Goal: Task Accomplishment & Management: Manage account settings

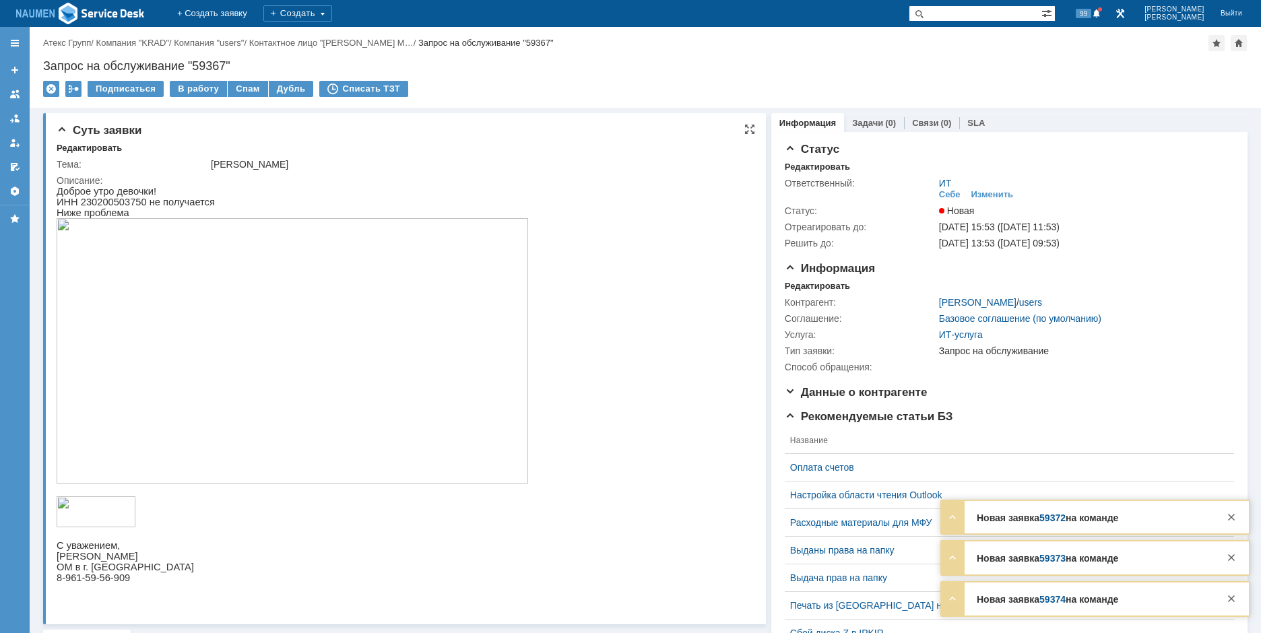
click at [240, 317] on img at bounding box center [293, 351] width 472 height 266
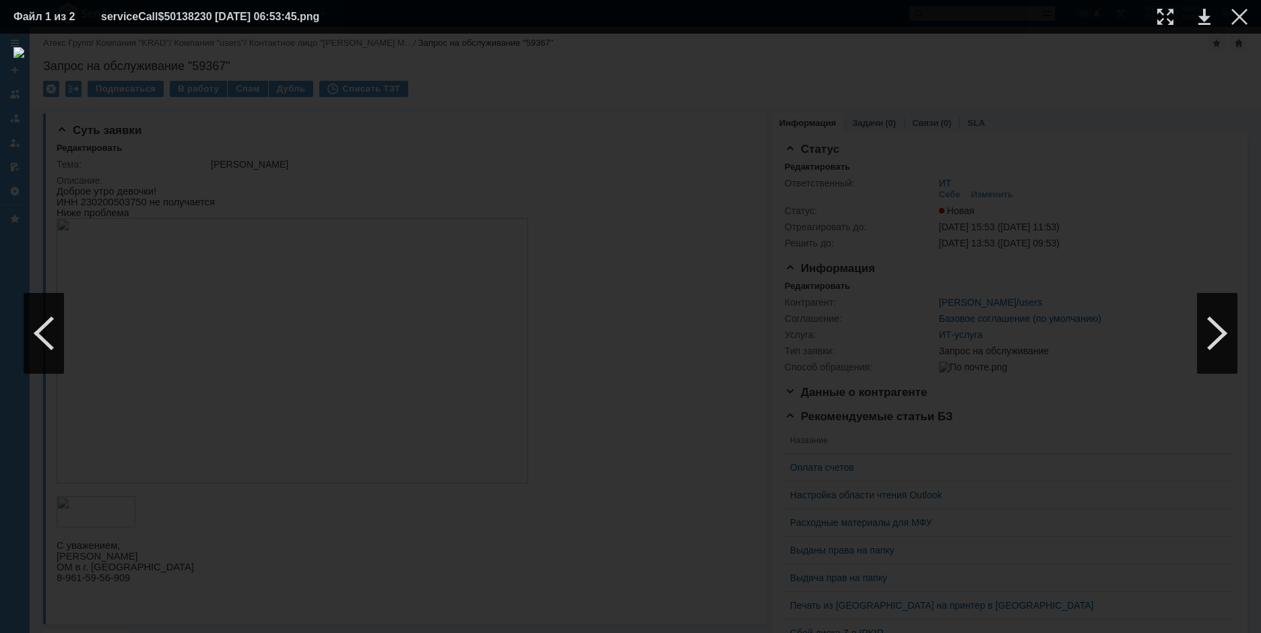
click at [84, 266] on div at bounding box center [630, 333] width 1235 height 573
click at [1241, 11] on div at bounding box center [1240, 17] width 16 height 16
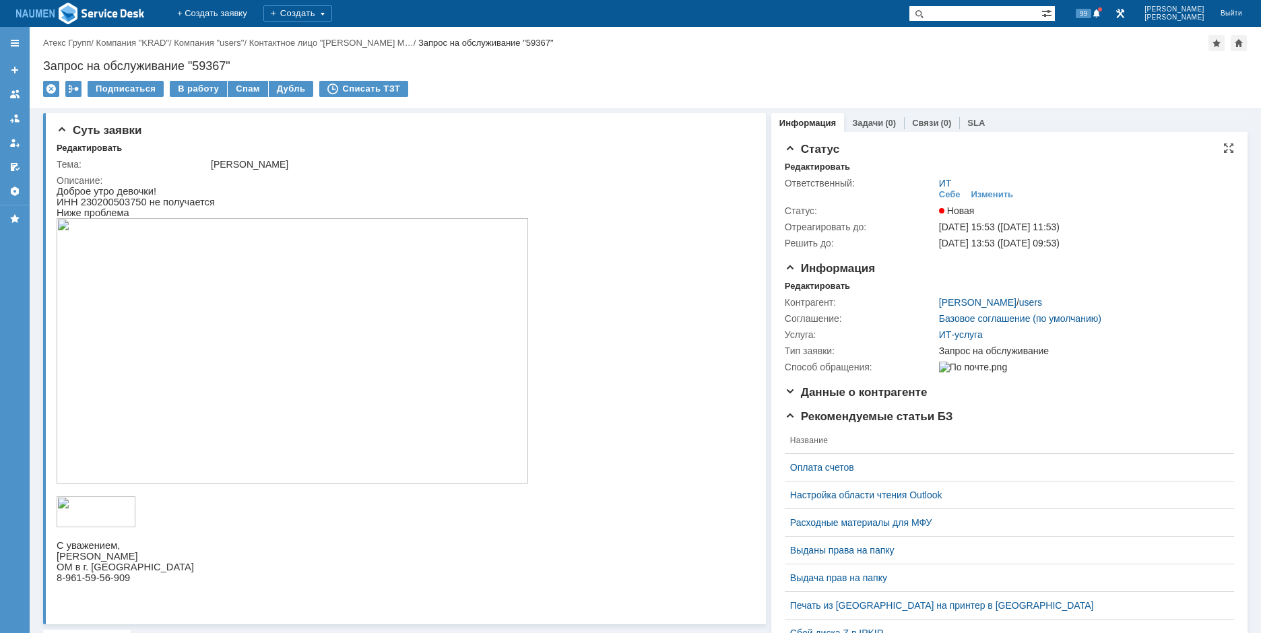
click at [797, 175] on div "Ответственный: ИТ Себе Изменить Статус: Новая Отреагировать до: 01.10.2025 15:5…" at bounding box center [1009, 212] width 449 height 79
click at [797, 171] on div "Редактировать" at bounding box center [817, 167] width 65 height 11
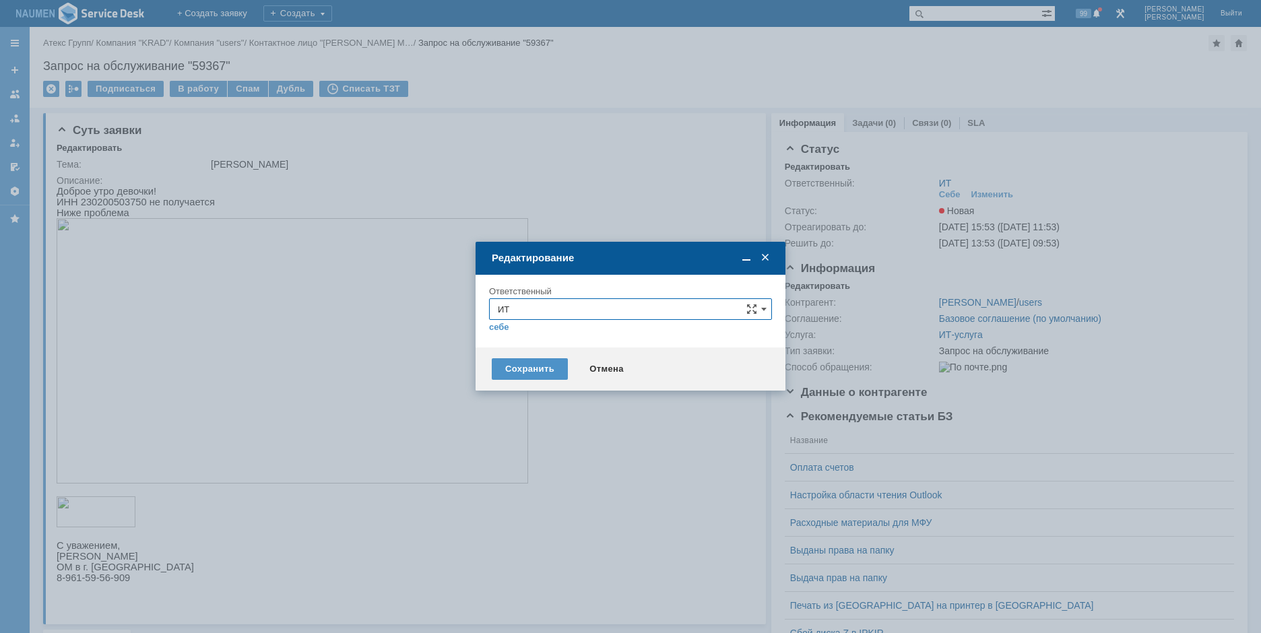
click at [621, 313] on input "ИТ" at bounding box center [630, 310] width 283 height 22
drag, startPoint x: 531, startPoint y: 453, endPoint x: 529, endPoint y: 464, distance: 11.6
click at [529, 464] on div "[не указано] ИТ Кондратенко Сергей Моргунов Вадим Мурзин Иван Яковлев Сергей АС…" at bounding box center [631, 423] width 282 height 200
click at [529, 464] on span "АСУ" at bounding box center [631, 467] width 266 height 11
type input "АСУ"
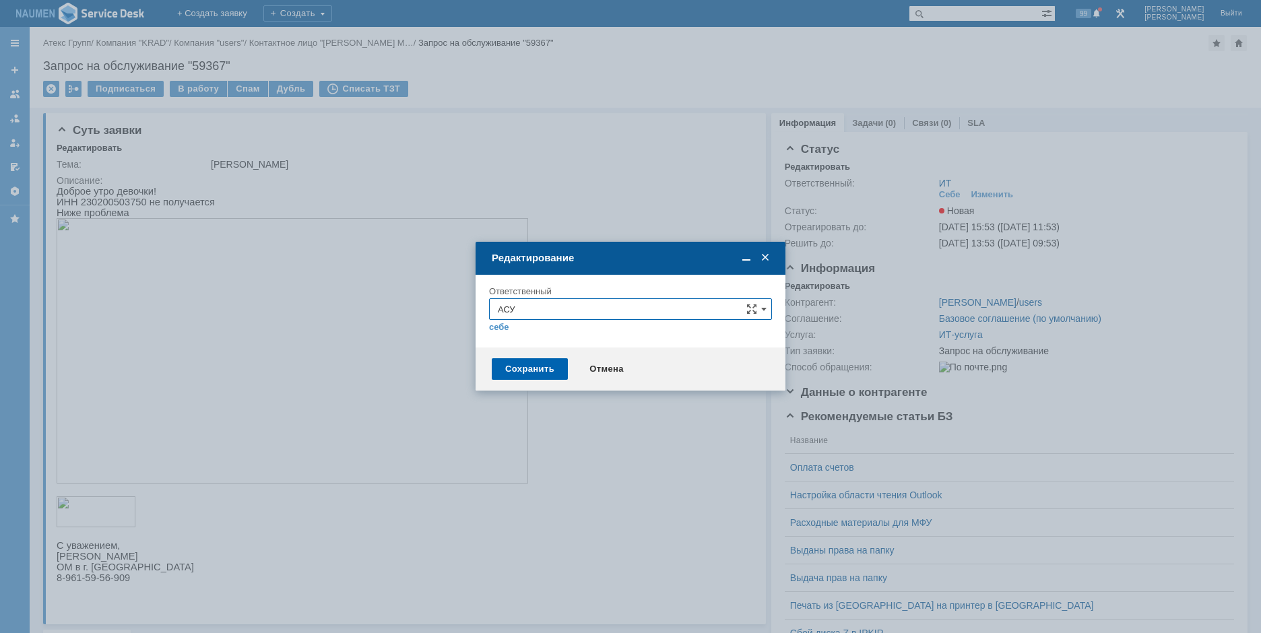
click at [534, 369] on div "Сохранить" at bounding box center [530, 369] width 76 height 22
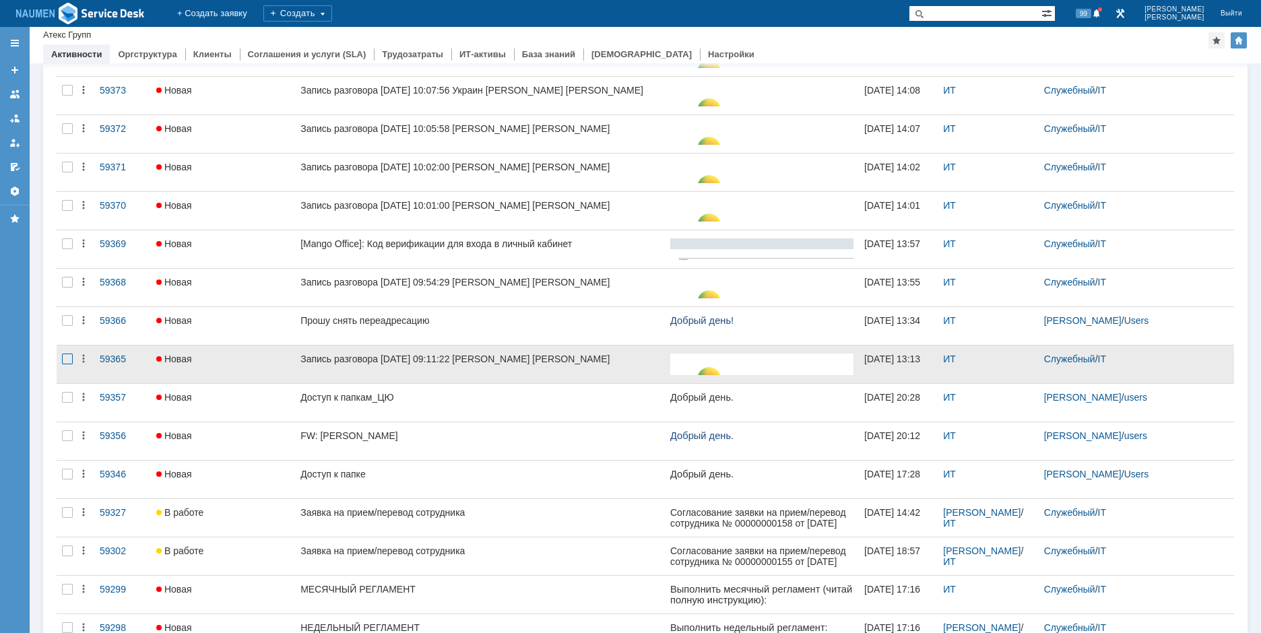
click at [66, 361] on div at bounding box center [67, 359] width 11 height 11
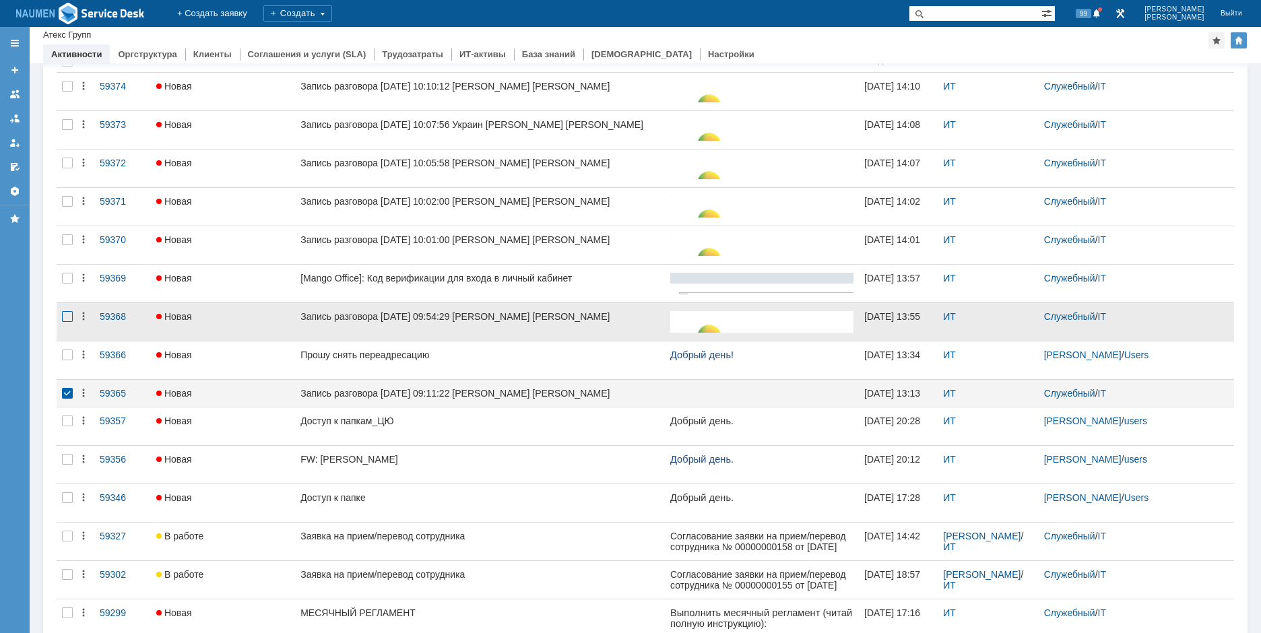
click at [69, 315] on div at bounding box center [67, 316] width 11 height 11
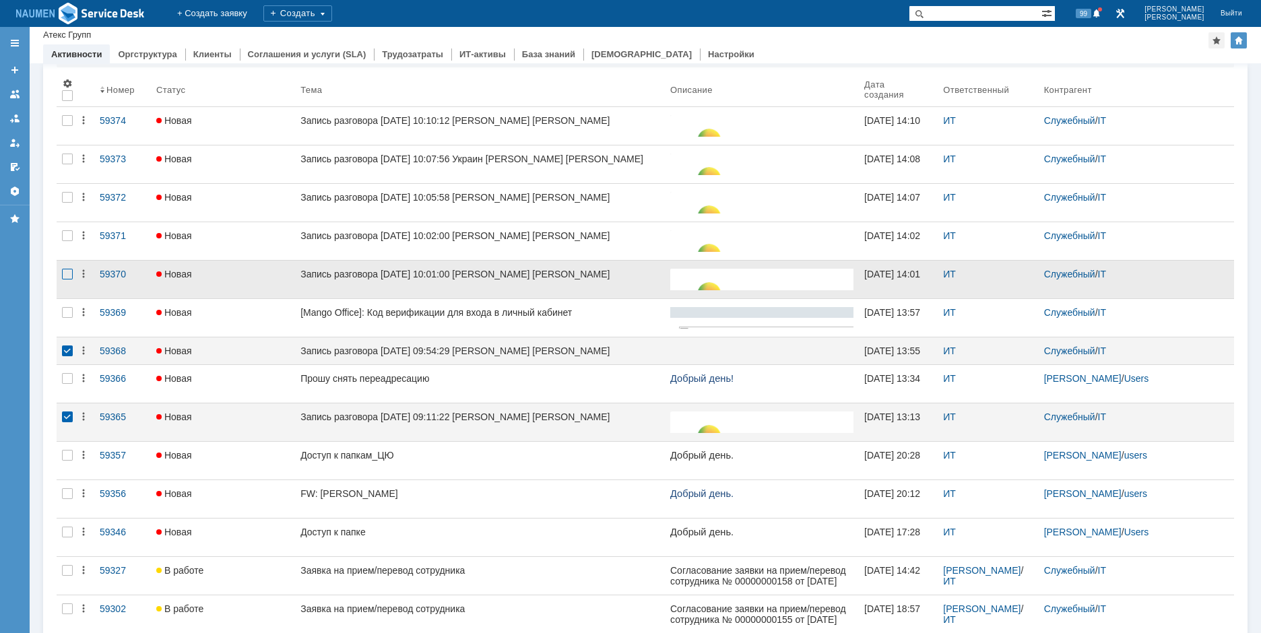
click at [68, 278] on div at bounding box center [67, 274] width 11 height 11
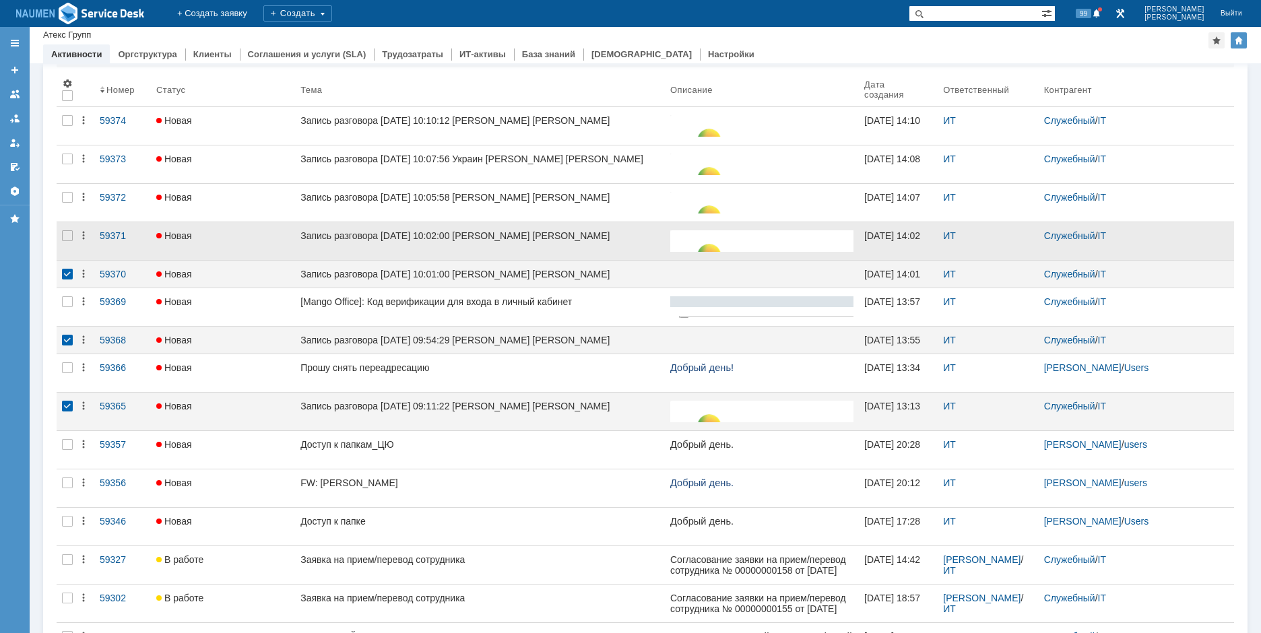
click at [69, 229] on div at bounding box center [68, 241] width 22 height 38
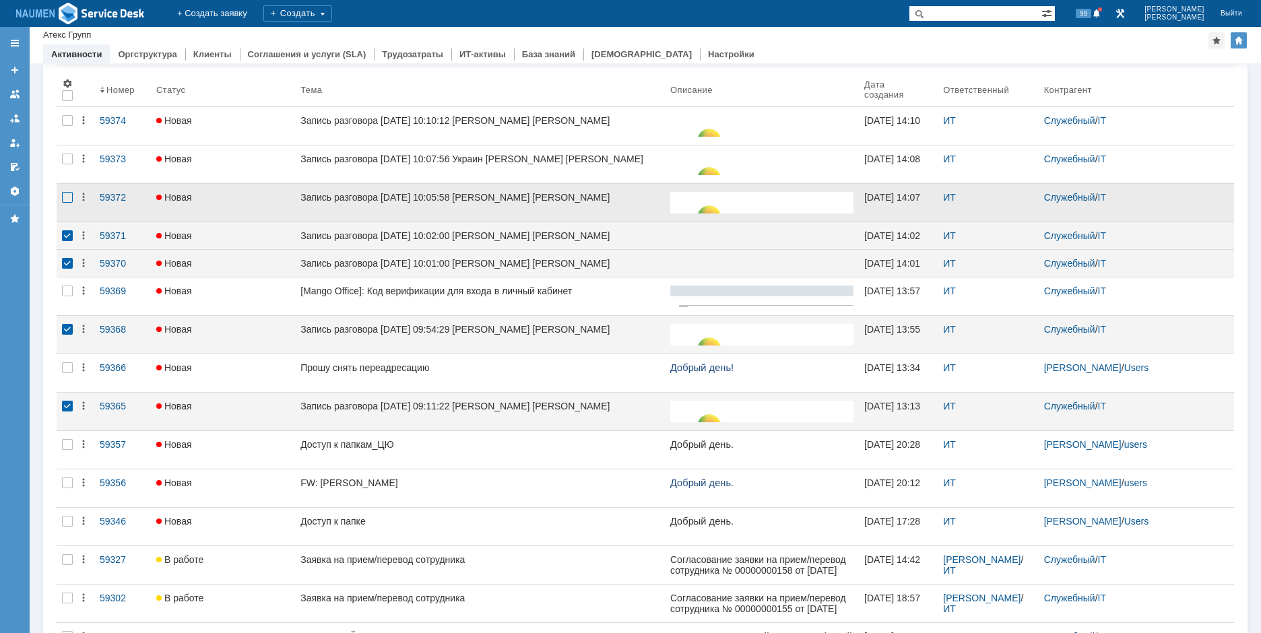
click at [67, 197] on div at bounding box center [67, 197] width 11 height 11
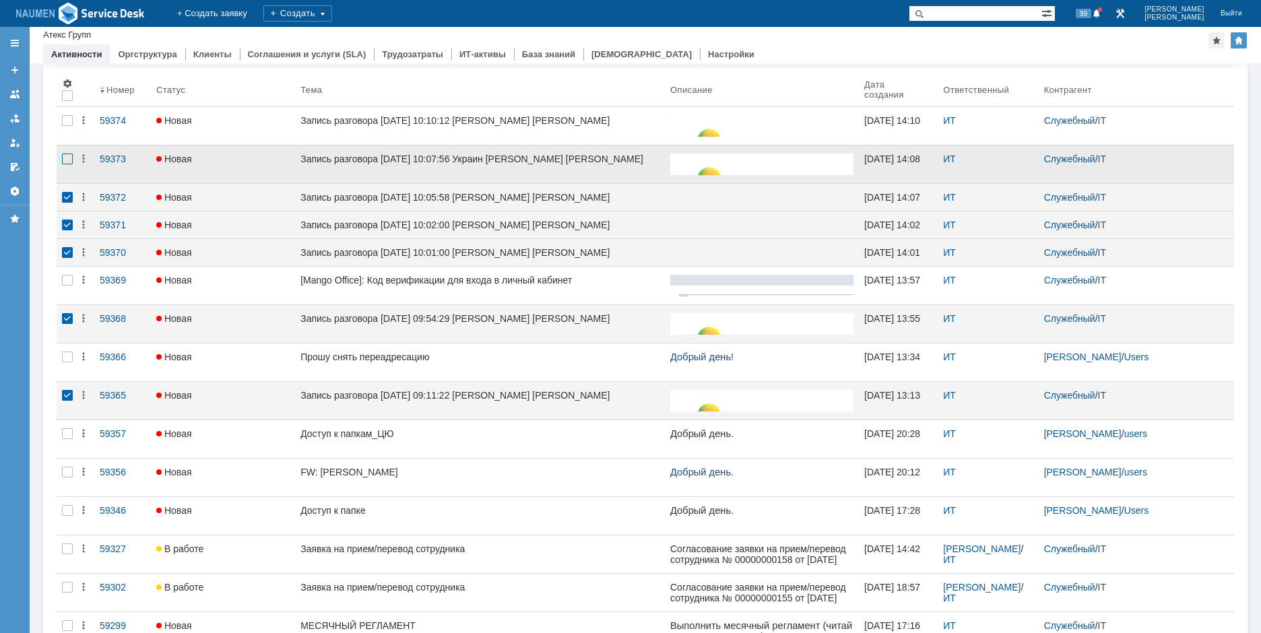
click at [64, 163] on div at bounding box center [67, 159] width 11 height 11
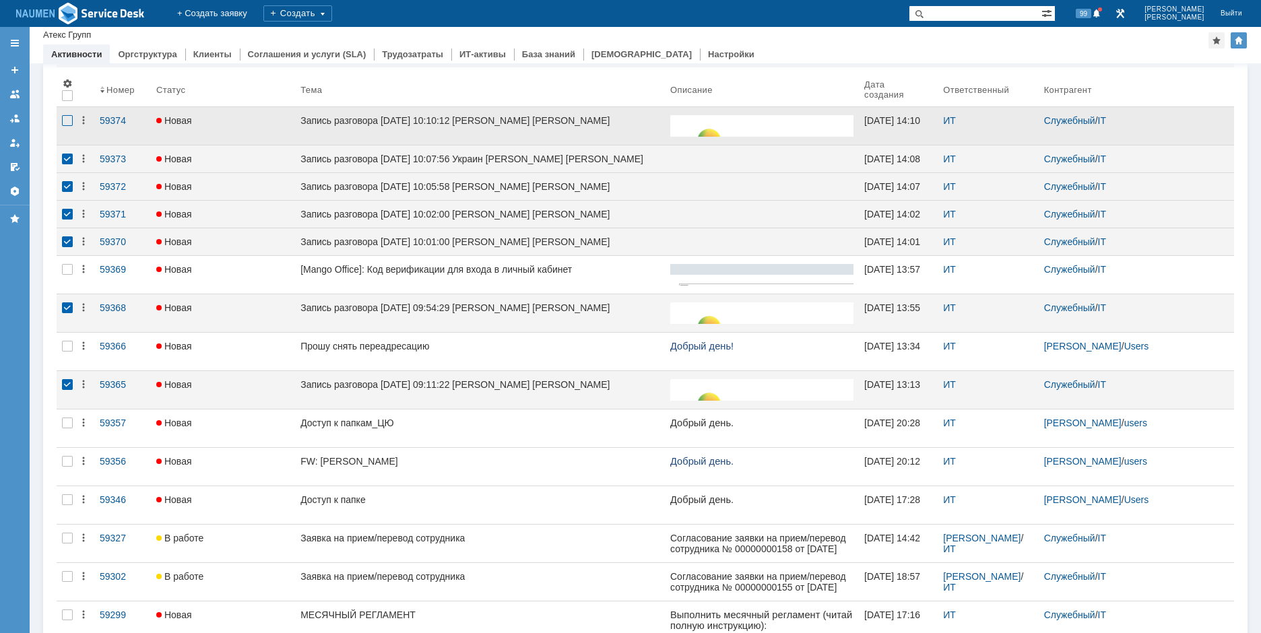
click at [66, 126] on div at bounding box center [67, 120] width 11 height 11
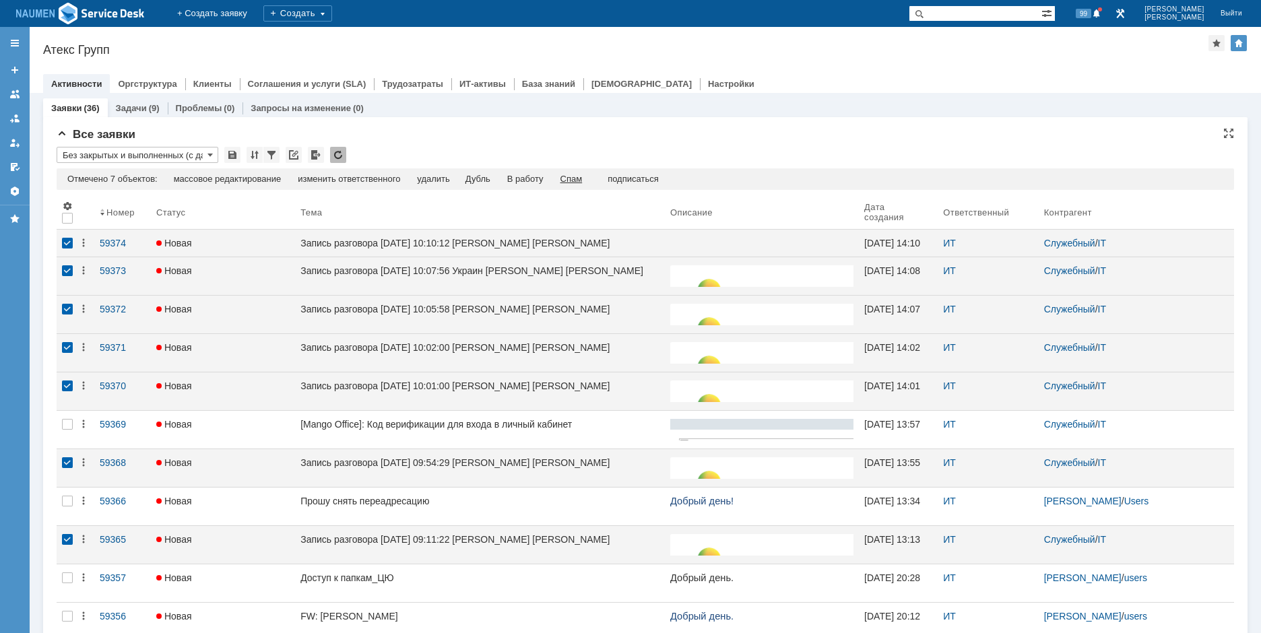
click at [583, 175] on div "Спам" at bounding box center [572, 179] width 22 height 11
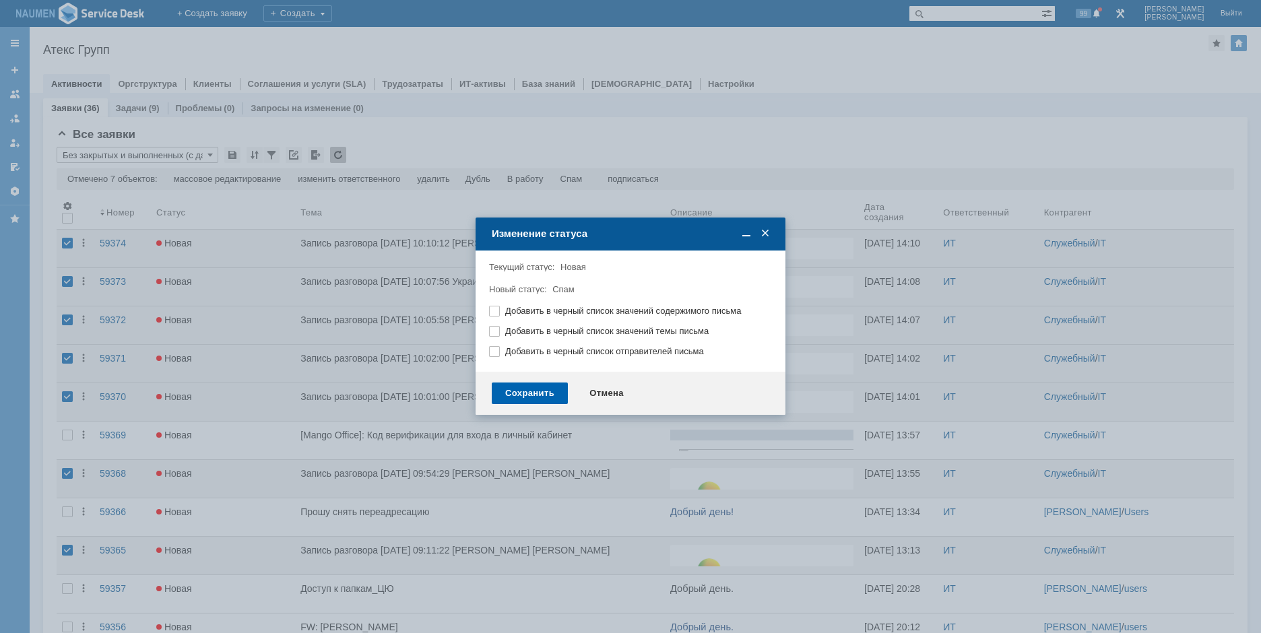
click at [545, 392] on div "Сохранить" at bounding box center [530, 394] width 76 height 22
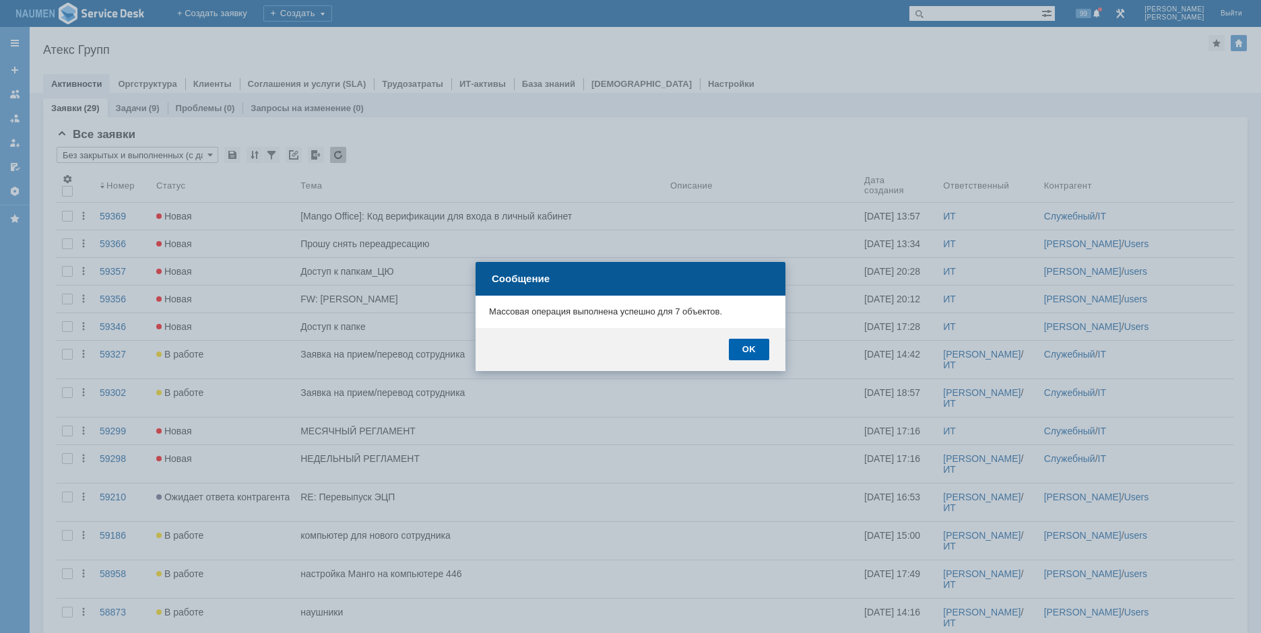
click at [759, 349] on div "OK" at bounding box center [749, 350] width 40 height 22
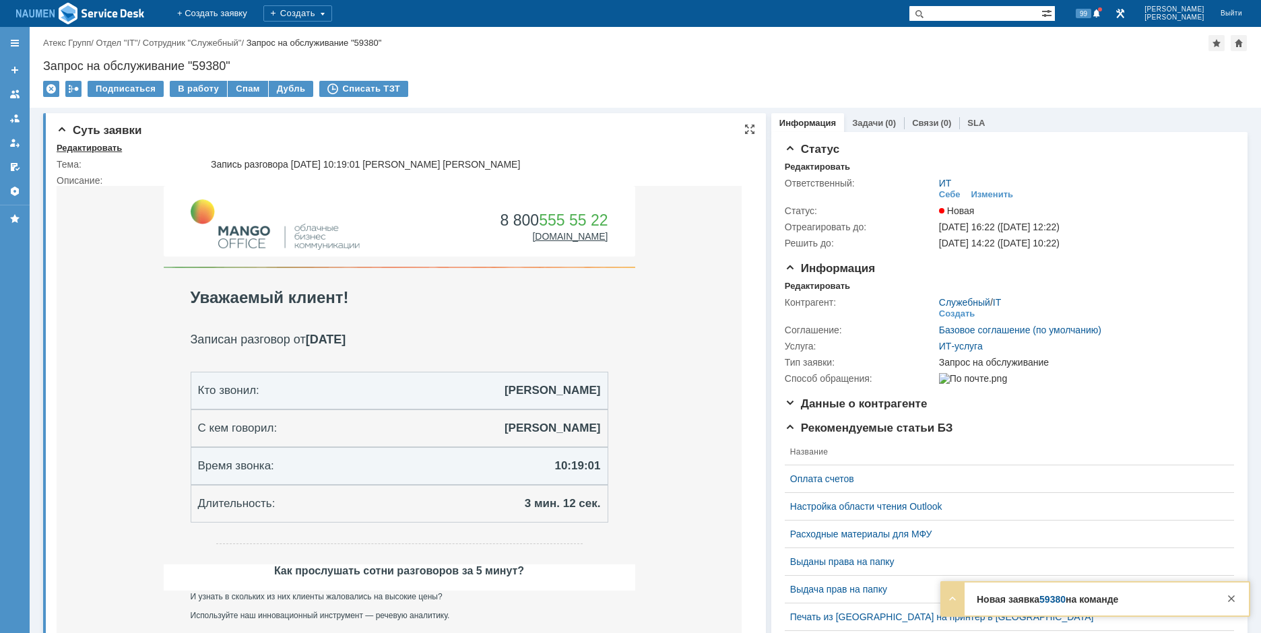
click at [106, 144] on div "Редактировать" at bounding box center [89, 148] width 65 height 11
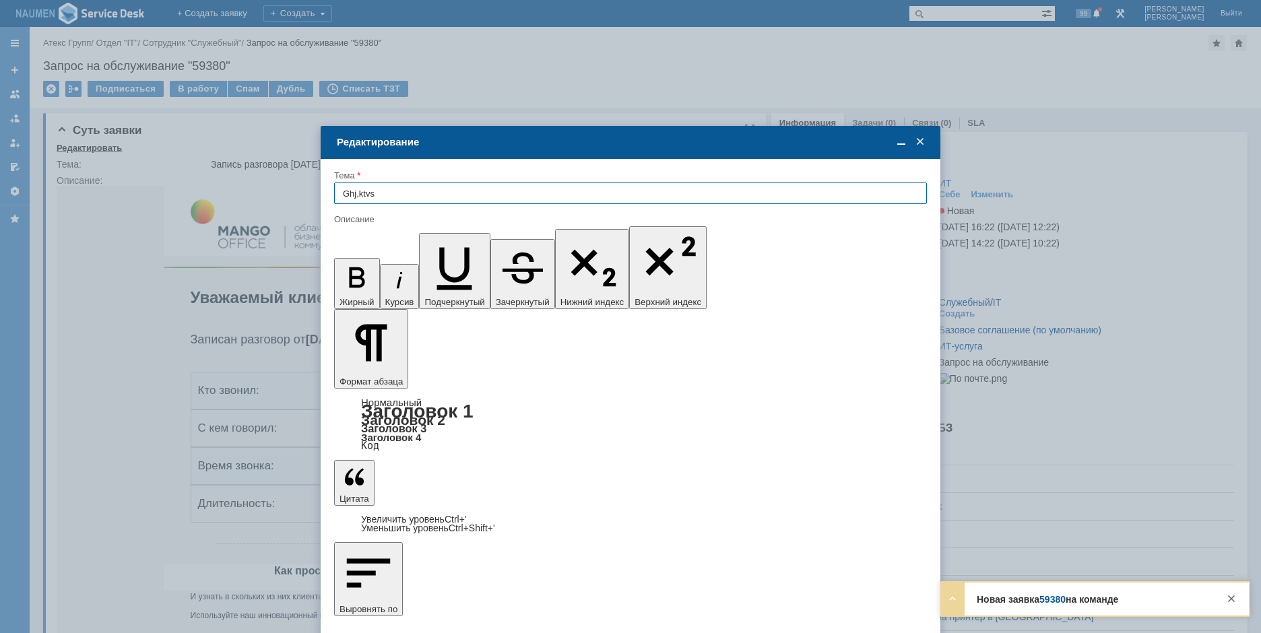
type input "П"
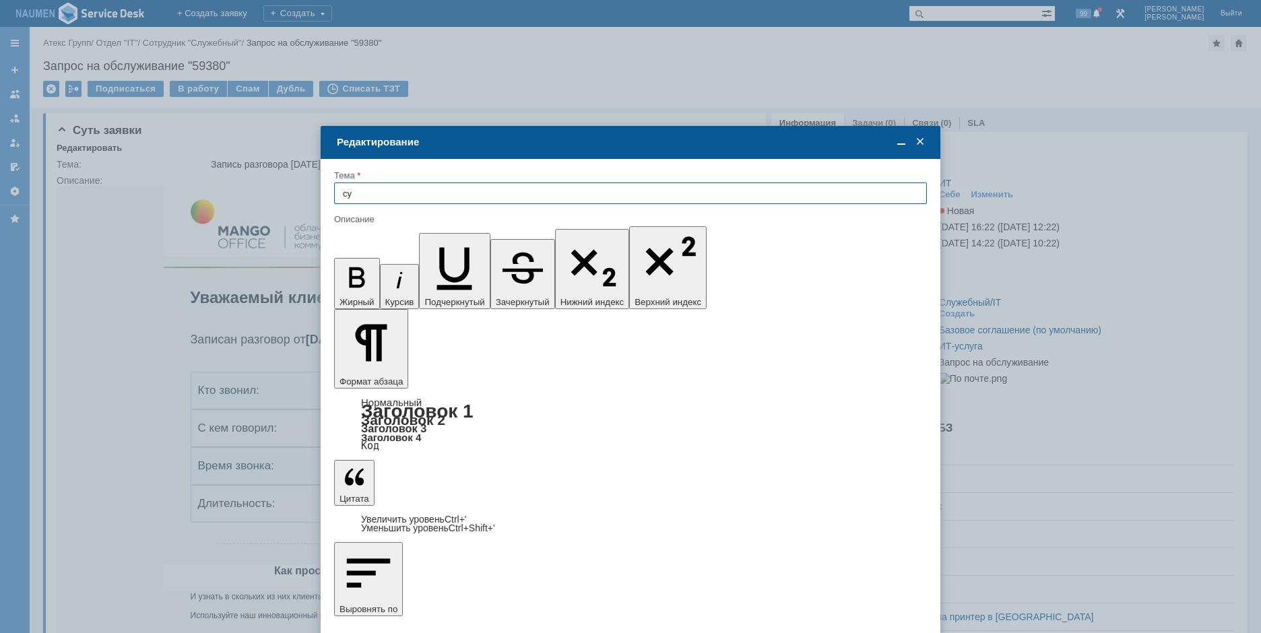
type input "у"
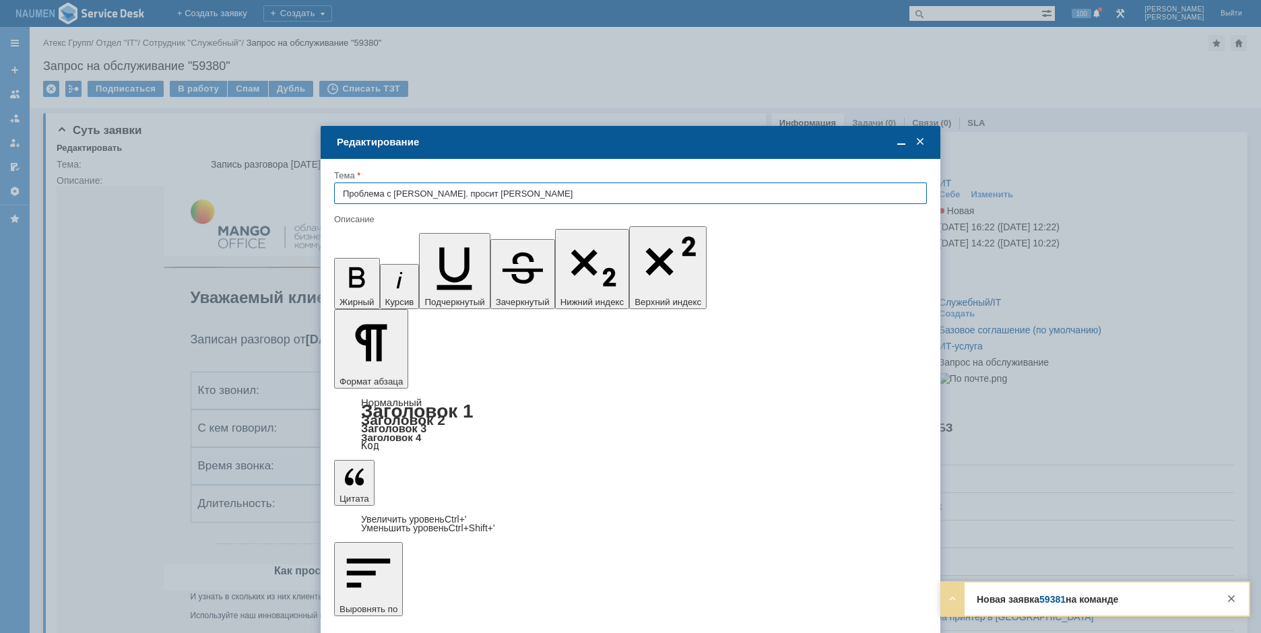
type input "Проблема с [PERSON_NAME]. просит [PERSON_NAME]"
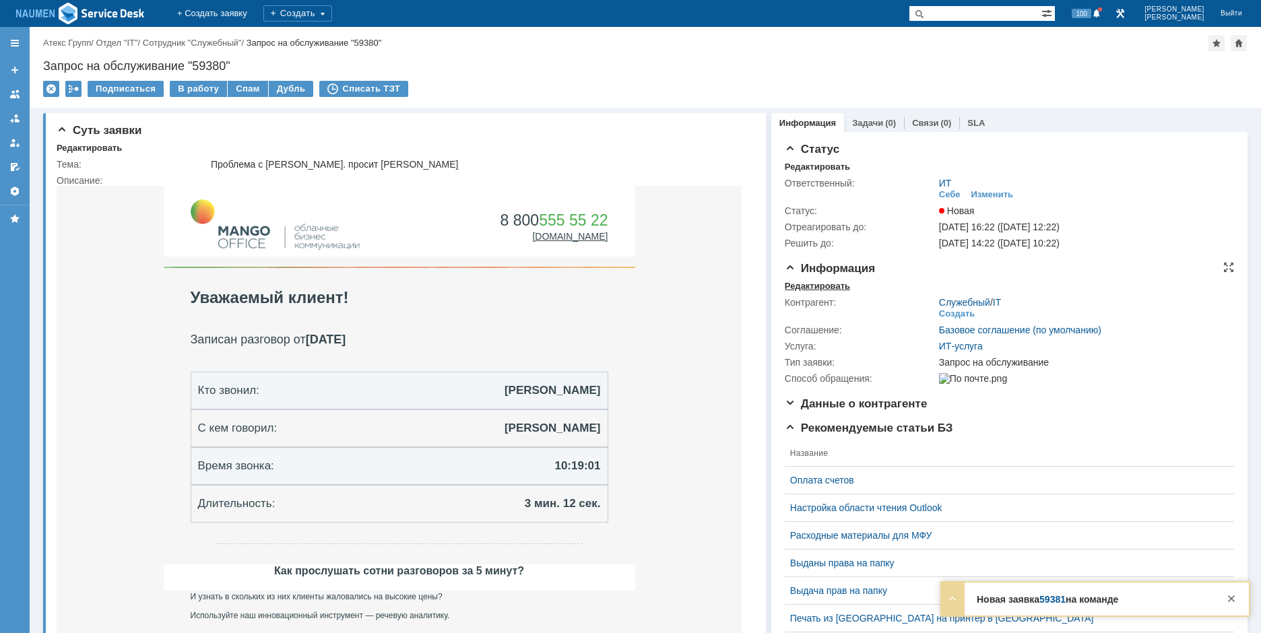
click at [823, 282] on div "Редактировать" at bounding box center [817, 286] width 65 height 11
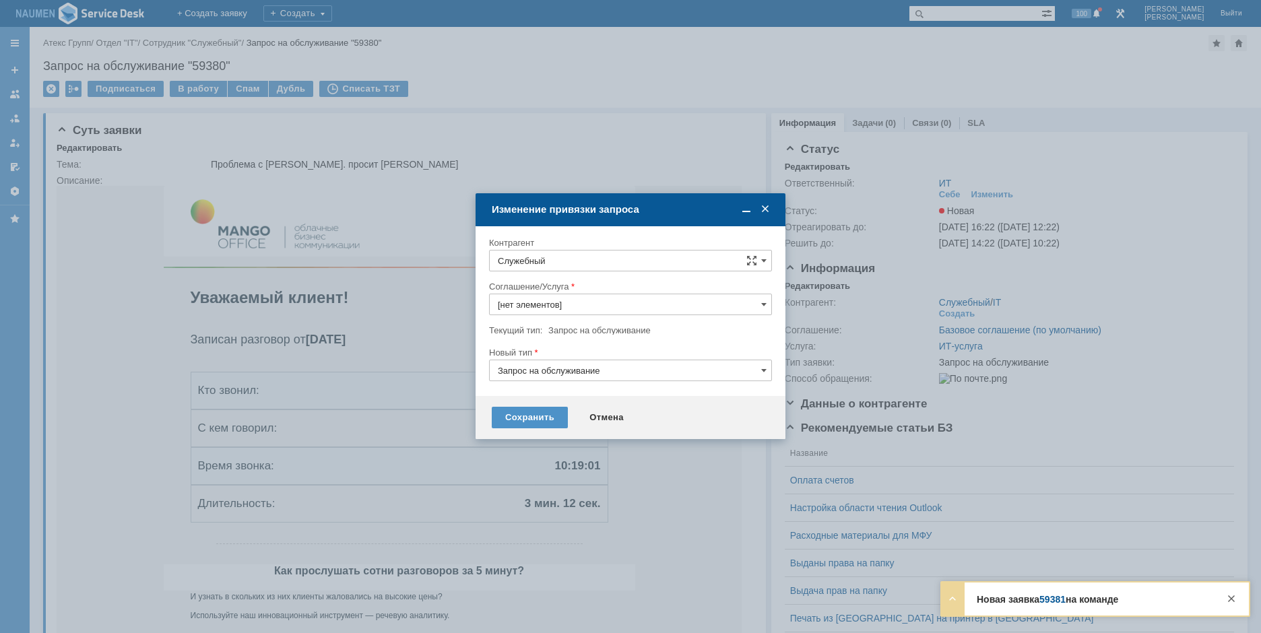
type input "ИТ-услуга"
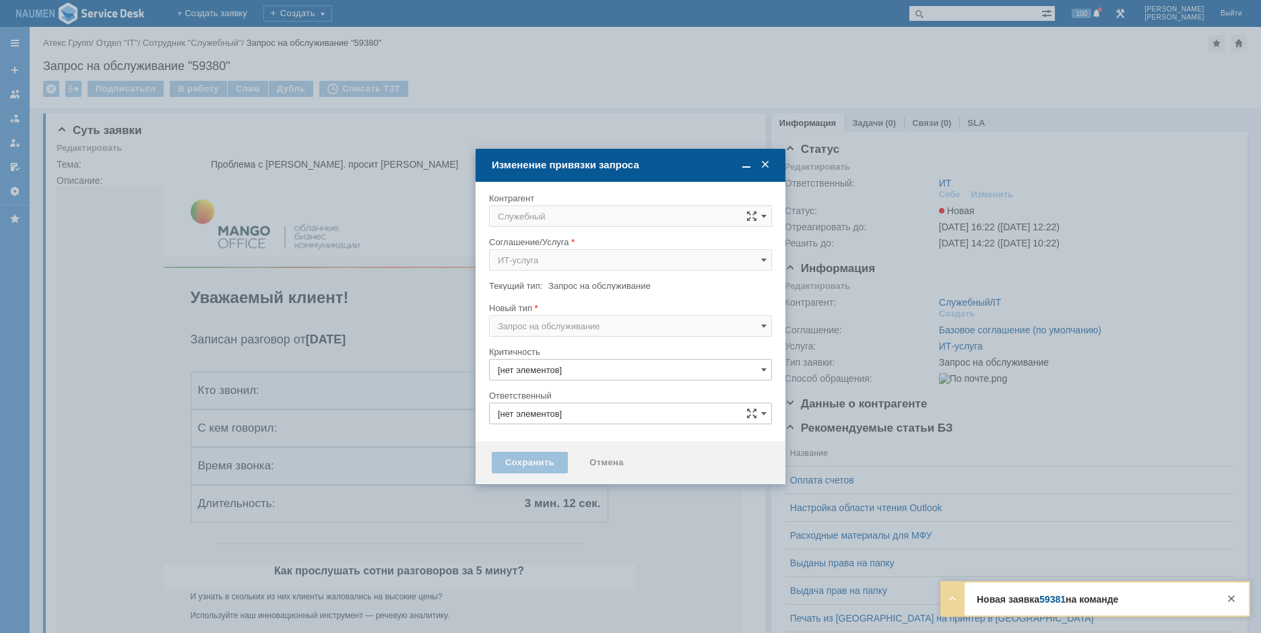
type input "ИТ"
type input "3. Низкая"
type input "[не указано]"
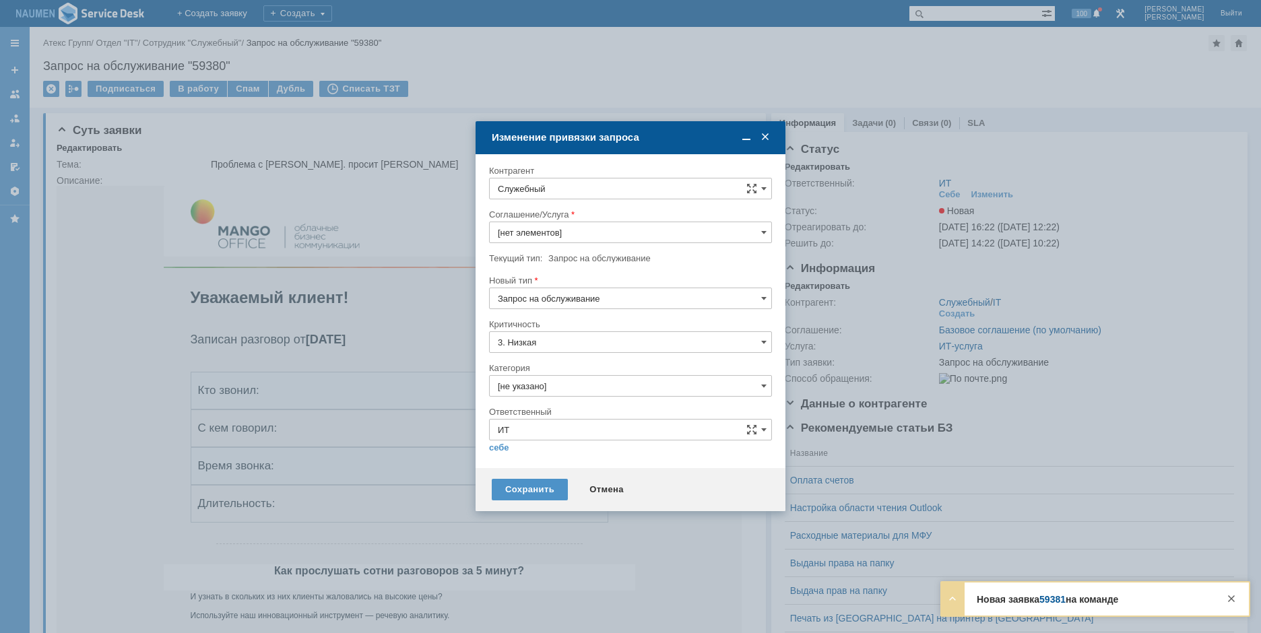
type input "ИТ-услуга"
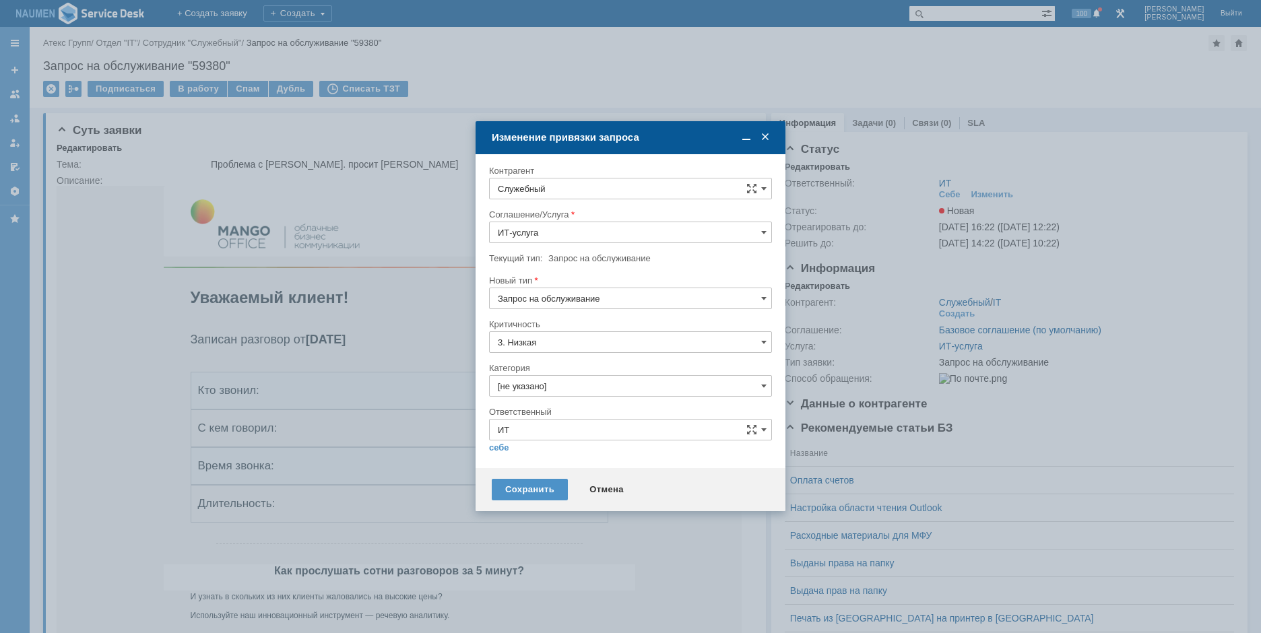
click at [592, 181] on input "Служебный" at bounding box center [630, 189] width 283 height 22
click at [566, 309] on span "Зиннатнурова Гульнара" at bounding box center [583, 311] width 72 height 10
type input "Зиннатнурова Гульнара"
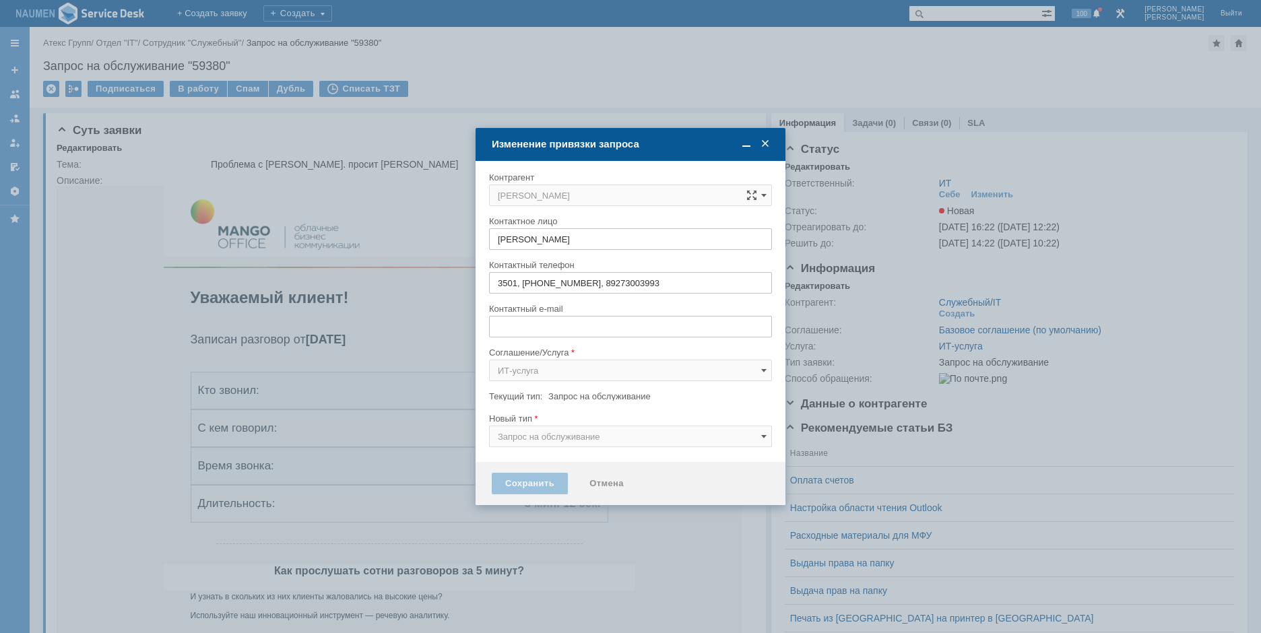
type input "g.zinnatnurova@atex-gr.com"
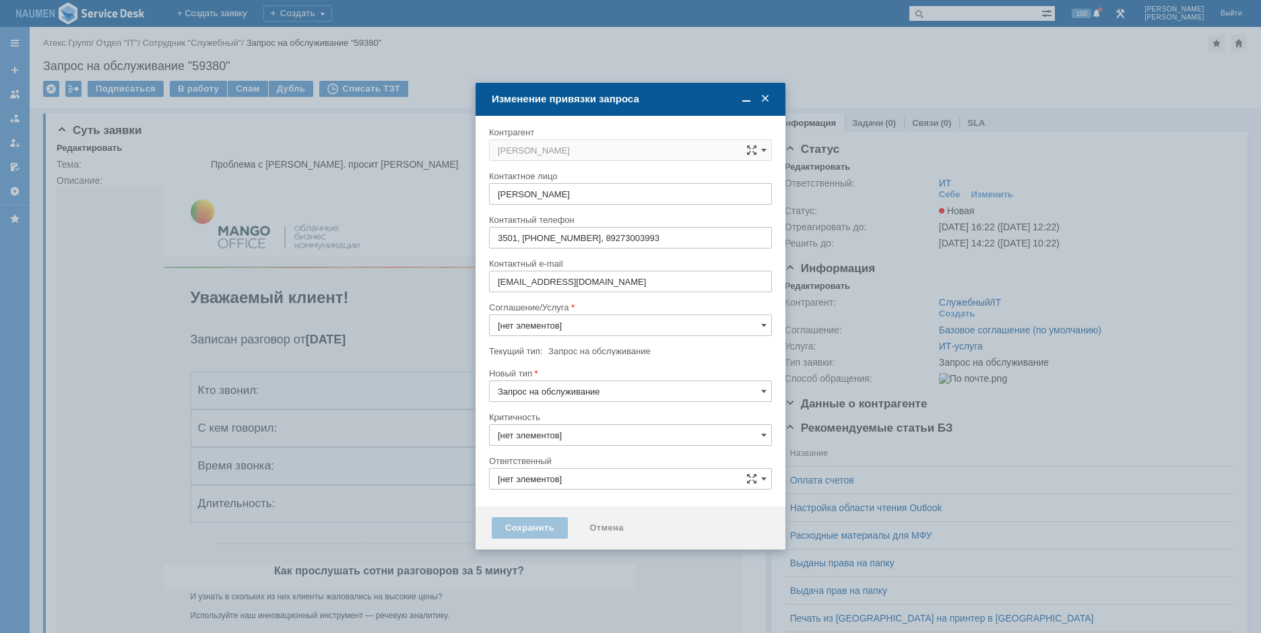
type input "3. Низкая"
type input "ИТ"
type input "ИТ-услуга"
type input "[не указано]"
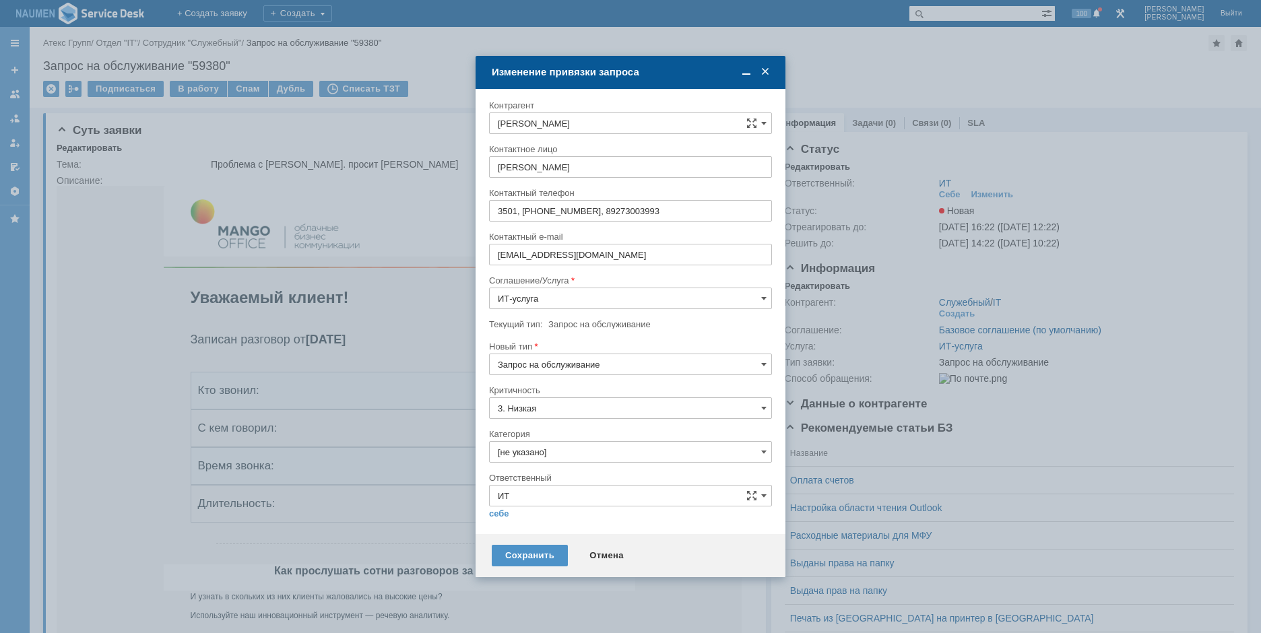
click at [559, 369] on input "Запрос на обслуживание" at bounding box center [630, 365] width 283 height 22
click at [549, 433] on span "Инцидент" at bounding box center [631, 434] width 266 height 11
type input "Инцидент"
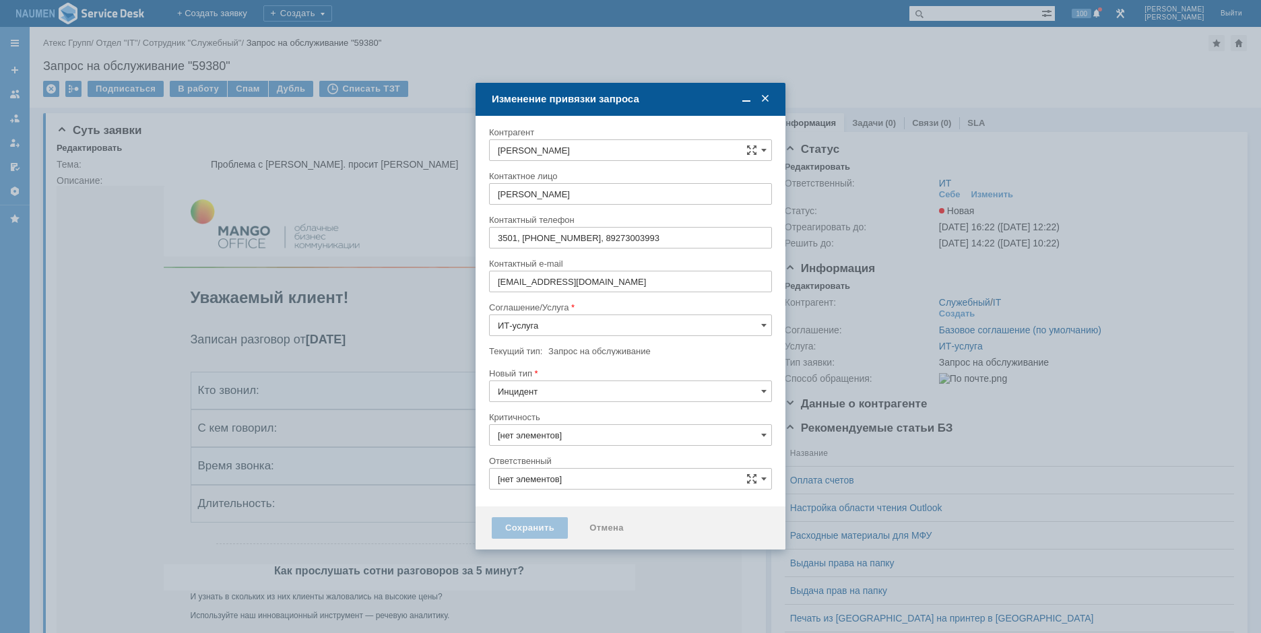
type input "ИТ"
type input "3. Низкая"
type input "[не указано]"
type input "Инцидент"
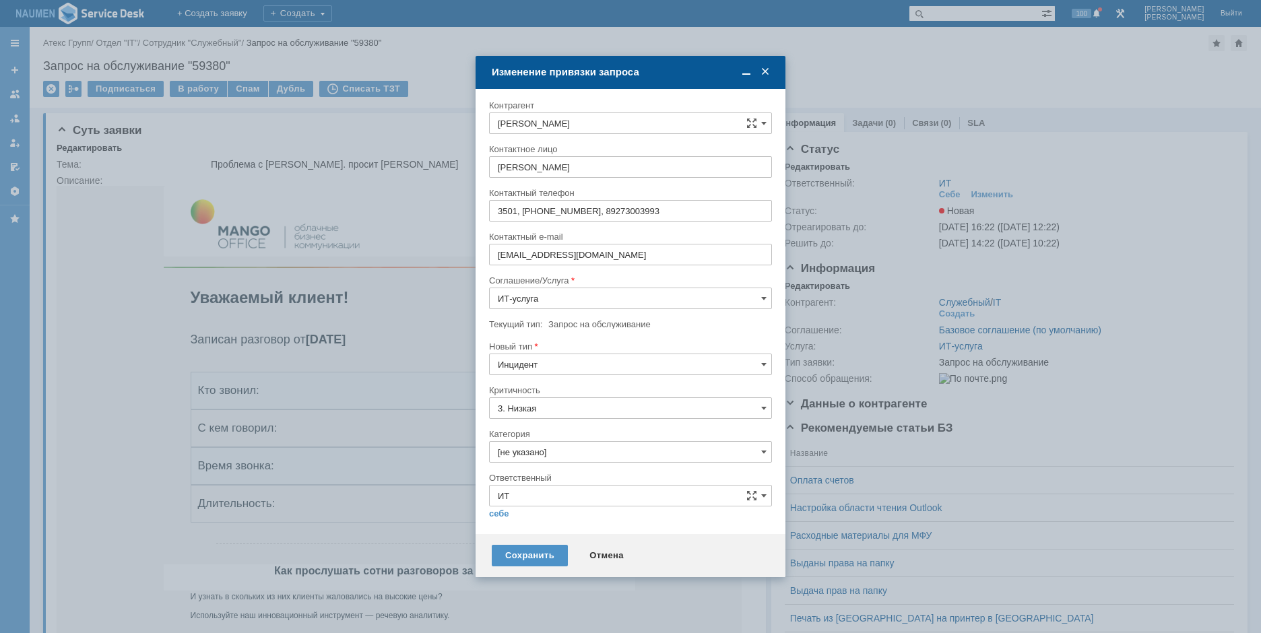
click at [535, 452] on input "[не указано]" at bounding box center [630, 452] width 283 height 22
click at [539, 530] on span "Программное обеспечение" at bounding box center [631, 528] width 266 height 11
type input "Программное обеспечение"
drag, startPoint x: 497, startPoint y: 515, endPoint x: 511, endPoint y: 522, distance: 15.1
click at [499, 515] on link "себе" at bounding box center [499, 514] width 20 height 11
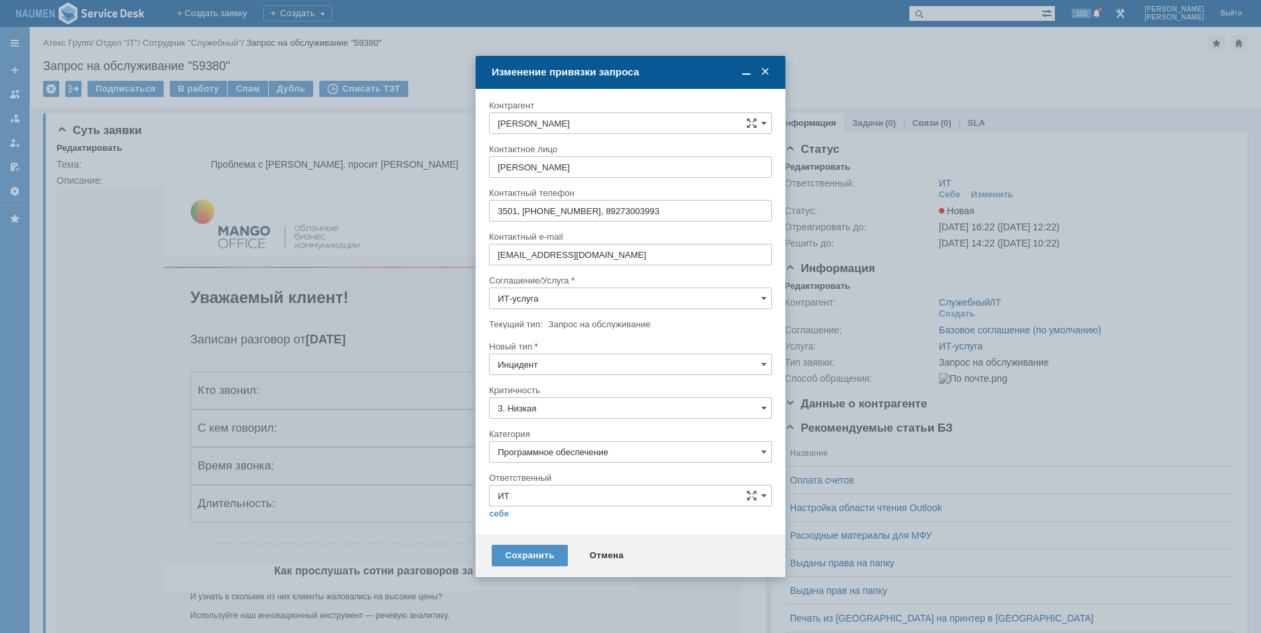
type input "[PERSON_NAME]"
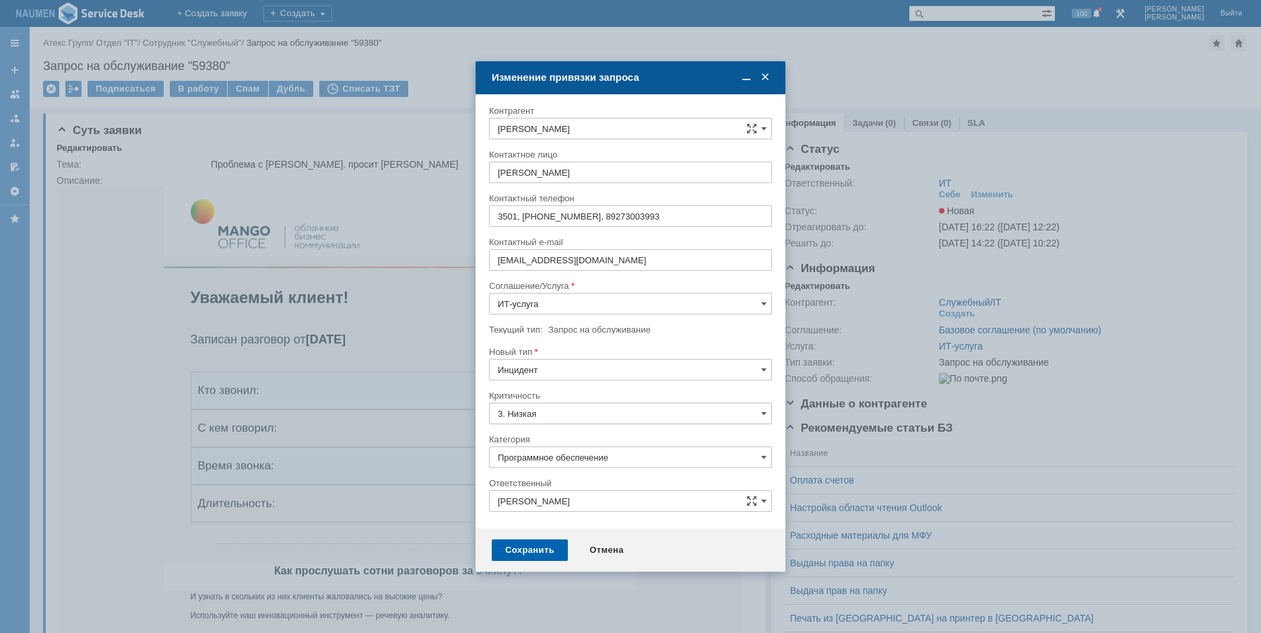
click at [553, 543] on div "Сохранить" at bounding box center [530, 551] width 76 height 22
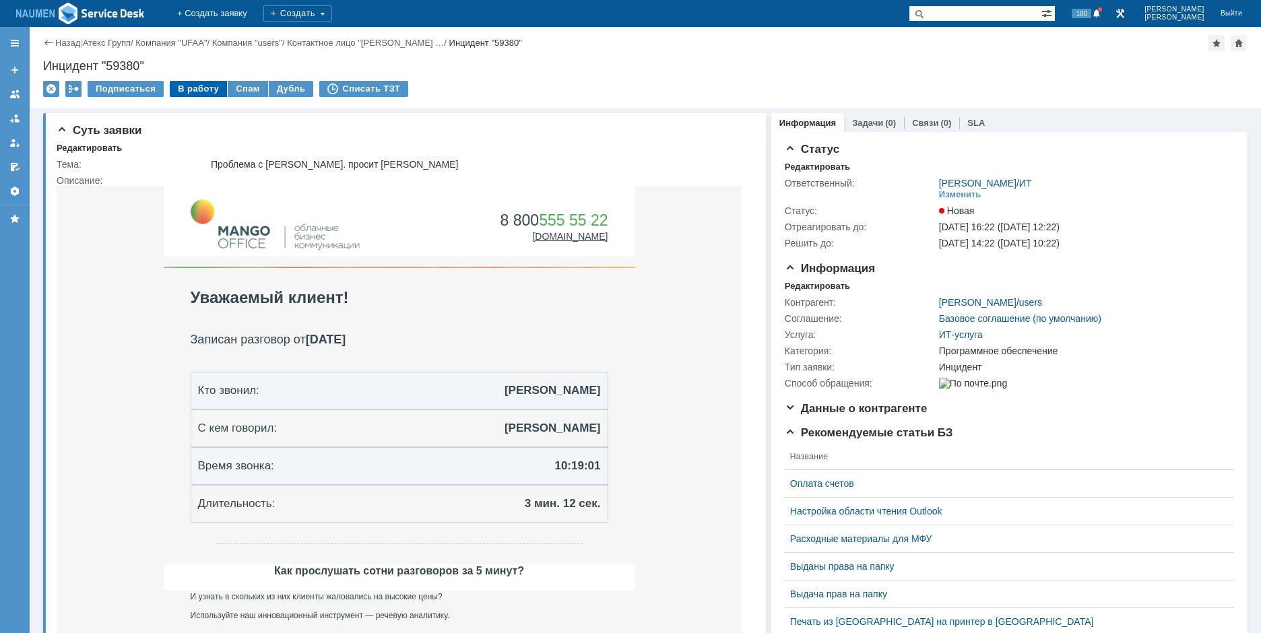
click at [199, 96] on div "В работу" at bounding box center [198, 89] width 57 height 16
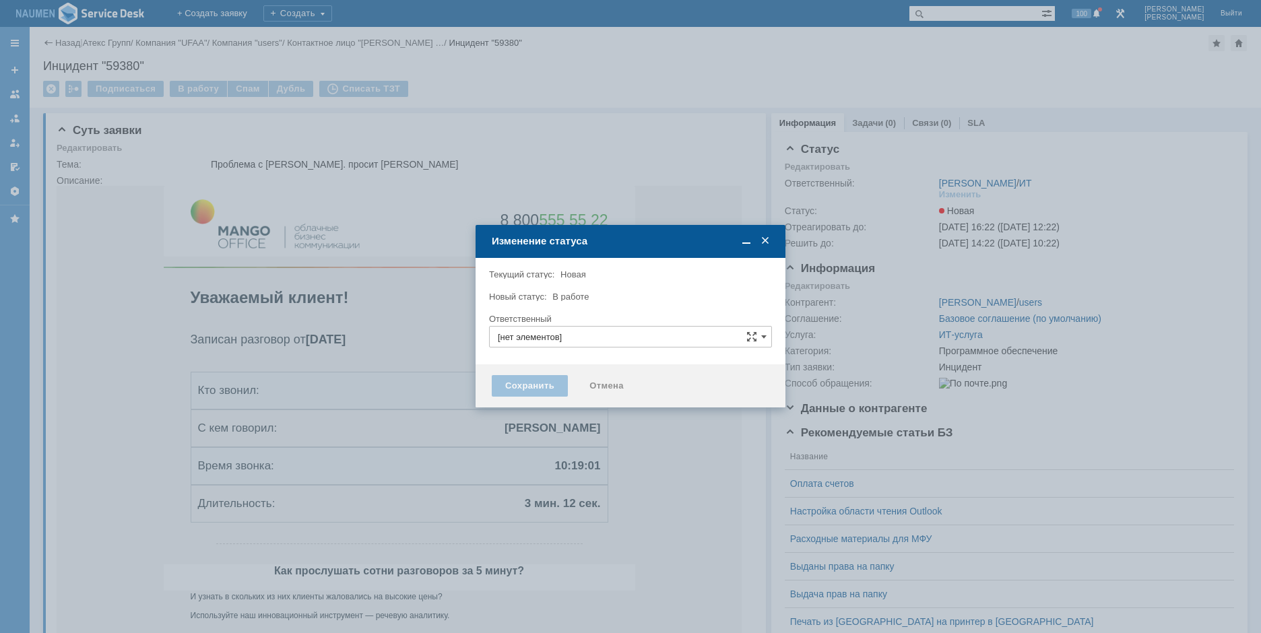
type input "[PERSON_NAME]"
type input "Программное обеспечение"
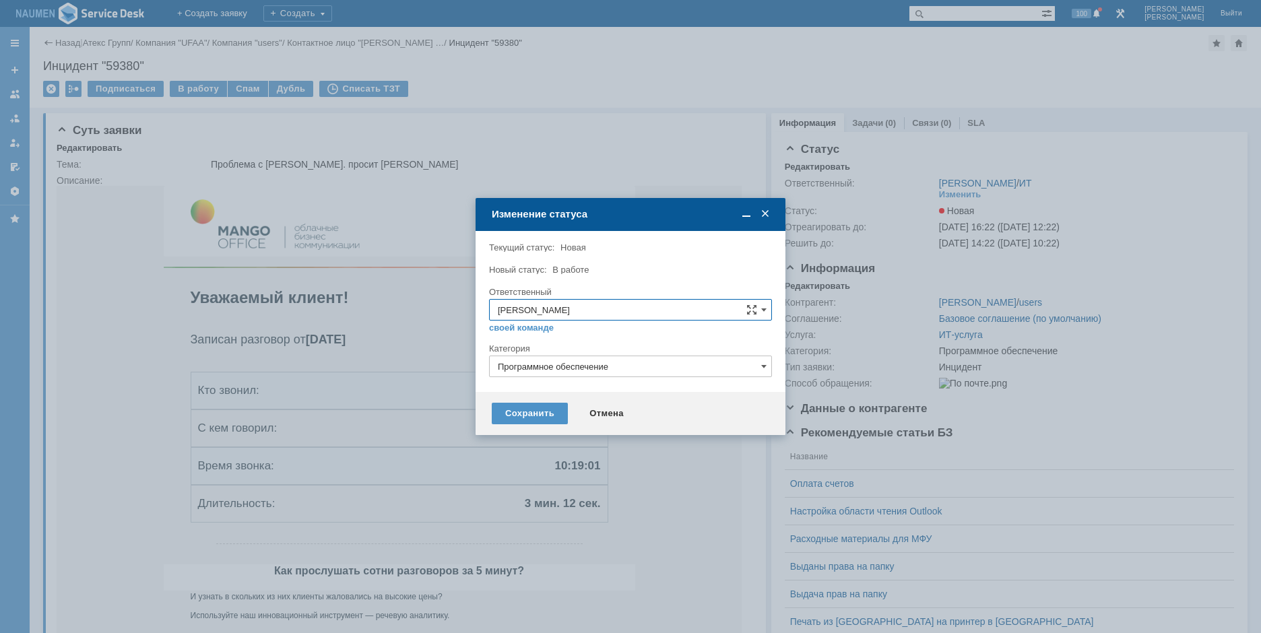
click at [532, 430] on div "Сохранить Отмена" at bounding box center [631, 413] width 310 height 43
click at [524, 413] on div "Сохранить" at bounding box center [530, 414] width 76 height 22
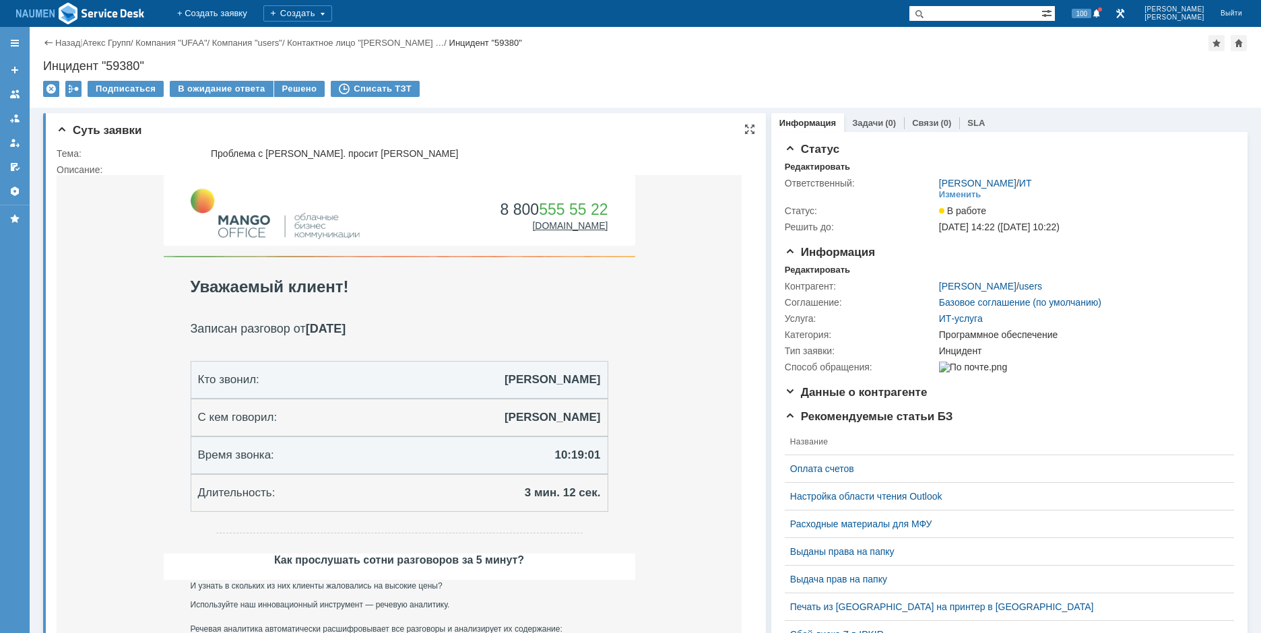
click at [54, 344] on div "Суть заявки Тема: Проблема с Корусом. просит плагин Описание:" at bounding box center [404, 569] width 723 height 913
click at [301, 88] on div "Решено" at bounding box center [299, 89] width 51 height 16
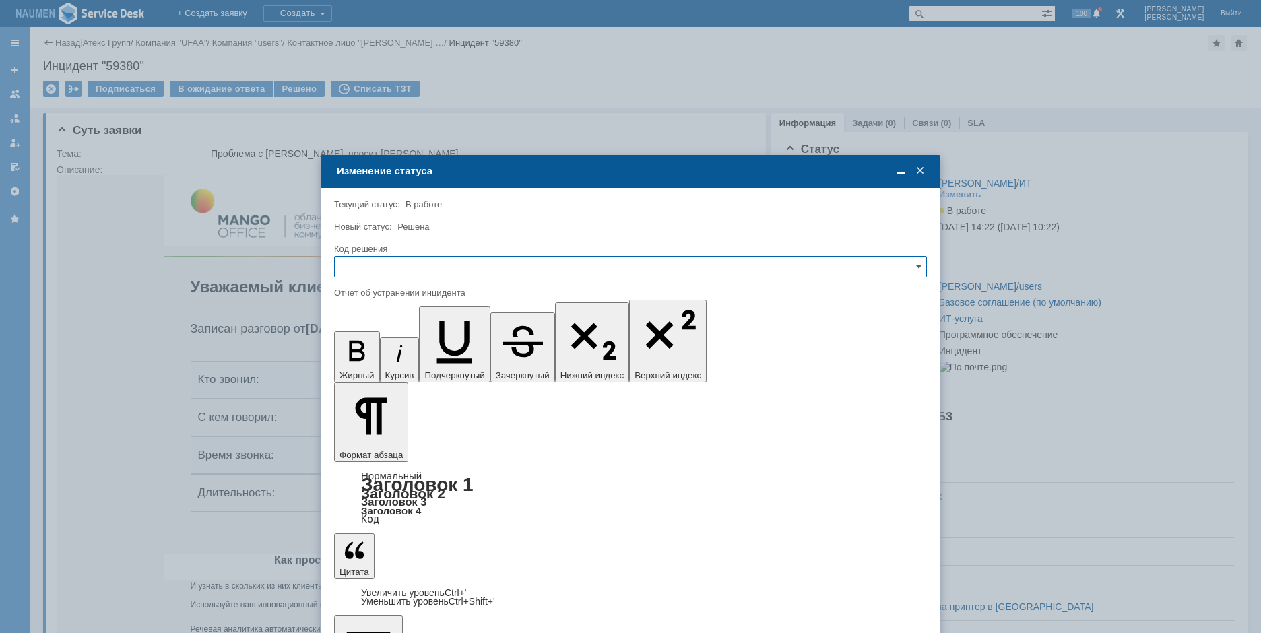
click at [453, 274] on input "text" at bounding box center [630, 267] width 593 height 22
click at [385, 357] on span "Решено" at bounding box center [630, 358] width 575 height 11
type input "Решено"
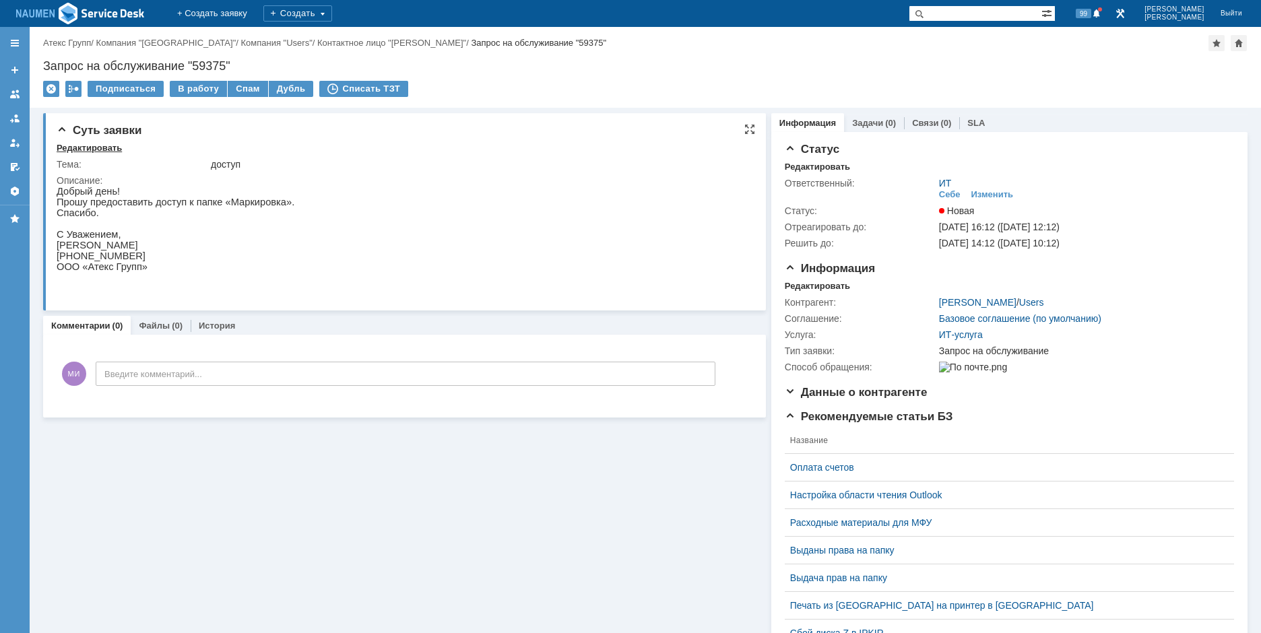
click at [108, 147] on div "Редактировать" at bounding box center [89, 148] width 65 height 11
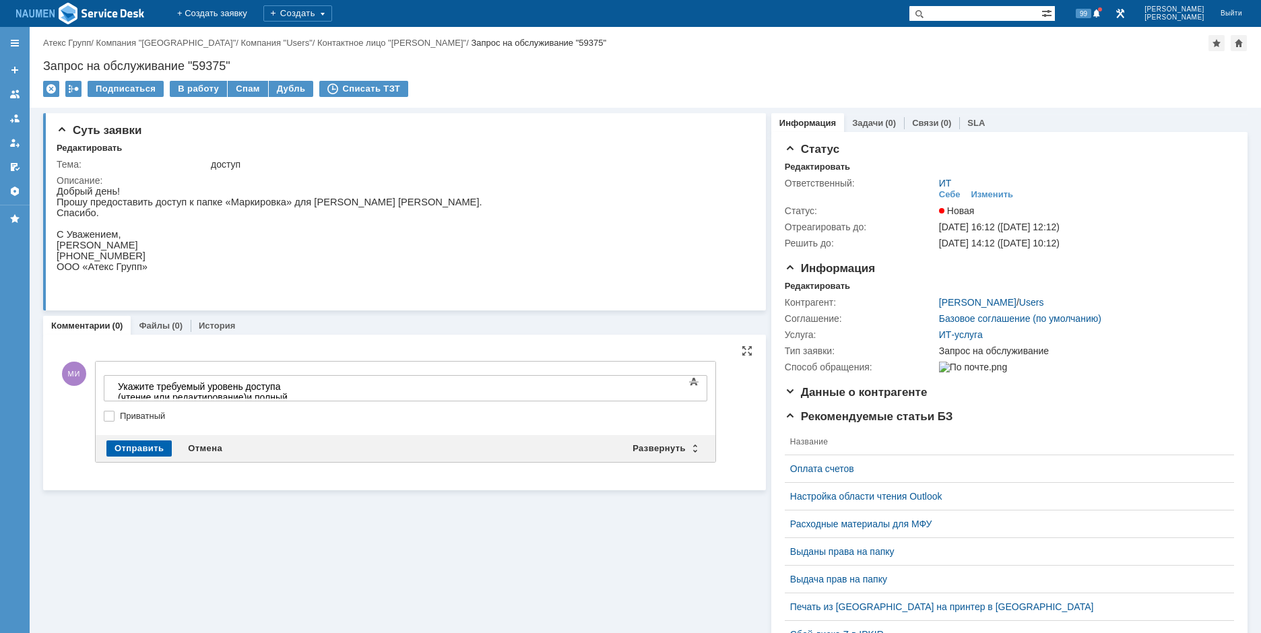
click at [113, 446] on div "Отправить" at bounding box center [138, 449] width 65 height 16
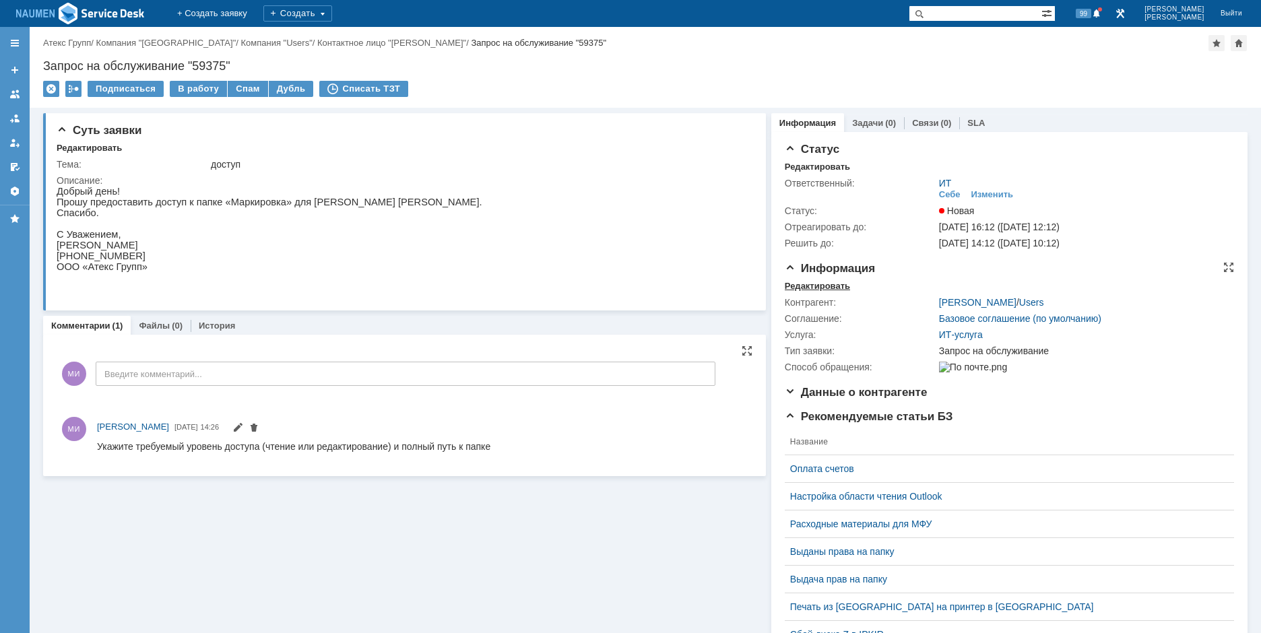
click at [785, 287] on div "Редактировать" at bounding box center [817, 286] width 65 height 11
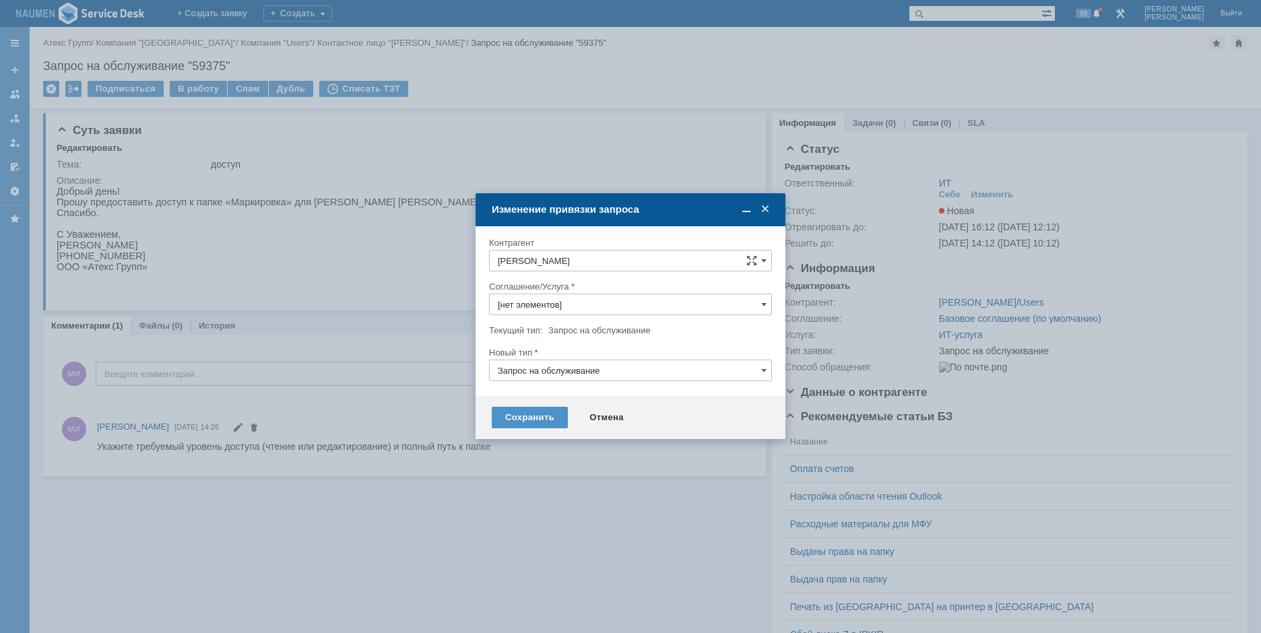
type input "ИТ-услуга"
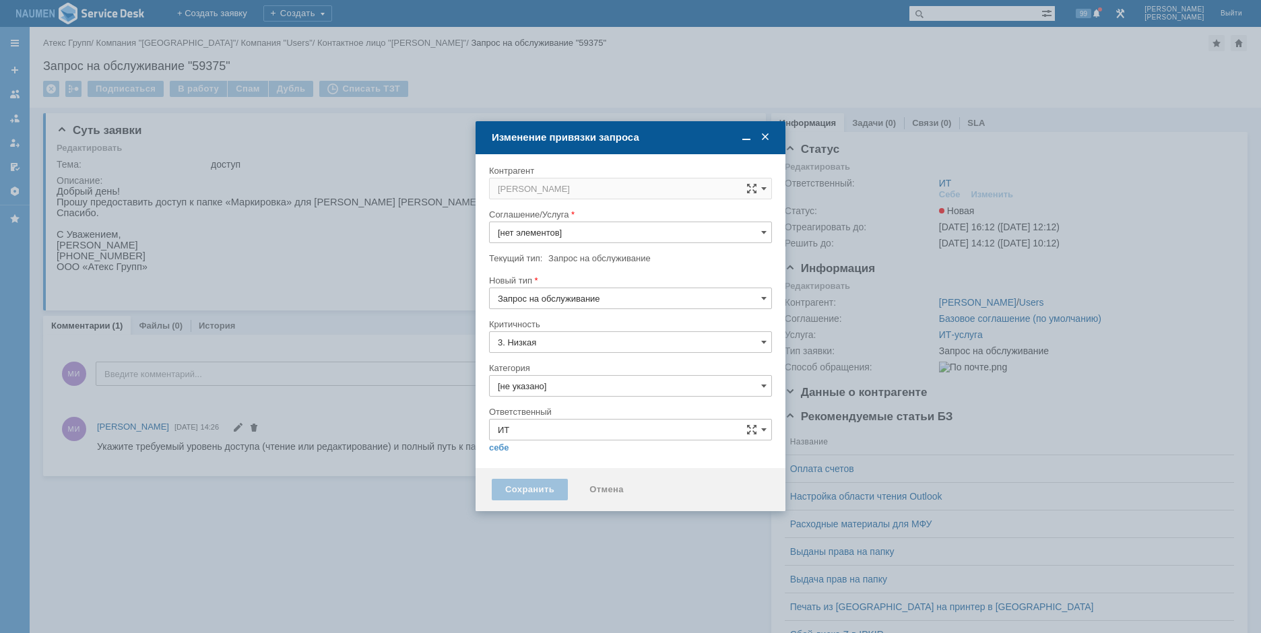
type input "ИТ-услуга"
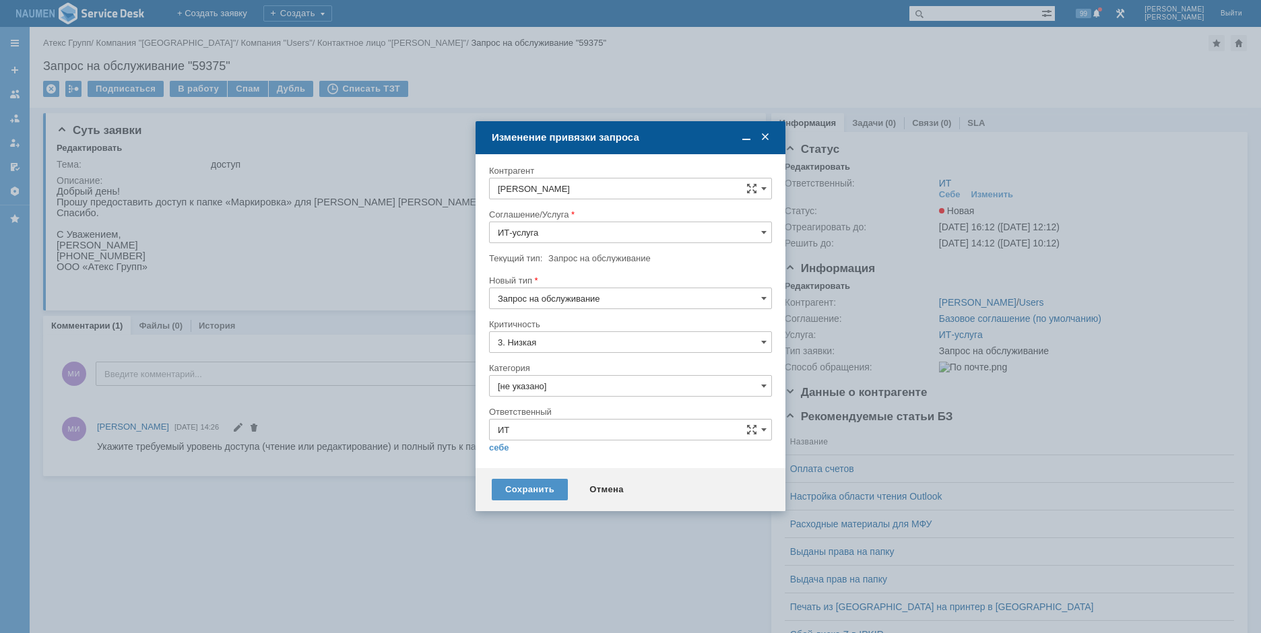
click at [543, 387] on input "[не указано]" at bounding box center [630, 386] width 283 height 22
click at [565, 460] on span "Назначение доступа (файловые ресурсы)" at bounding box center [631, 462] width 266 height 11
type input "Назначение доступа (файловые ресурсы)"
click at [507, 450] on link "себе" at bounding box center [499, 448] width 20 height 11
type input "[PERSON_NAME]"
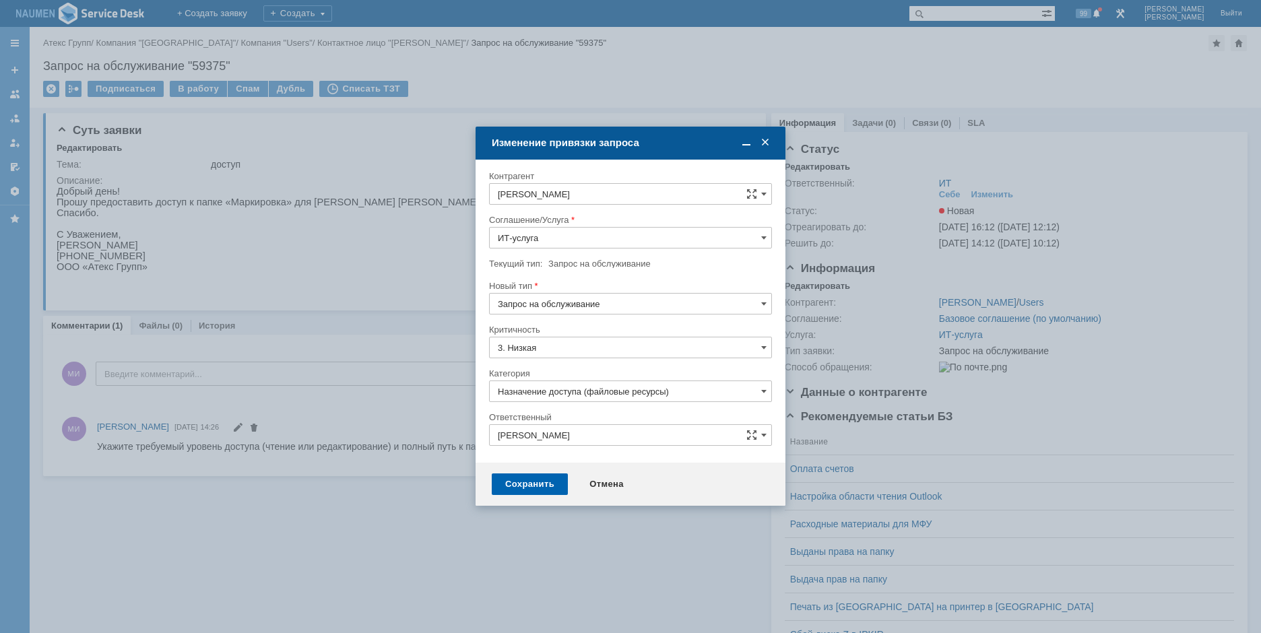
click at [516, 480] on div "Сохранить" at bounding box center [530, 485] width 76 height 22
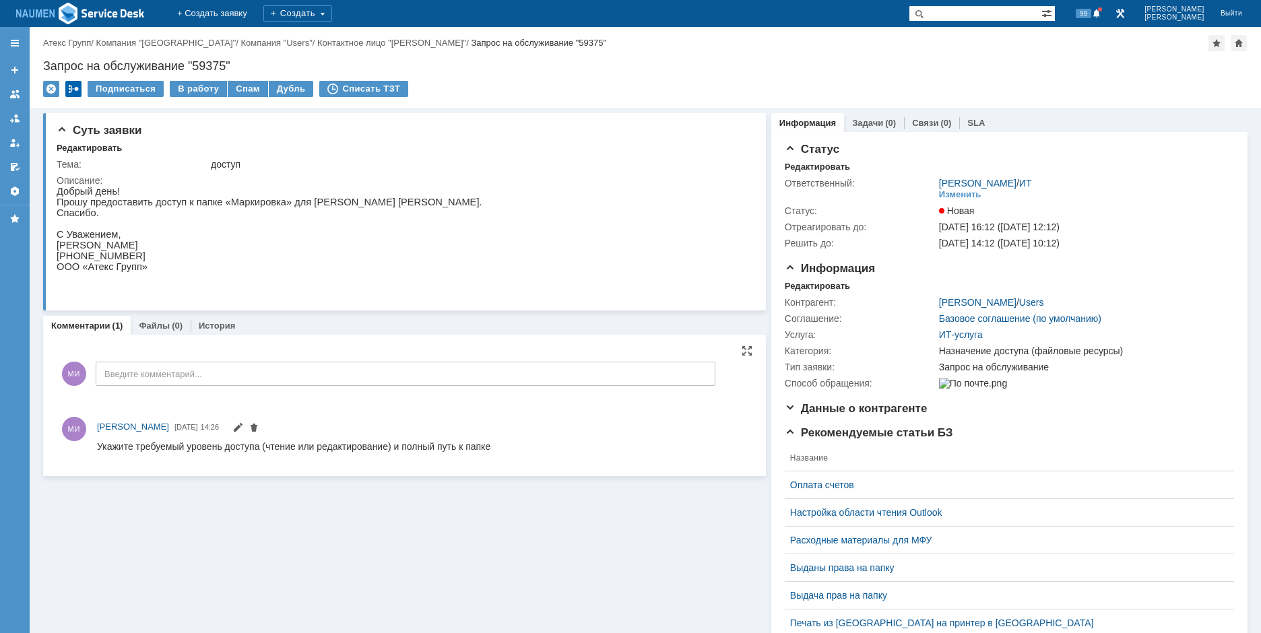
click at [76, 88] on div at bounding box center [73, 89] width 16 height 16
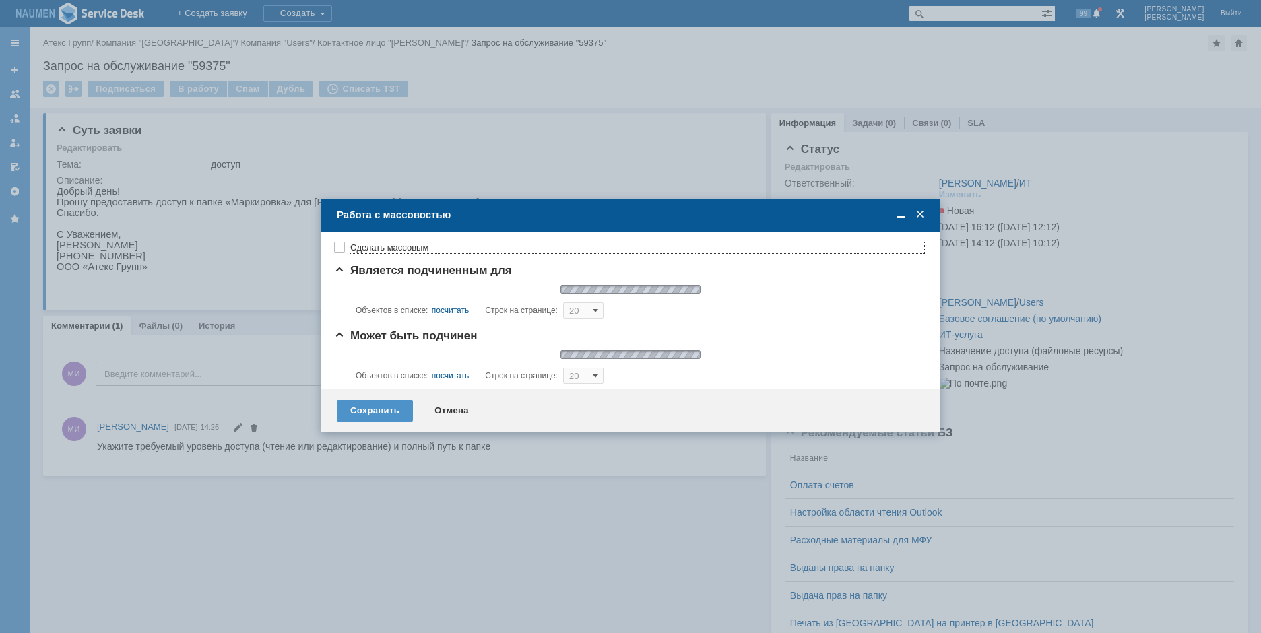
type input "20"
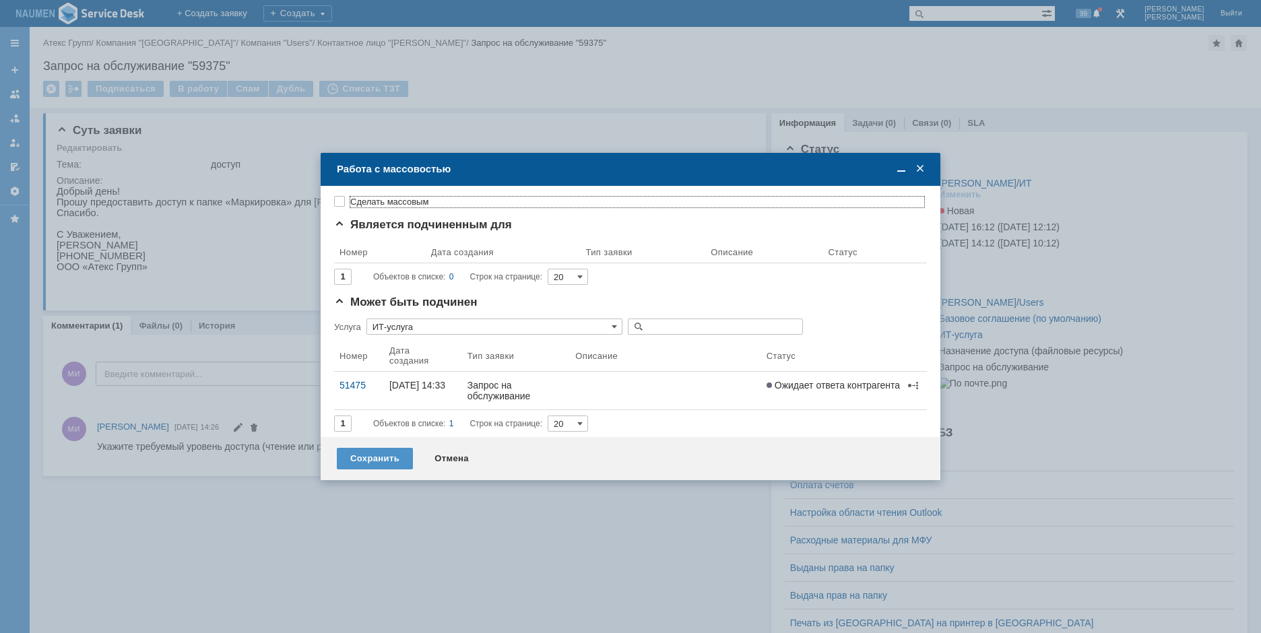
click at [361, 221] on span "Является подчиненным для" at bounding box center [423, 224] width 178 height 13
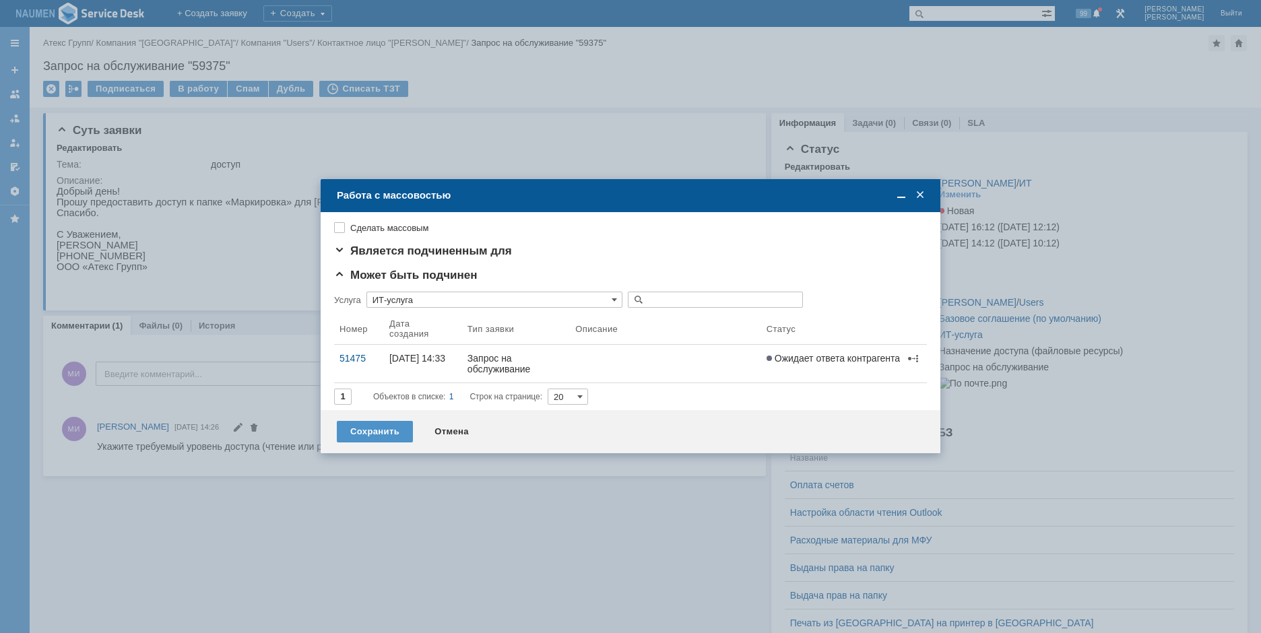
click at [342, 220] on div "Сделать массовым Является подчиненным для Результаты поиска: 1 Объектов в списк…" at bounding box center [630, 311] width 593 height 187
click at [350, 232] on label "Сделать массовым" at bounding box center [637, 228] width 574 height 11
checkbox input "true"
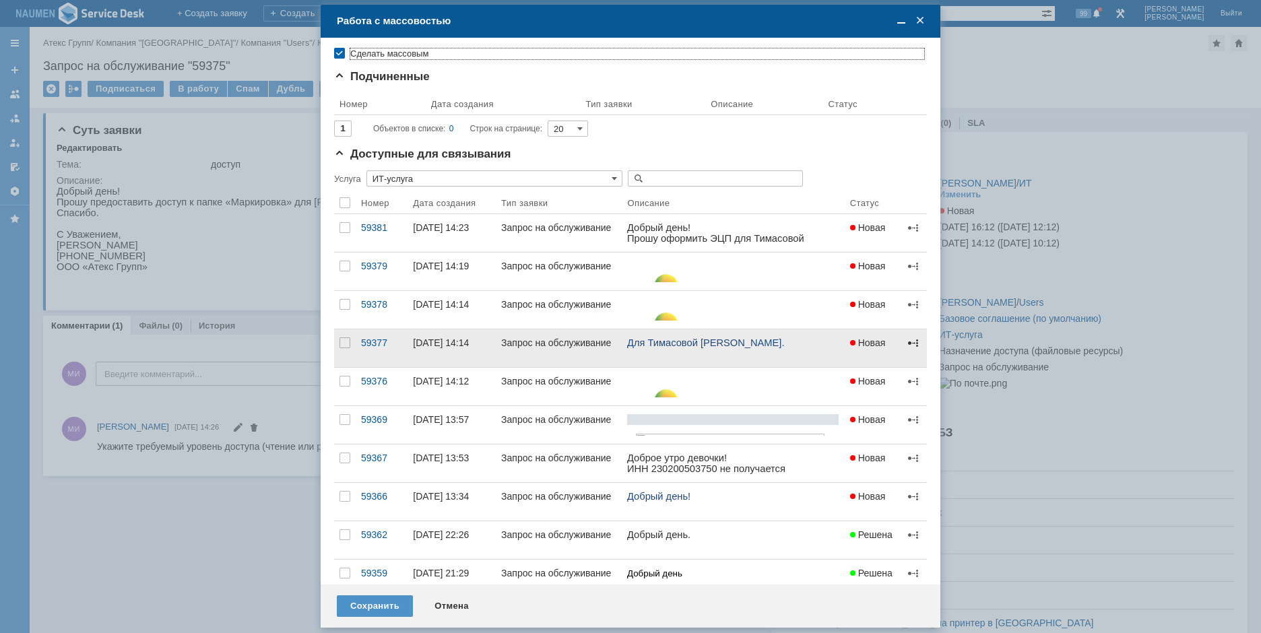
click at [908, 343] on span at bounding box center [913, 343] width 11 height 11
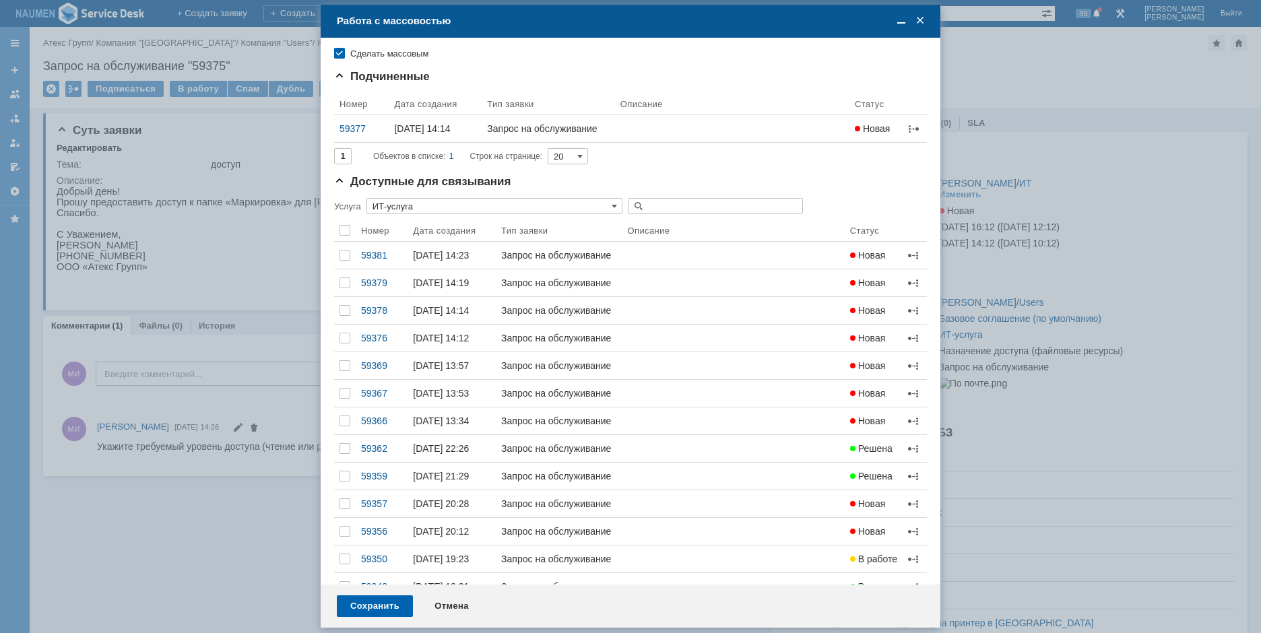
click at [377, 602] on div "Сохранить" at bounding box center [375, 607] width 76 height 22
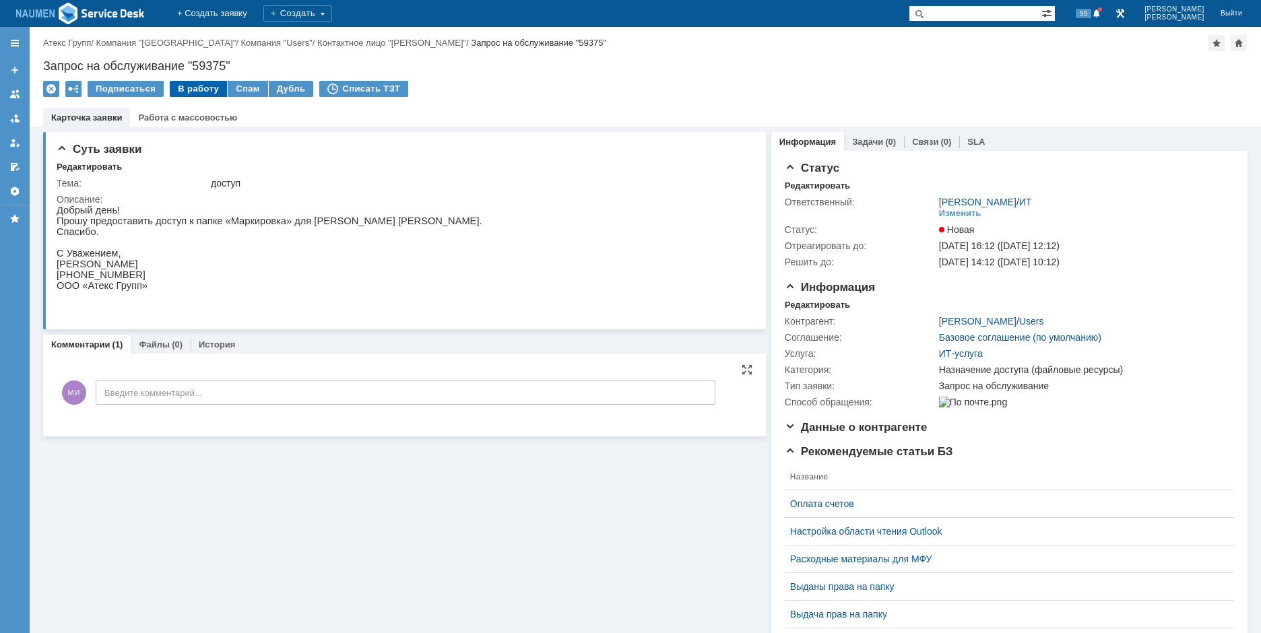
click at [183, 88] on div "В работу" at bounding box center [198, 89] width 57 height 16
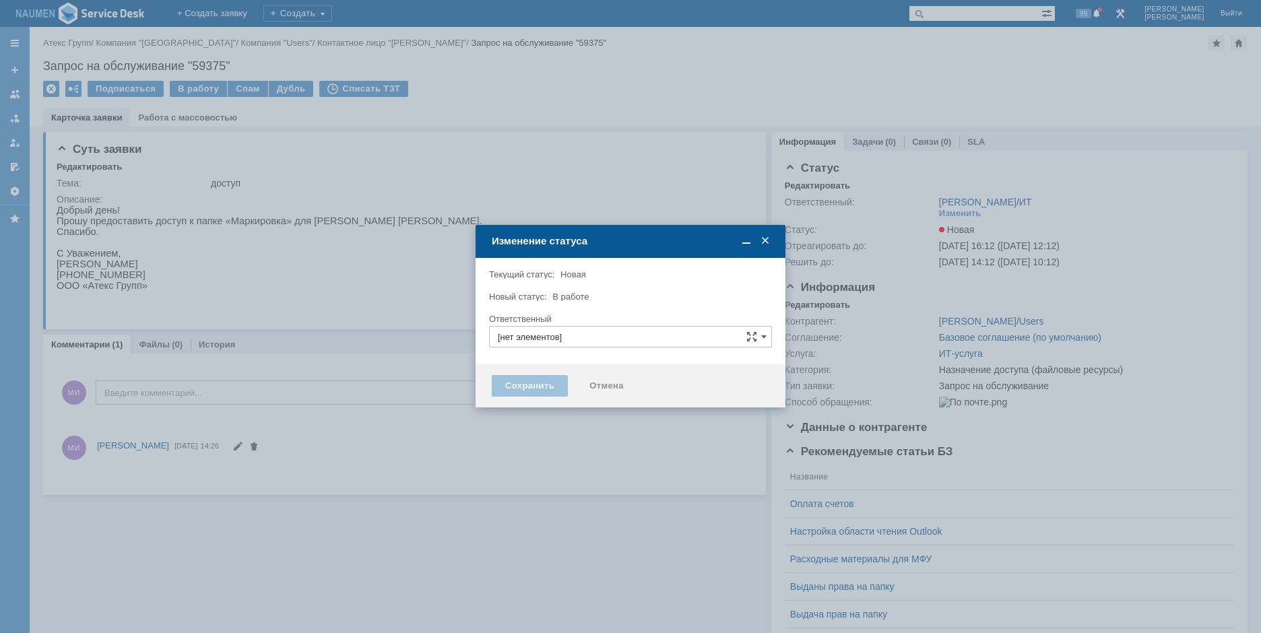
type input "[PERSON_NAME]"
type input "Назначение доступа (файловые ресурсы)"
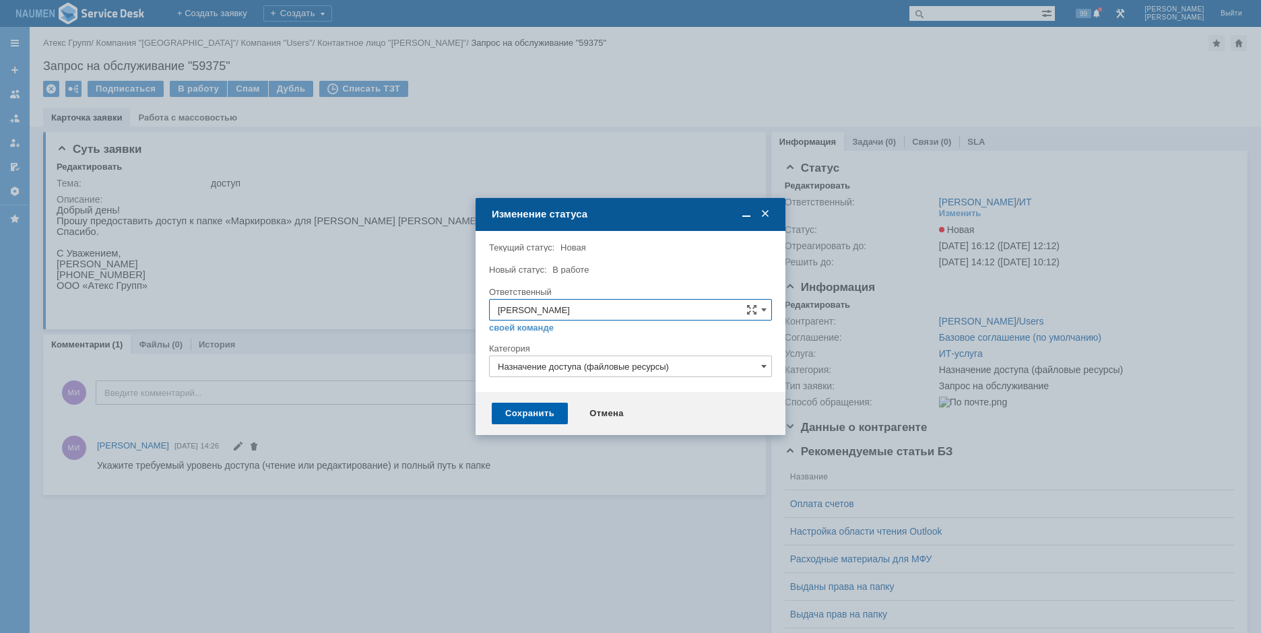
click at [547, 412] on div "Сохранить" at bounding box center [530, 414] width 76 height 22
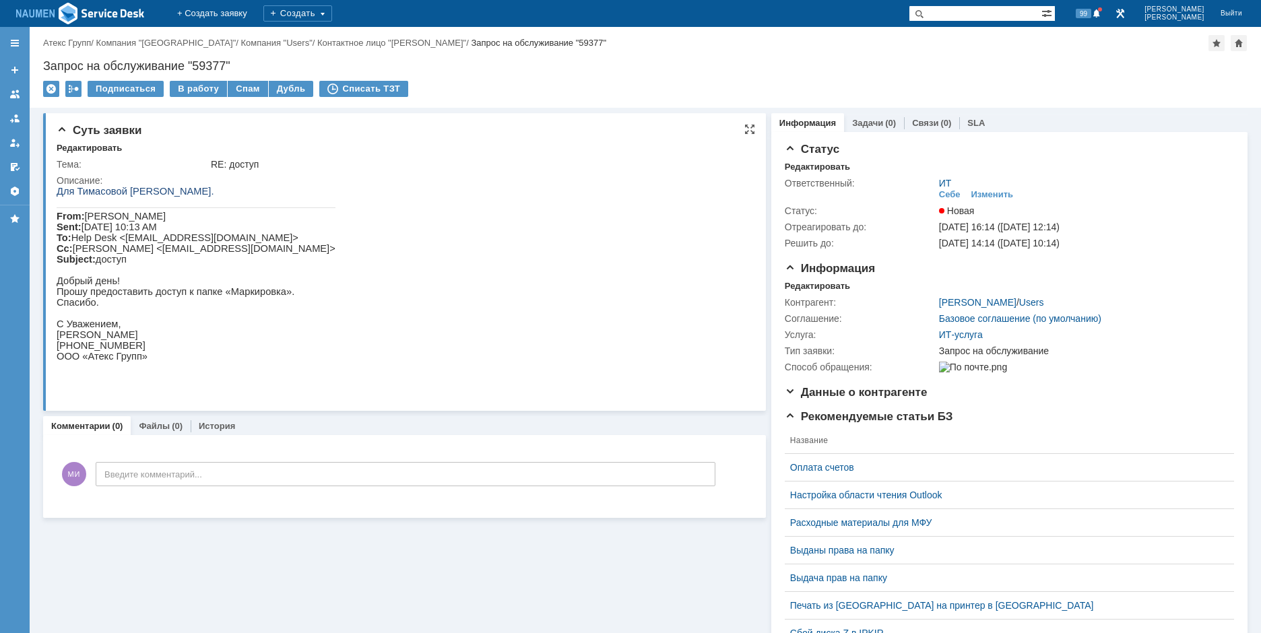
click at [78, 190] on span "Для Тимасовой [PERSON_NAME]." at bounding box center [136, 191] width 158 height 11
click at [57, 193] on div "Для Тимасовой [PERSON_NAME]. From: [PERSON_NAME] Sent: [DATE] 10:13 AM To: Help…" at bounding box center [196, 279] width 279 height 187
copy div "Для Тимасовой [PERSON_NAME]."
click at [790, 290] on div "Редактировать" at bounding box center [817, 286] width 65 height 11
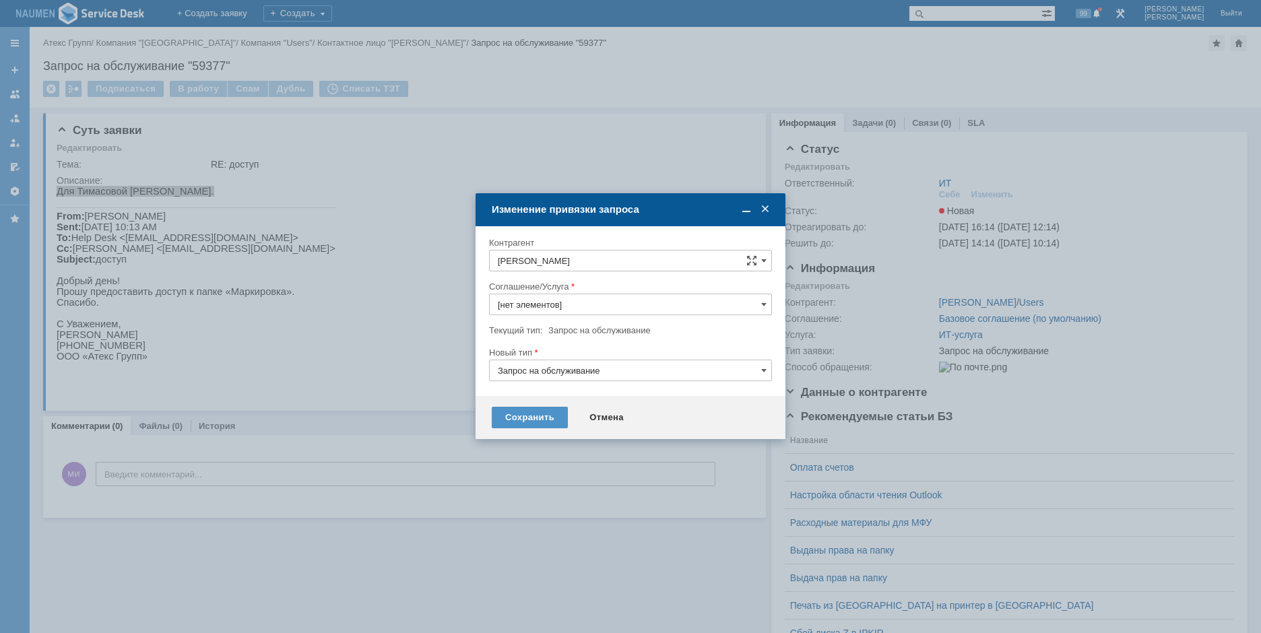
type input "ИТ-услуга"
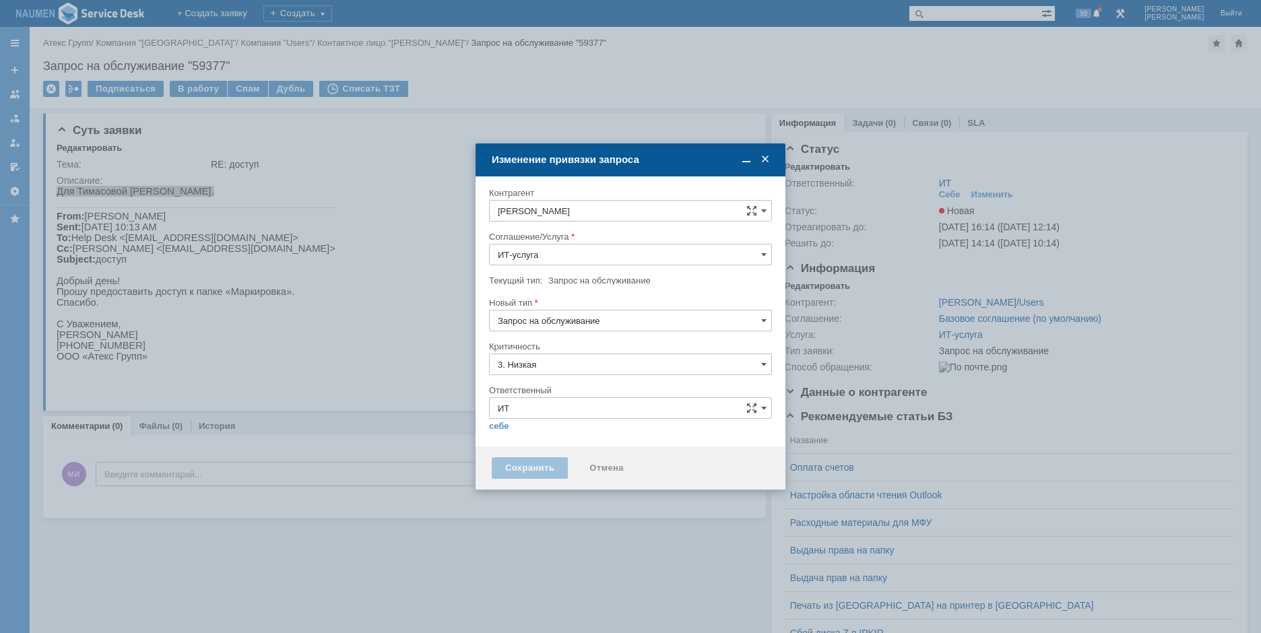
type input "[не указано]"
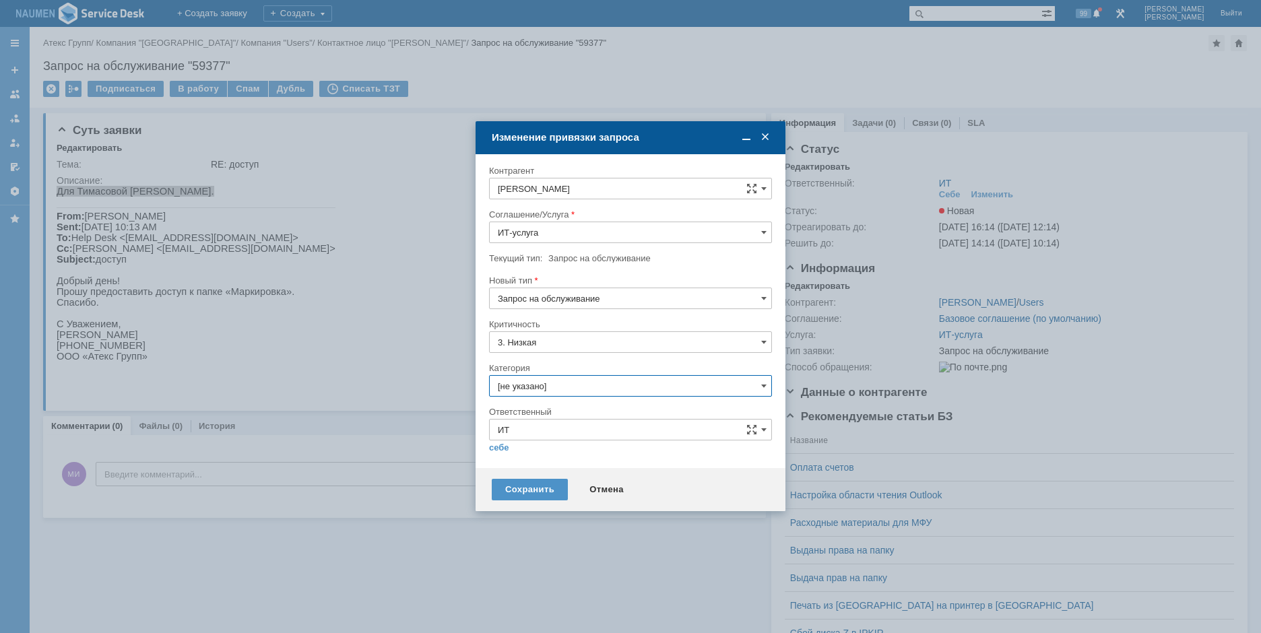
click at [549, 394] on input "[не указано]" at bounding box center [630, 386] width 283 height 22
click at [559, 460] on span "Назначение доступа (файловые ресурсы)" at bounding box center [631, 462] width 266 height 11
type input "Назначение доступа (файловые ресурсы)"
click at [499, 447] on link "себе" at bounding box center [499, 448] width 20 height 11
type input "[PERSON_NAME]"
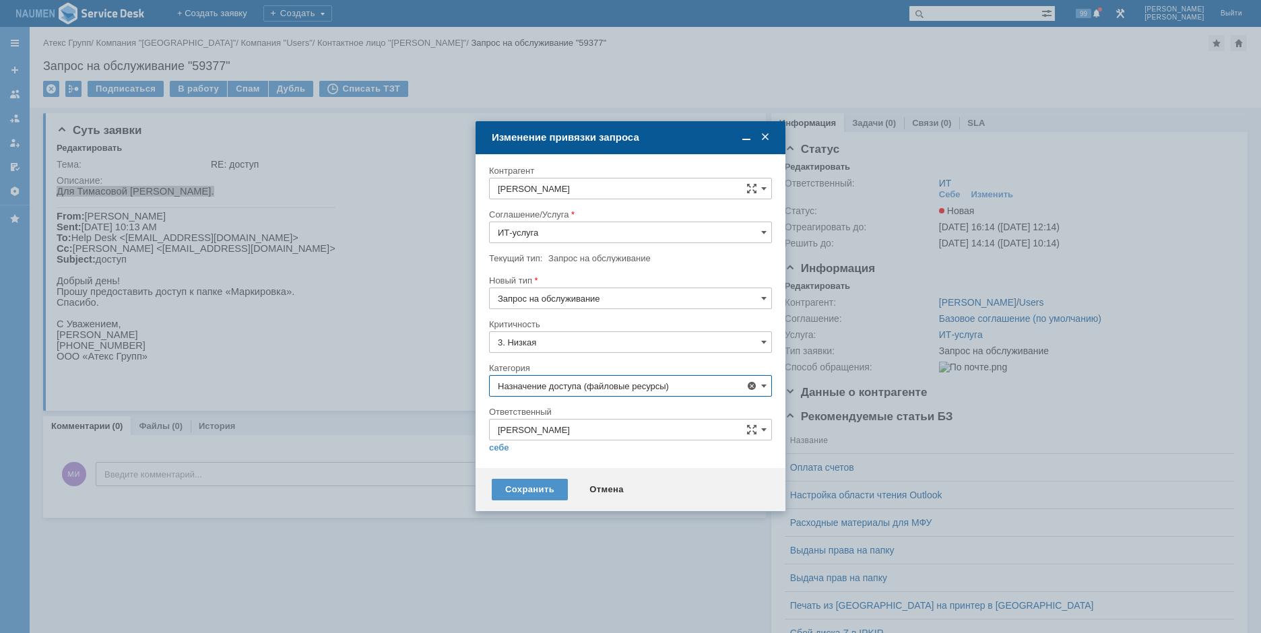
type input "Назначение доступа (файловые ресурсы)"
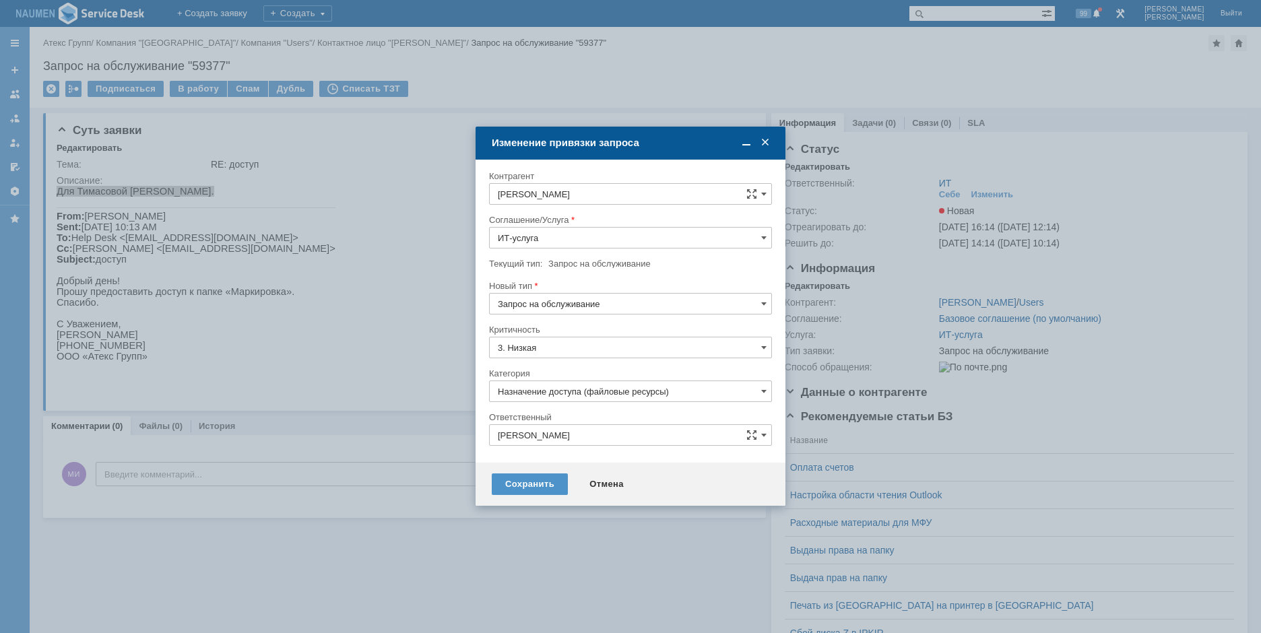
click at [523, 468] on div "Сохранить Отмена" at bounding box center [631, 484] width 310 height 43
click at [526, 472] on div "Сохранить Отмена" at bounding box center [631, 484] width 310 height 43
click at [527, 481] on div "Сохранить" at bounding box center [530, 485] width 76 height 22
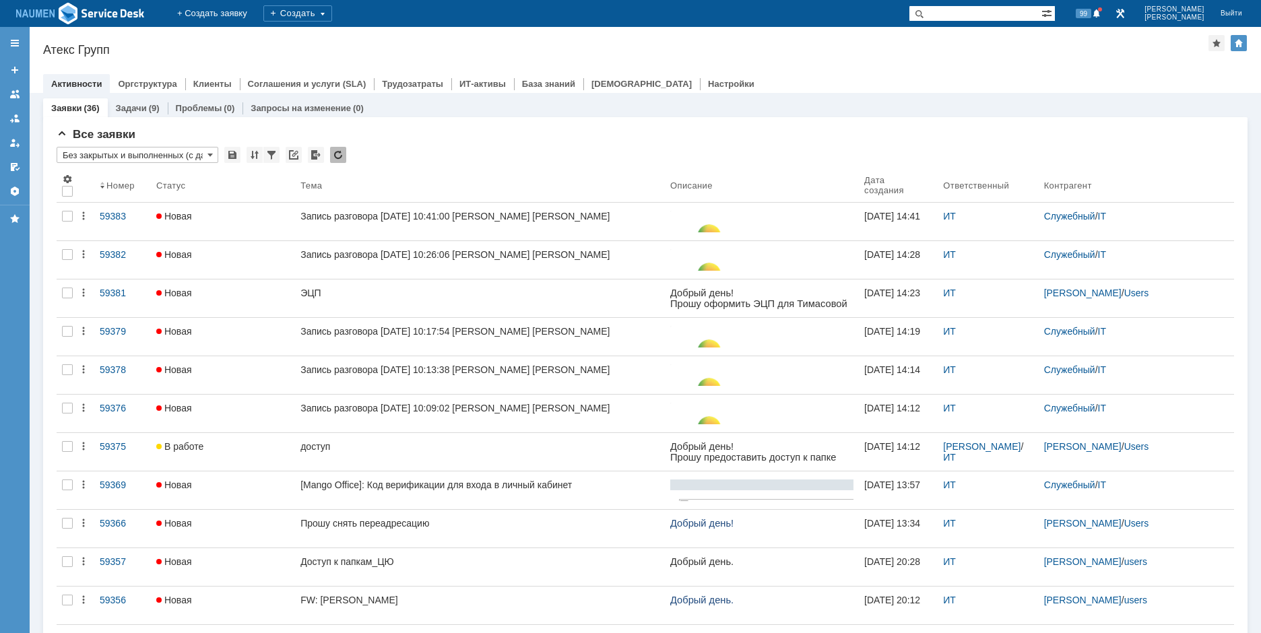
click at [1030, 45] on div "Атекс Групп" at bounding box center [626, 49] width 1166 height 13
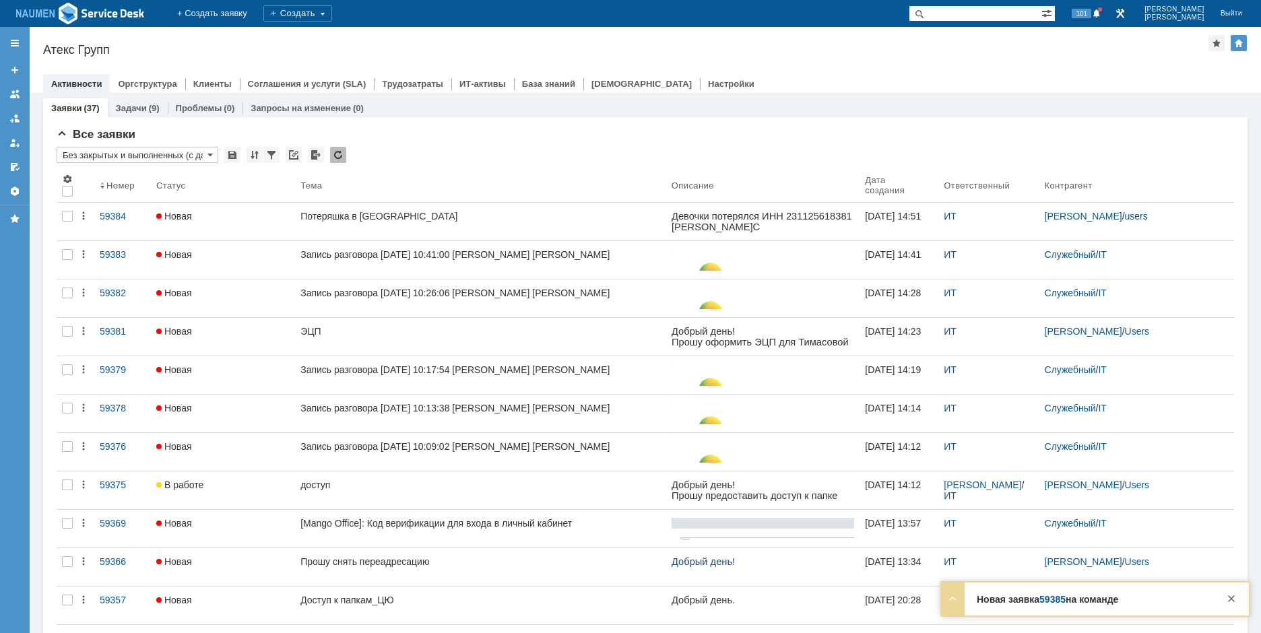
drag, startPoint x: 1026, startPoint y: 69, endPoint x: 973, endPoint y: 86, distance: 55.8
click at [1026, 69] on div at bounding box center [645, 70] width 1205 height 11
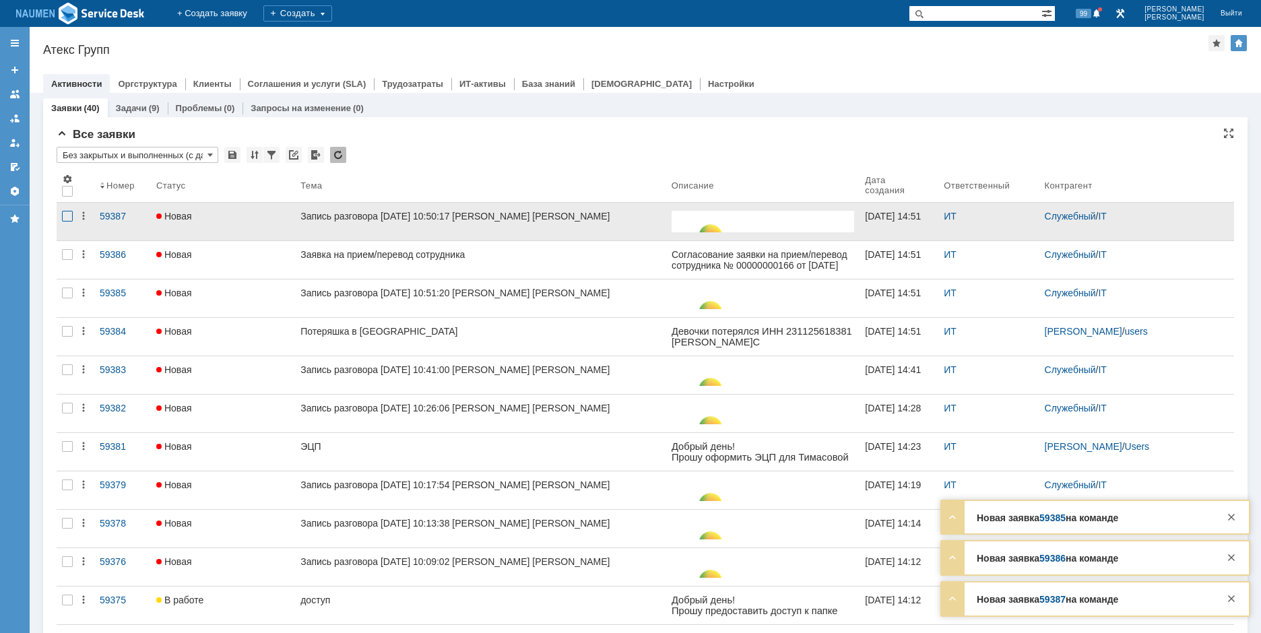
click at [66, 221] on div at bounding box center [67, 216] width 11 height 11
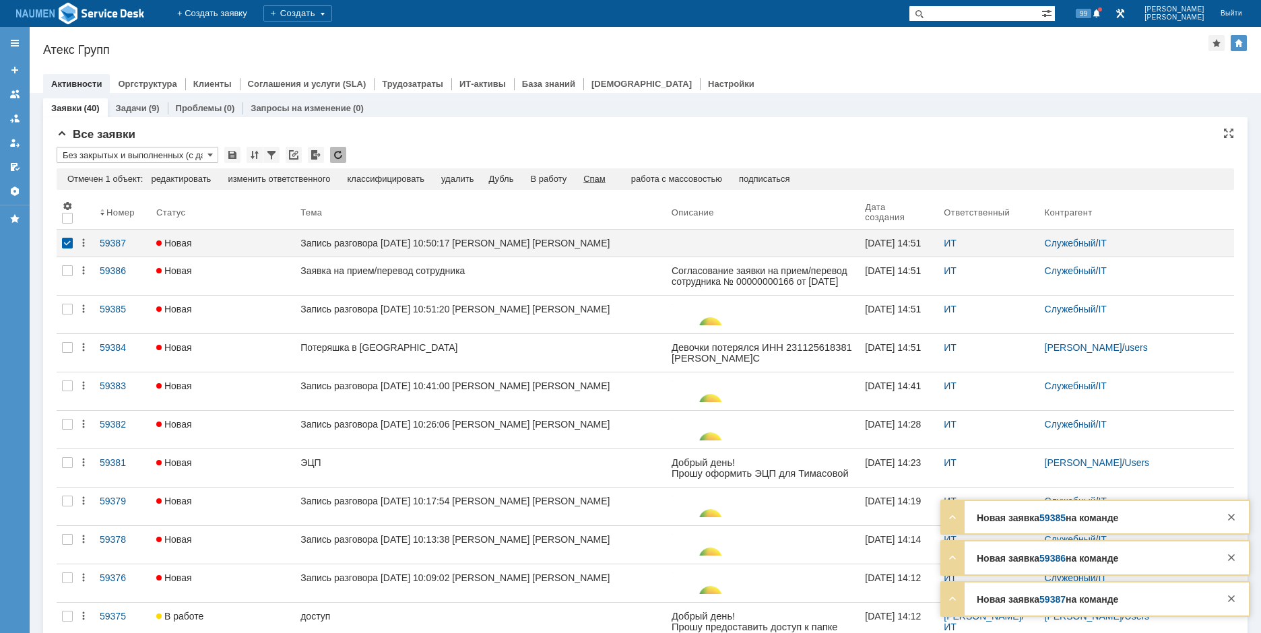
click at [606, 179] on div "Спам" at bounding box center [595, 179] width 22 height 11
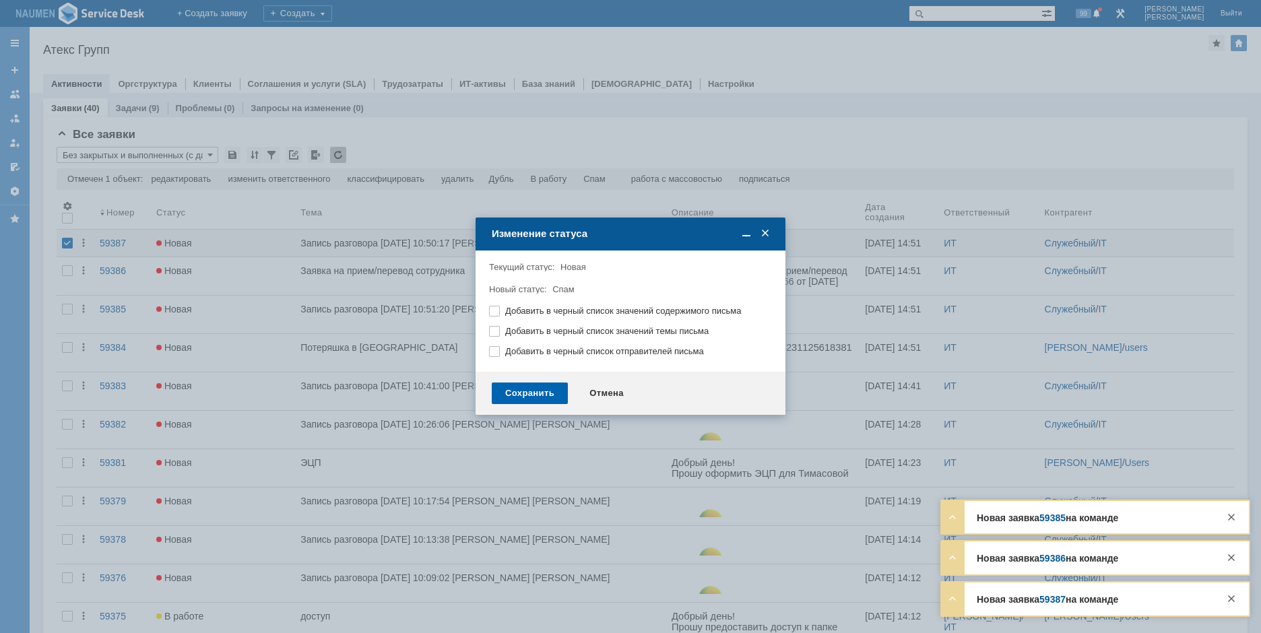
click at [519, 389] on div "Сохранить" at bounding box center [530, 394] width 76 height 22
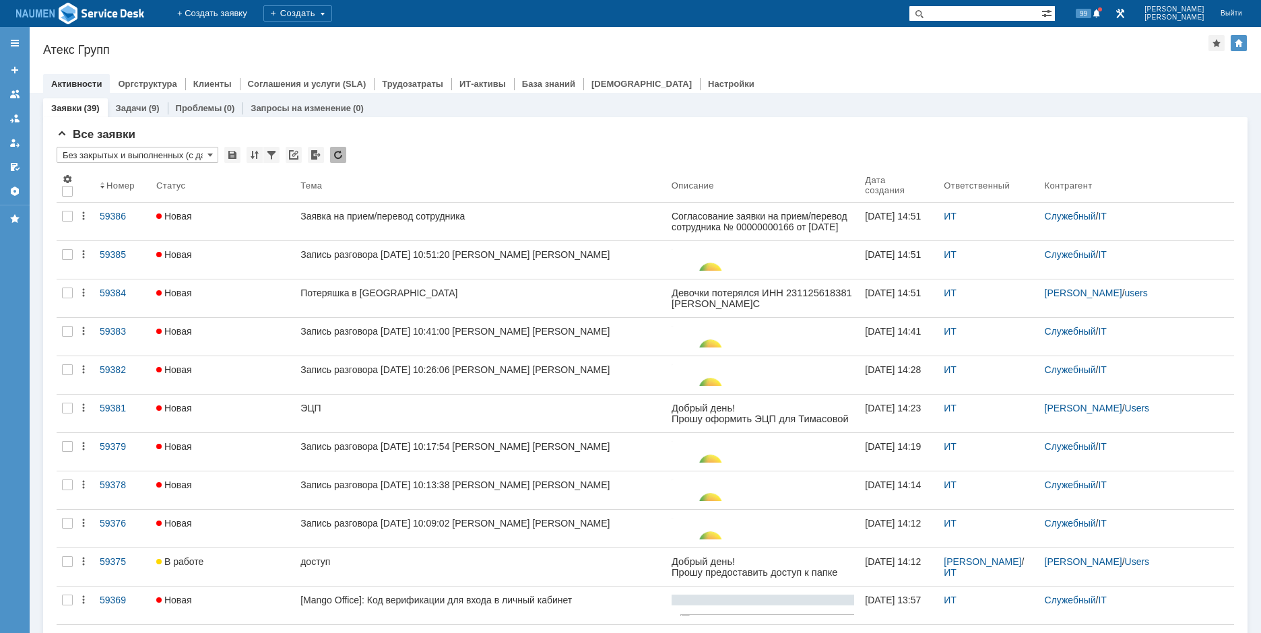
click at [1032, 80] on div "Активности Оргструктура Клиенты Соглашения и услуги (SLA) Трудозатраты ИТ-актив…" at bounding box center [645, 83] width 1205 height 19
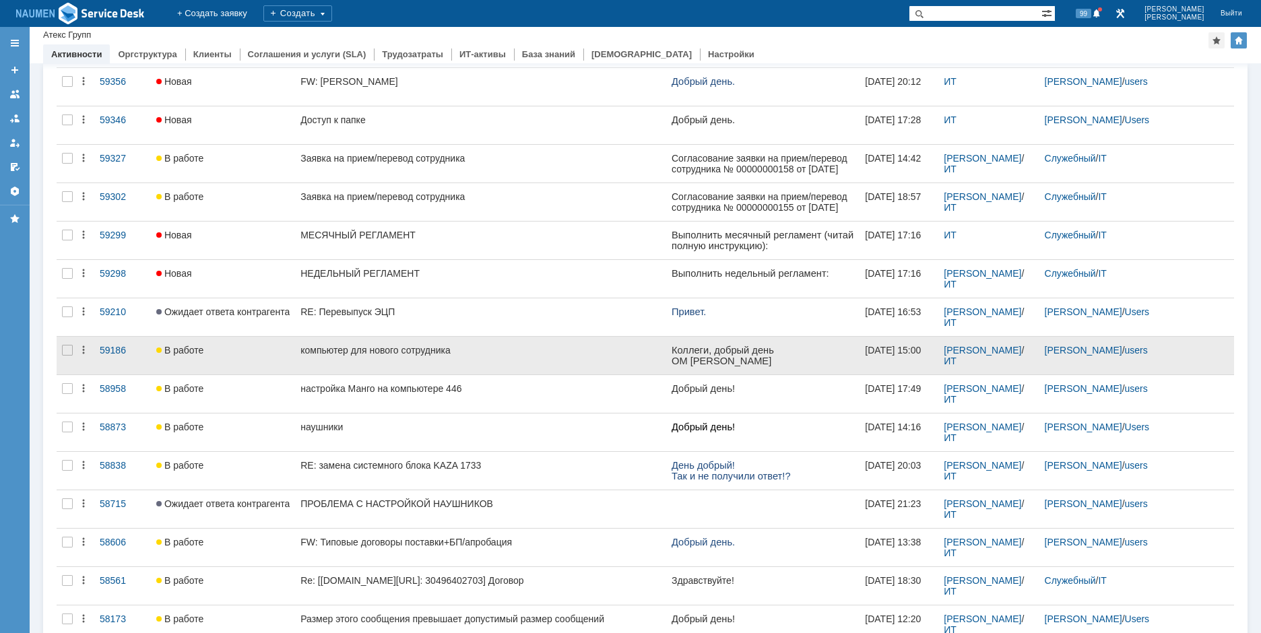
scroll to position [606, 0]
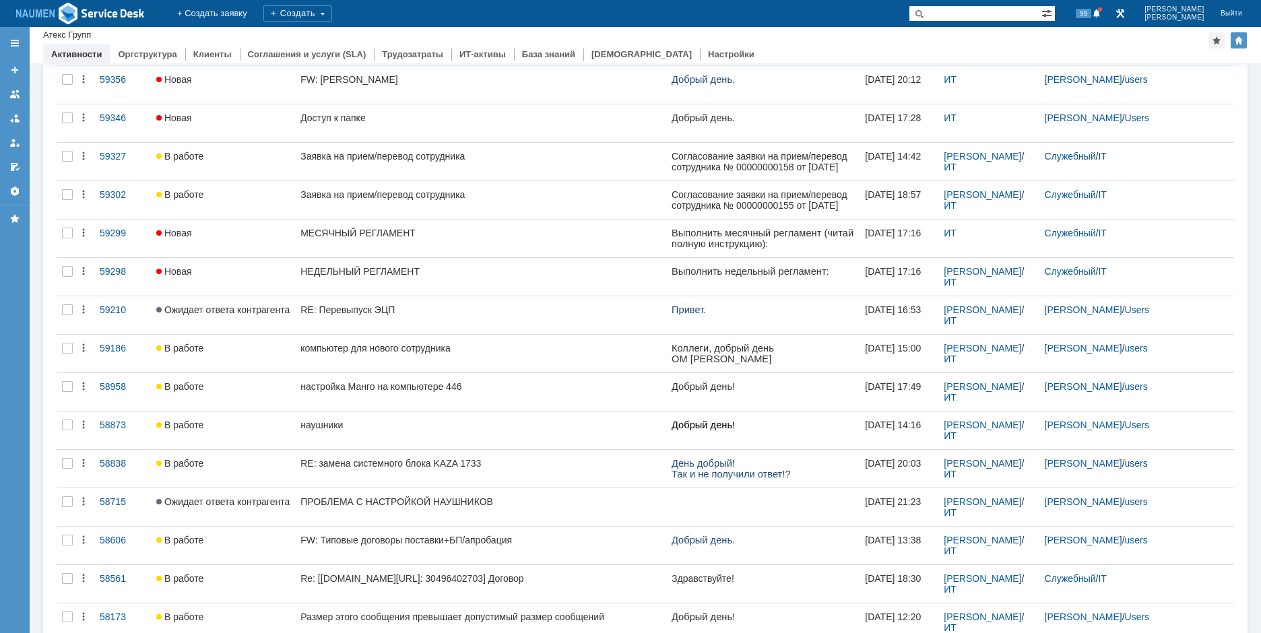
click at [1230, 292] on div "Все заявки * Без закрытых и выполненных (с датой создания) ред. 08.05 Результат…" at bounding box center [645, 289] width 1205 height 1616
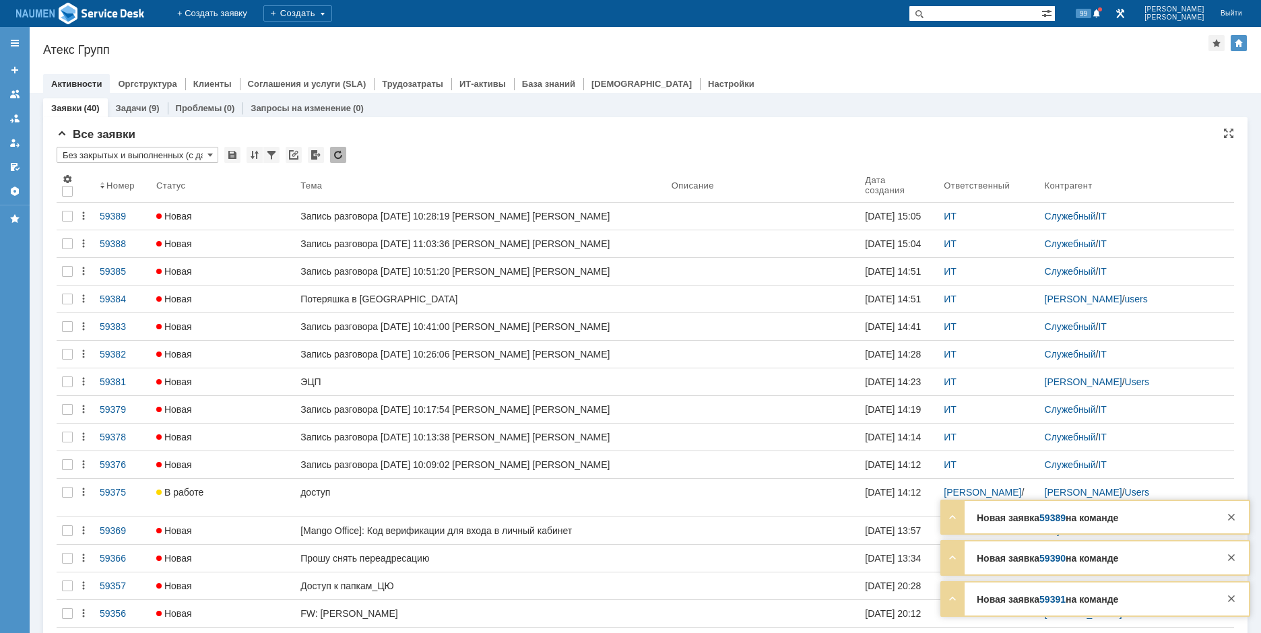
scroll to position [0, 0]
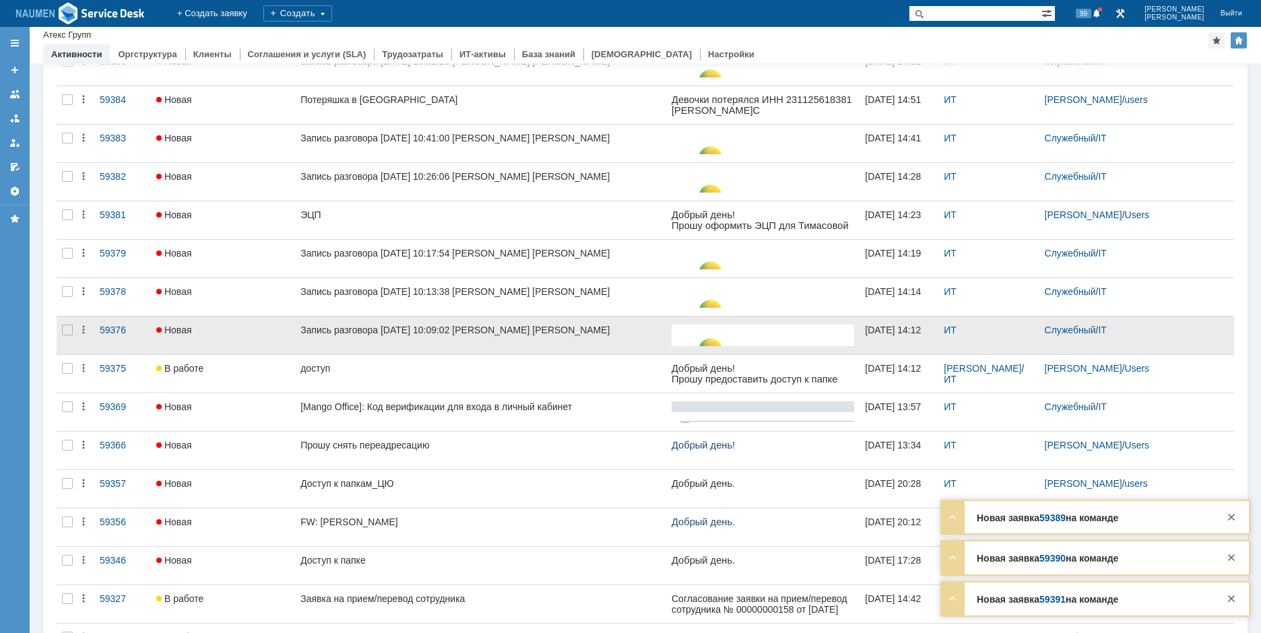
click at [73, 334] on div at bounding box center [68, 336] width 22 height 38
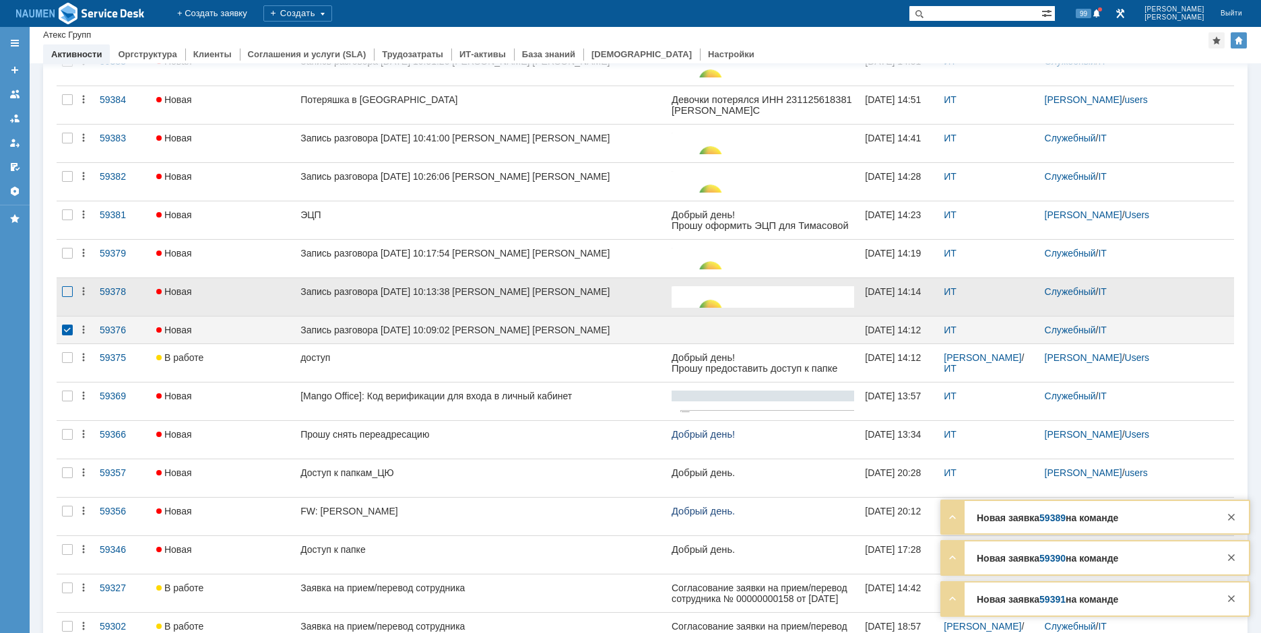
click at [69, 296] on div at bounding box center [67, 291] width 11 height 11
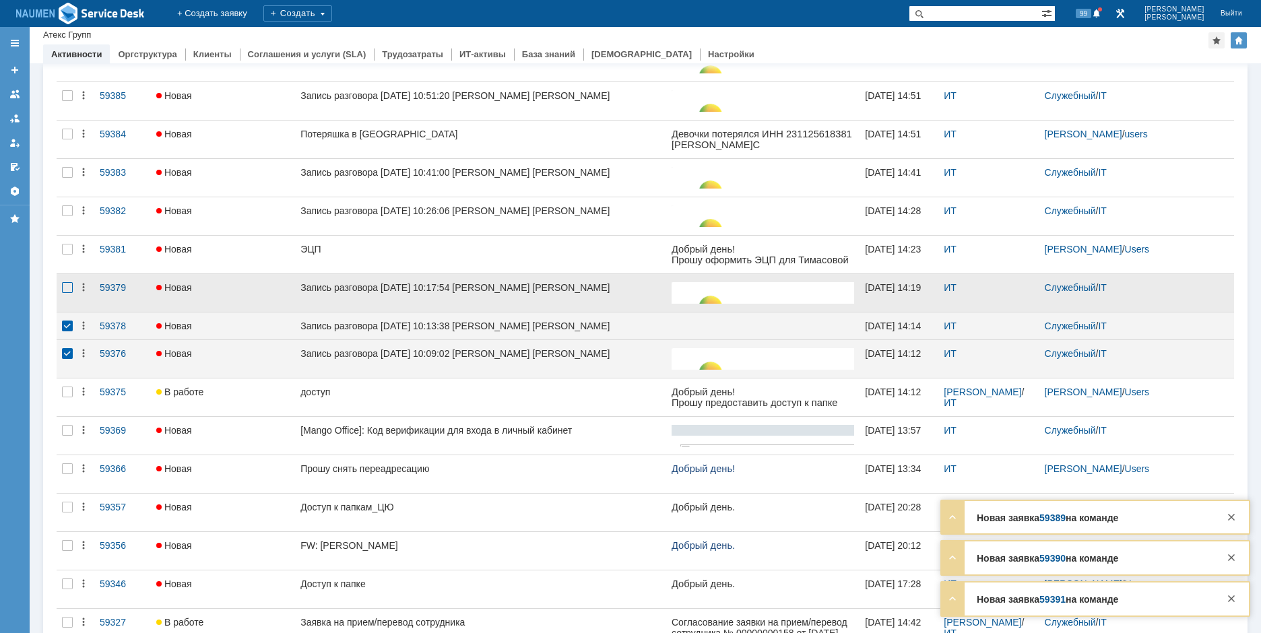
click at [64, 286] on div at bounding box center [67, 287] width 11 height 11
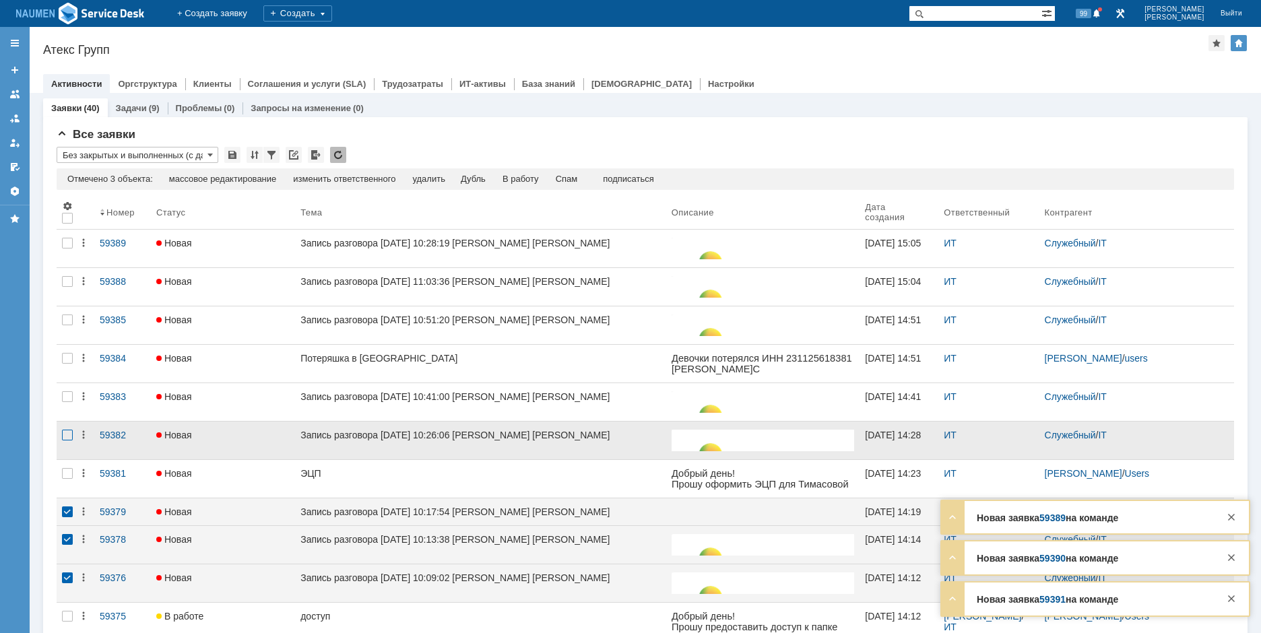
click at [71, 435] on div at bounding box center [67, 435] width 11 height 11
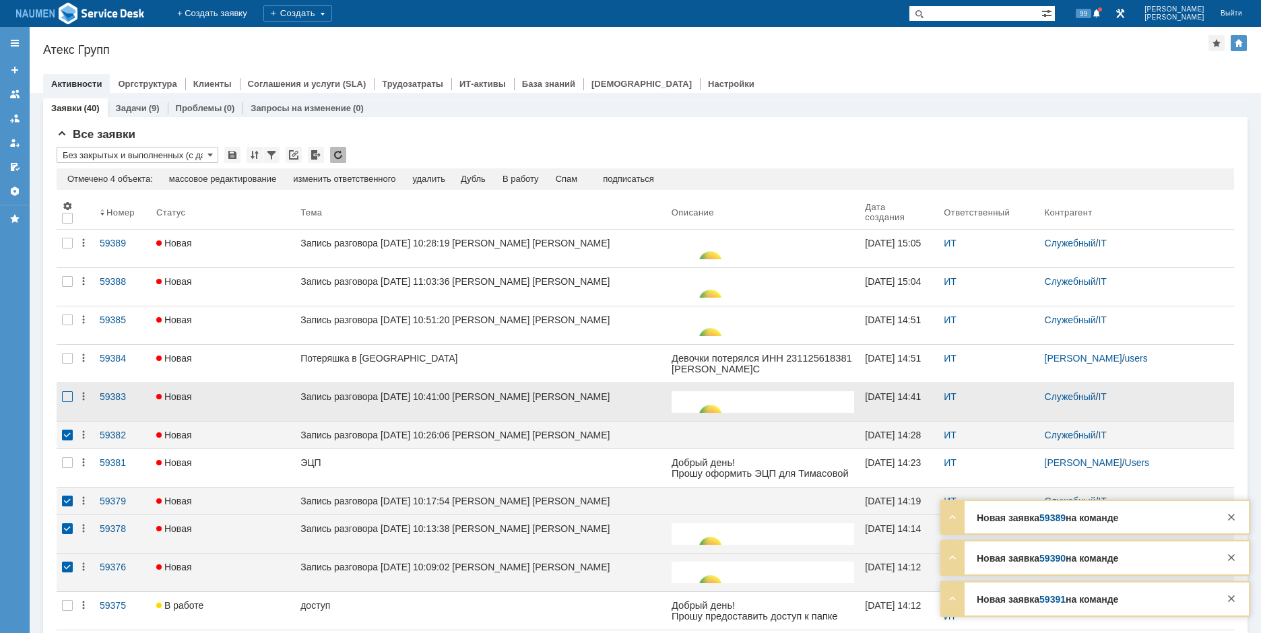
click at [71, 398] on div at bounding box center [67, 397] width 11 height 11
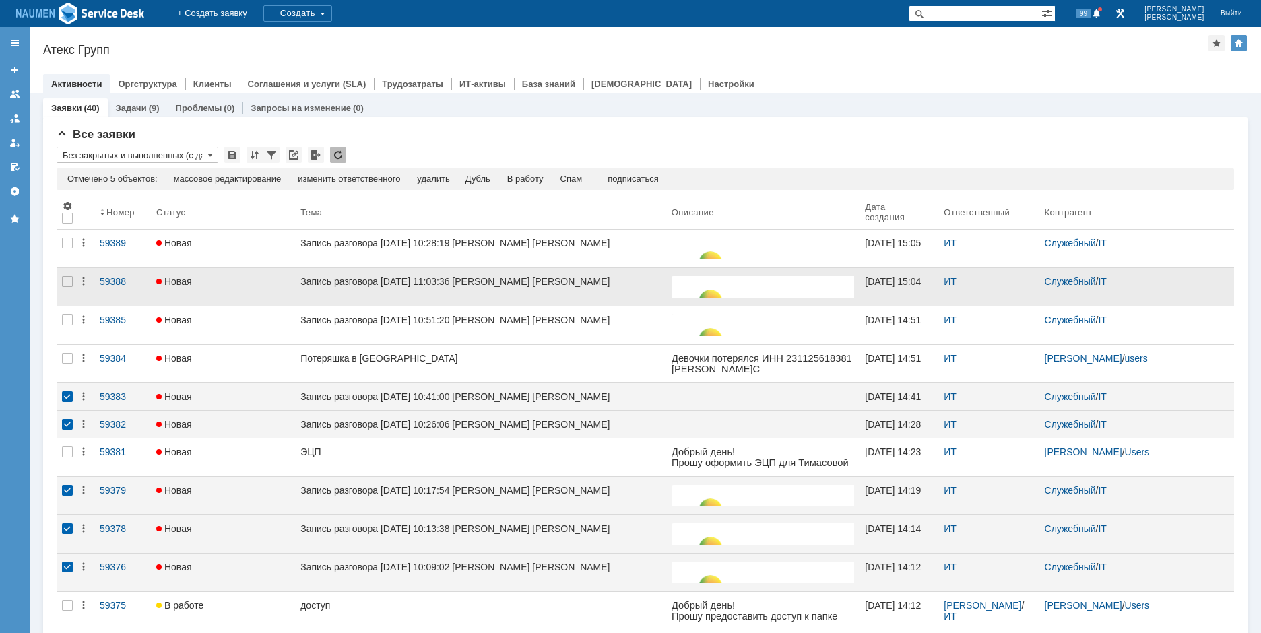
drag, startPoint x: 67, startPoint y: 323, endPoint x: 69, endPoint y: 305, distance: 18.4
click at [67, 321] on div at bounding box center [67, 320] width 11 height 11
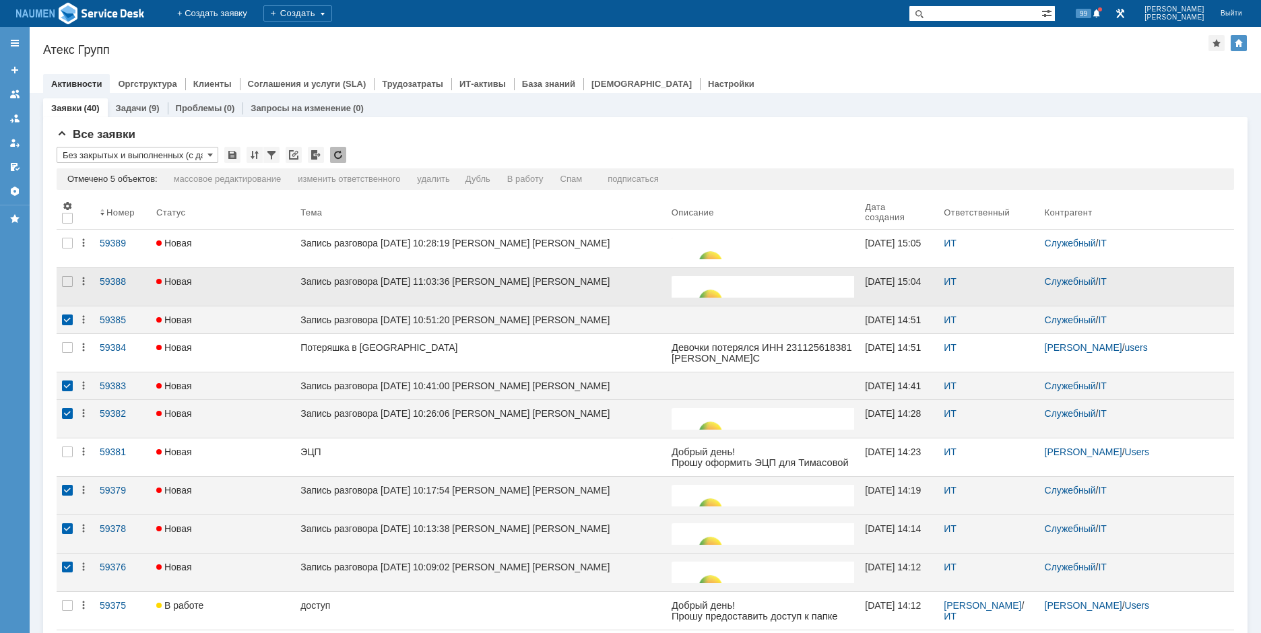
click at [75, 283] on div at bounding box center [68, 287] width 22 height 38
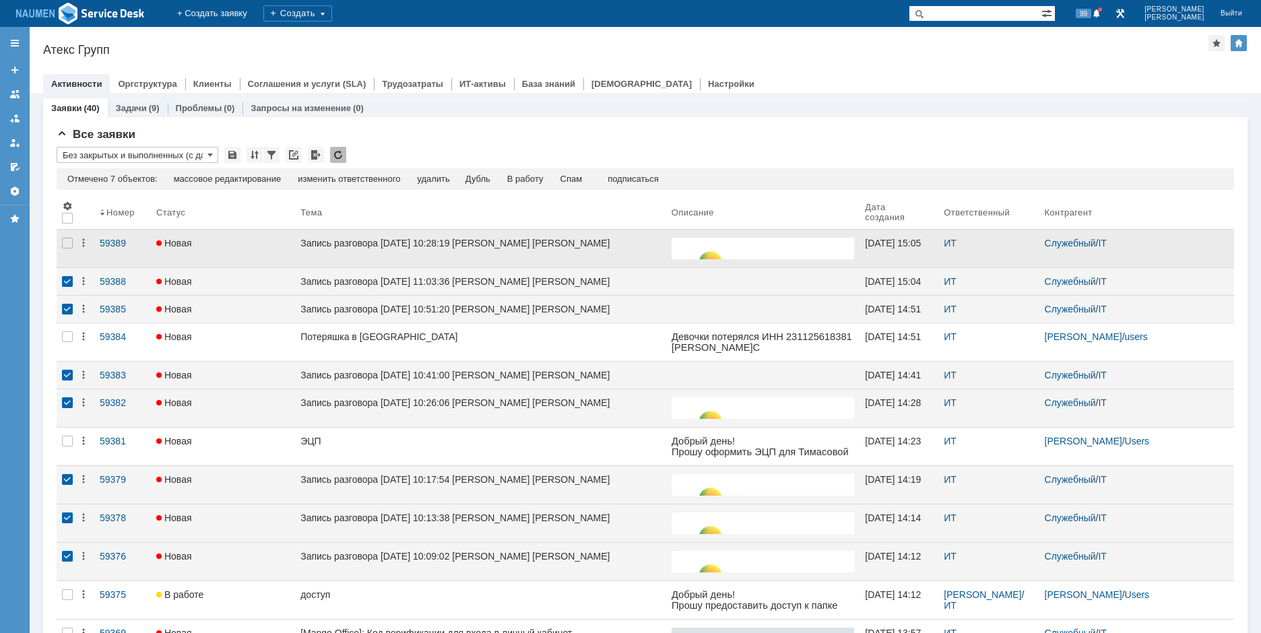
click at [67, 252] on div at bounding box center [68, 249] width 22 height 38
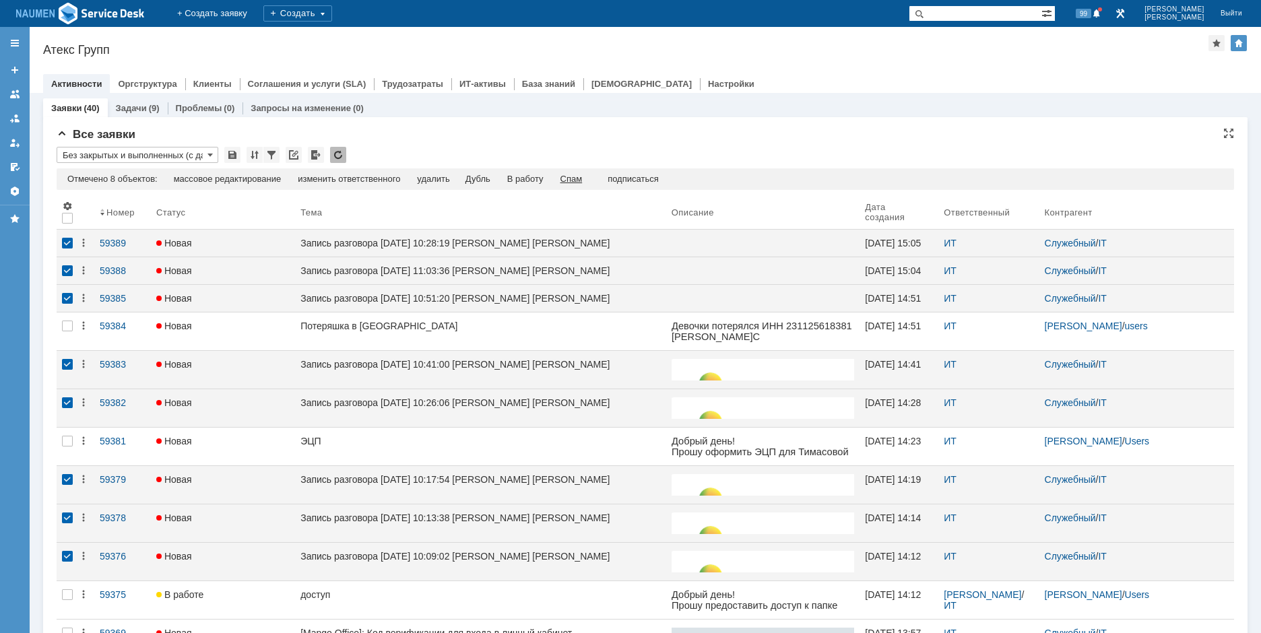
click at [571, 183] on div "Спам" at bounding box center [572, 179] width 22 height 11
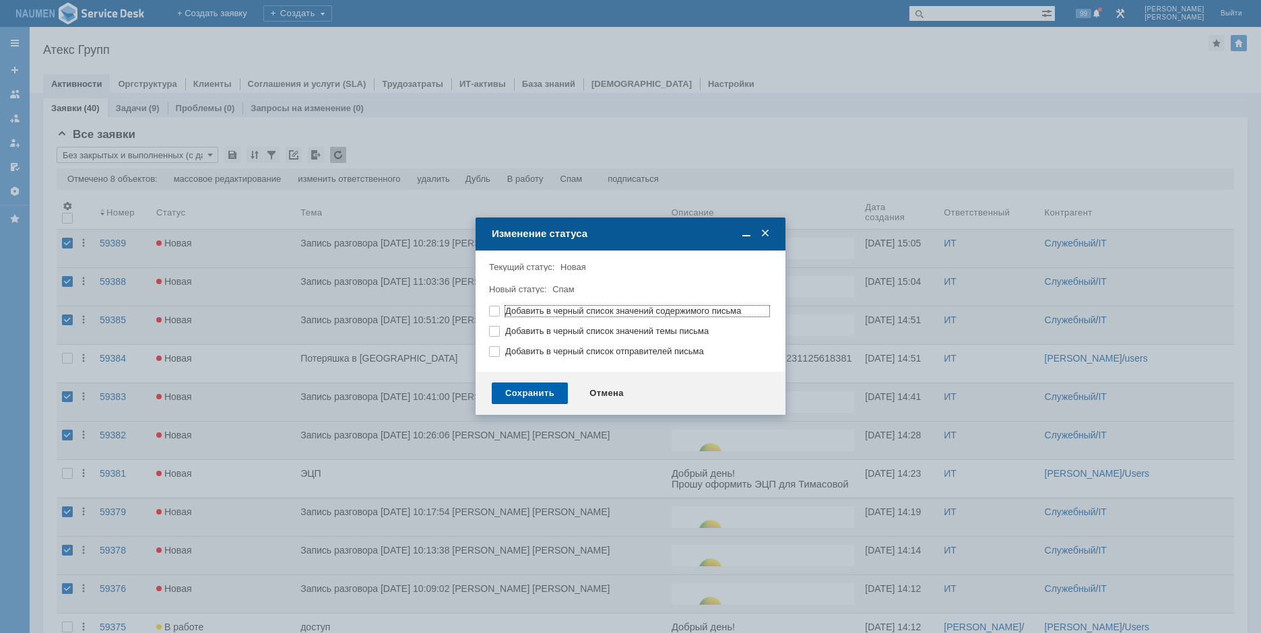
click at [556, 392] on div "Сохранить" at bounding box center [530, 394] width 76 height 22
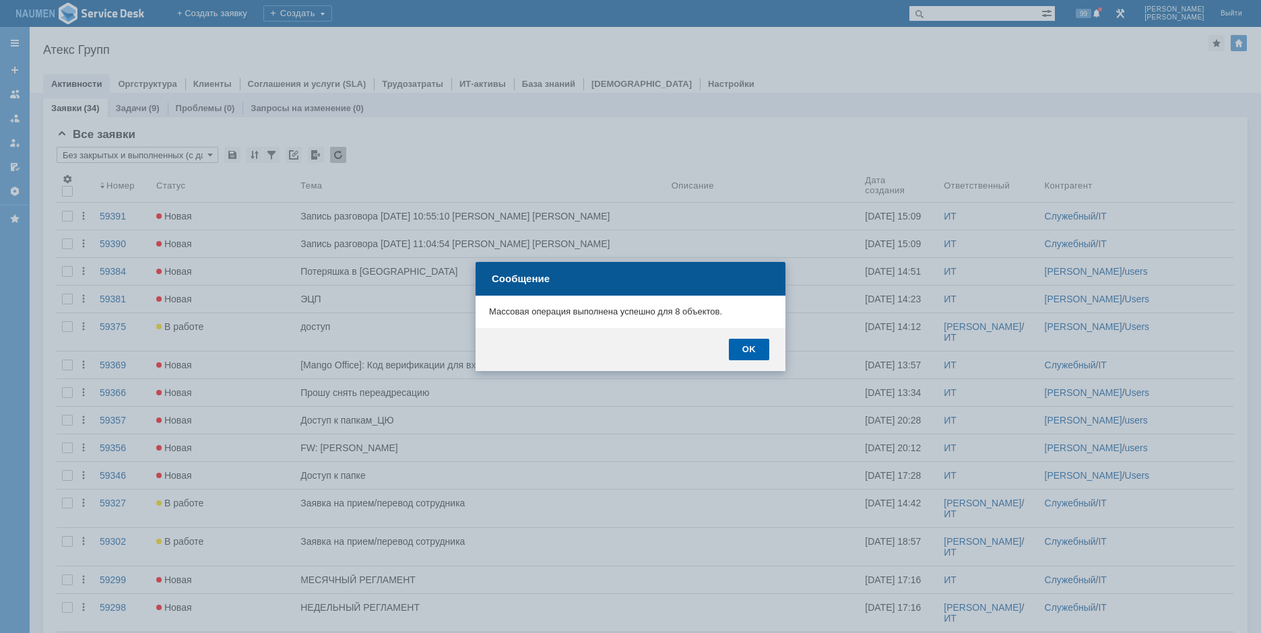
click at [747, 340] on div "OK" at bounding box center [749, 350] width 40 height 22
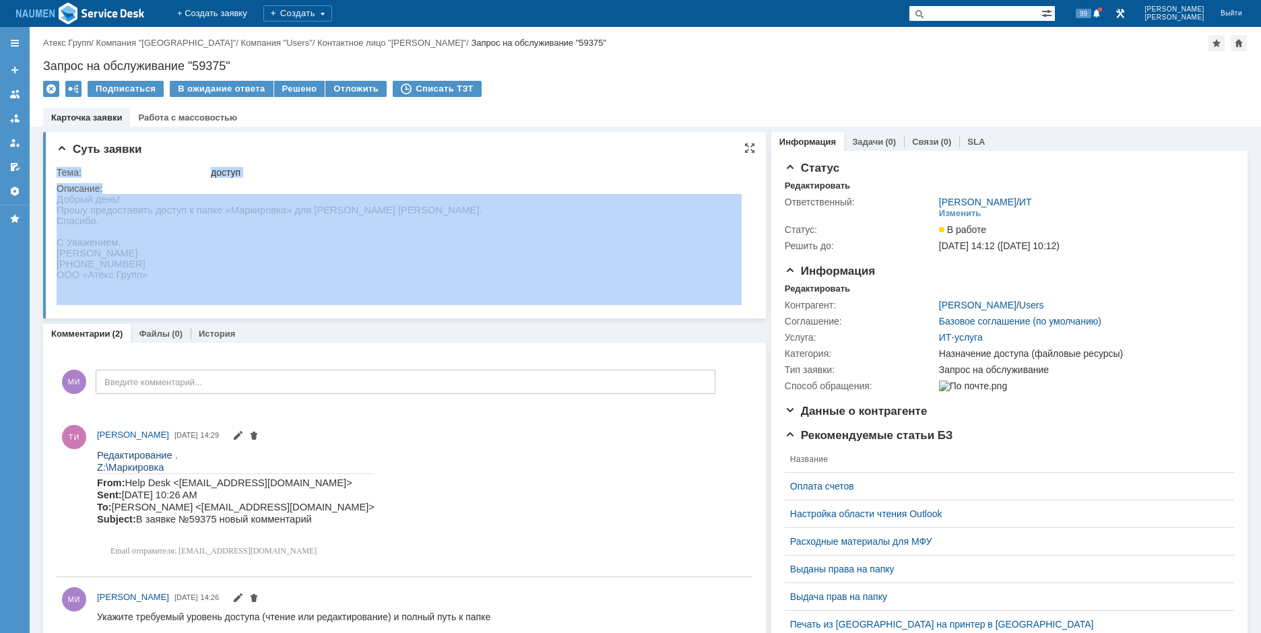
drag, startPoint x: 113, startPoint y: 395, endPoint x: 94, endPoint y: 216, distance: 180.2
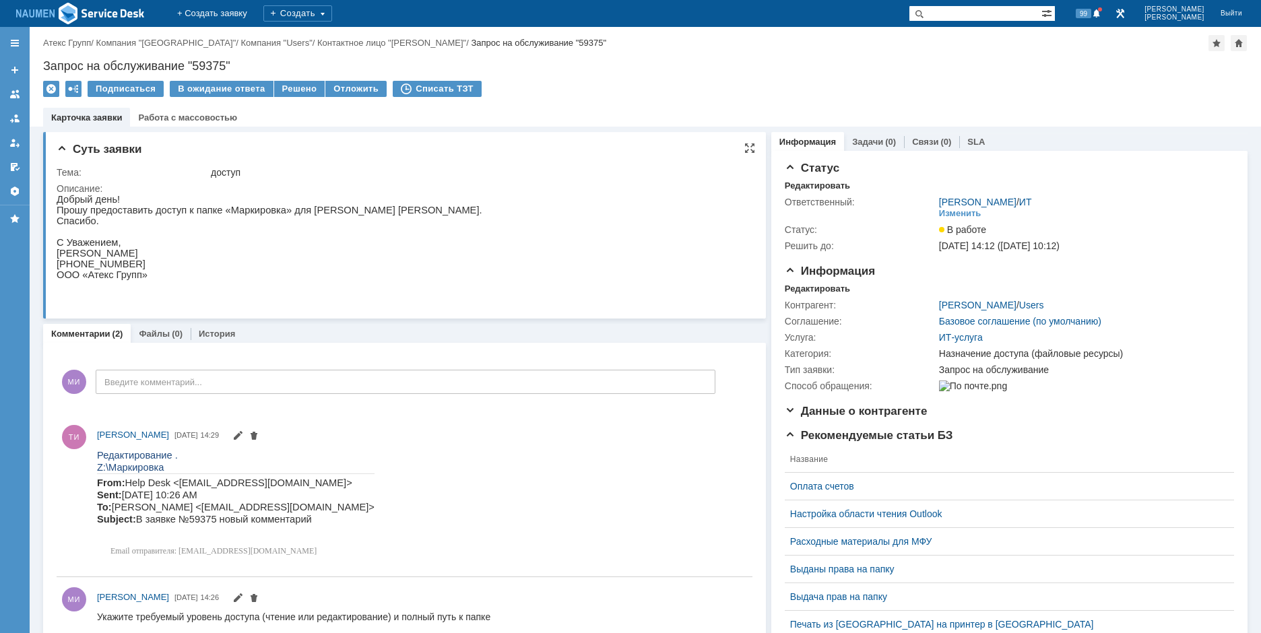
click at [133, 234] on p at bounding box center [270, 231] width 426 height 11
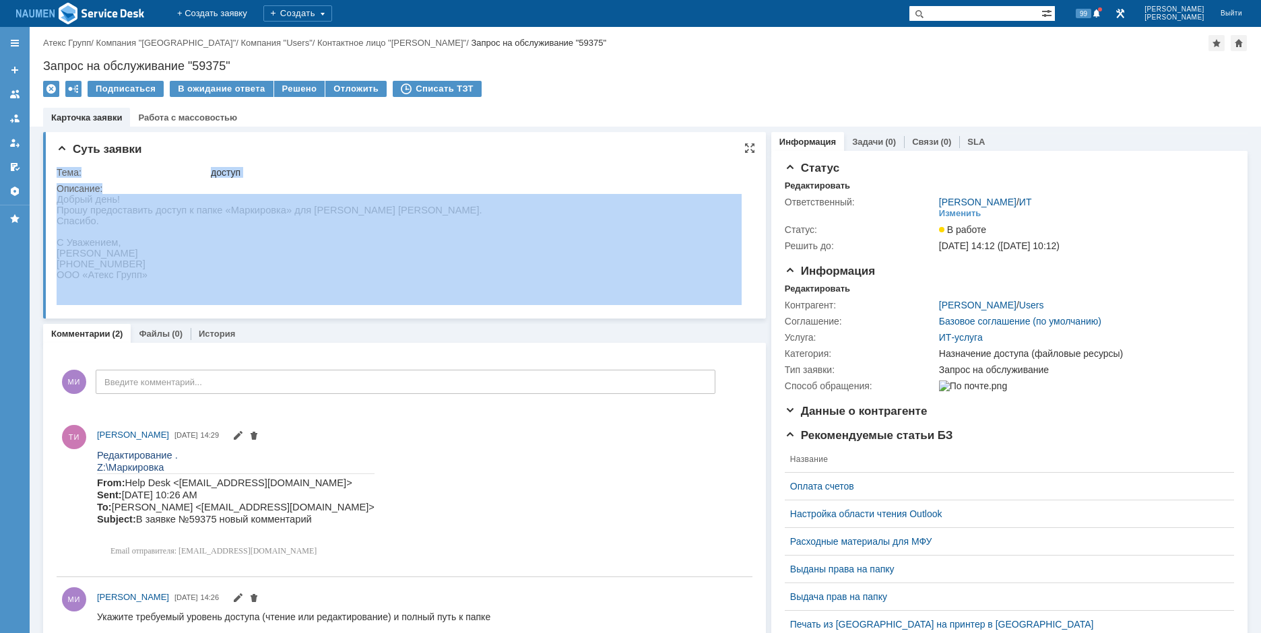
drag, startPoint x: 57, startPoint y: 205, endPoint x: 87, endPoint y: 216, distance: 31.8
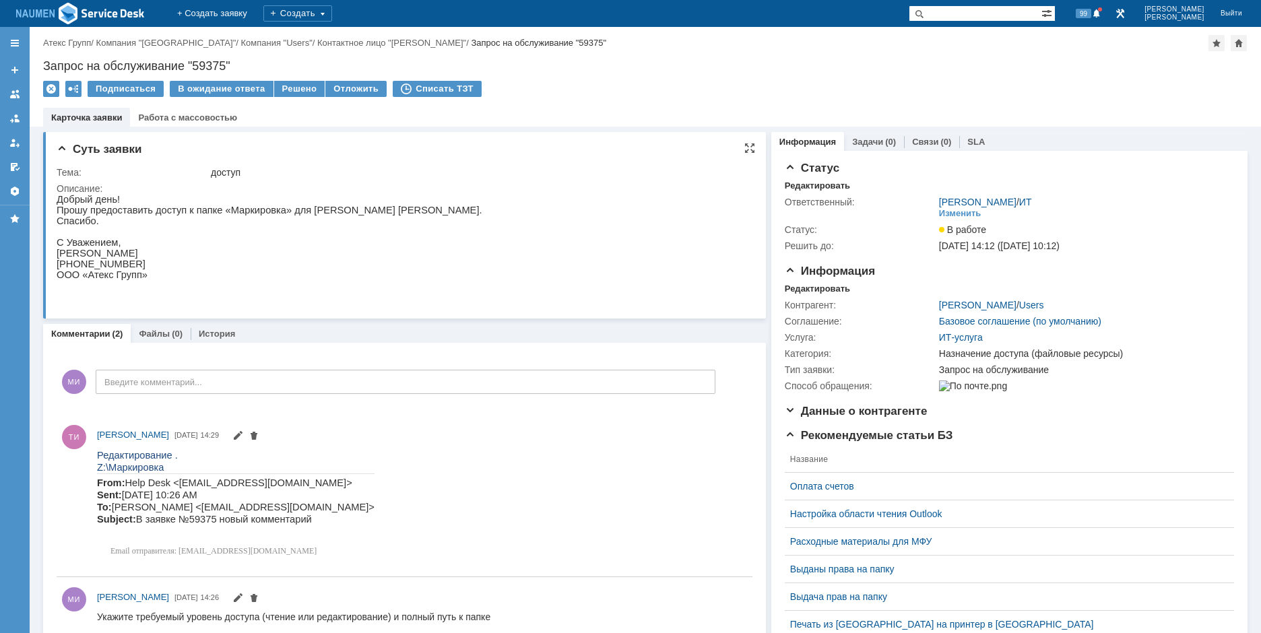
click at [91, 216] on p "Прошу предоставить доступ к папке «Маркировка» для Тимасовой Натальи." at bounding box center [270, 210] width 426 height 11
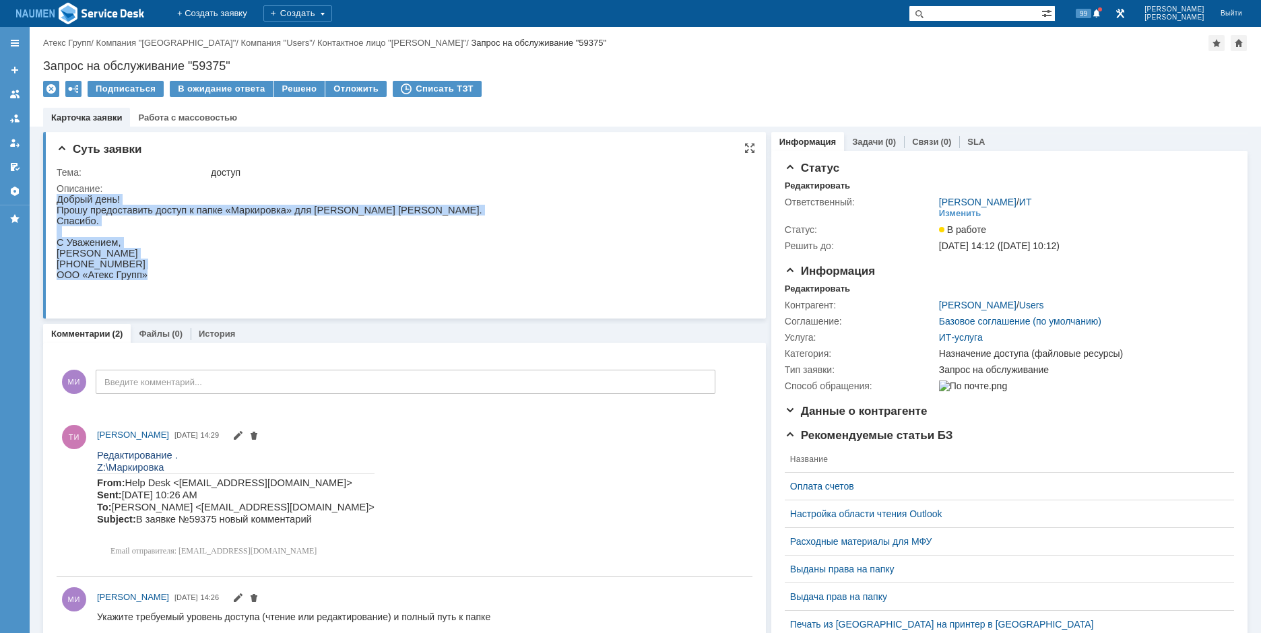
drag, startPoint x: 58, startPoint y: 203, endPoint x: 141, endPoint y: 282, distance: 114.9
click at [141, 282] on div "Добрый день! Прошу предоставить доступ к папке «Маркировка» для Тимасовой Натал…" at bounding box center [270, 242] width 426 height 97
copy div "Добрый день! Прошу предоставить доступ к папке «Маркировка» для Тимасовой Натал…"
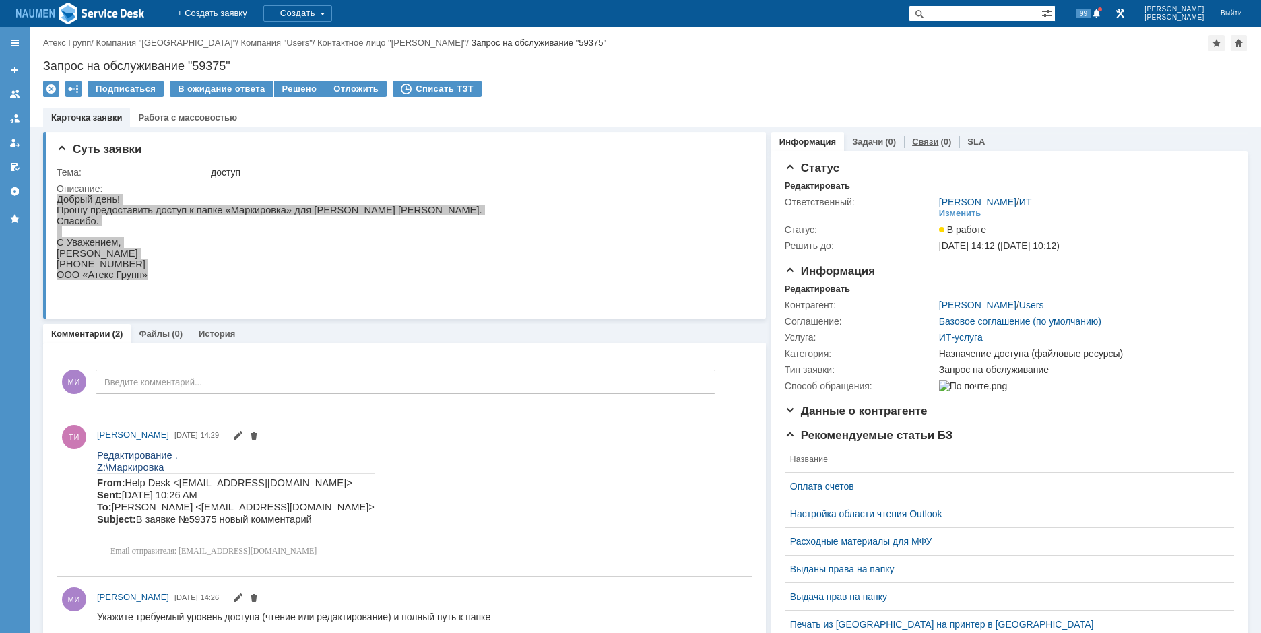
click at [912, 145] on link "Связи" at bounding box center [925, 142] width 26 height 10
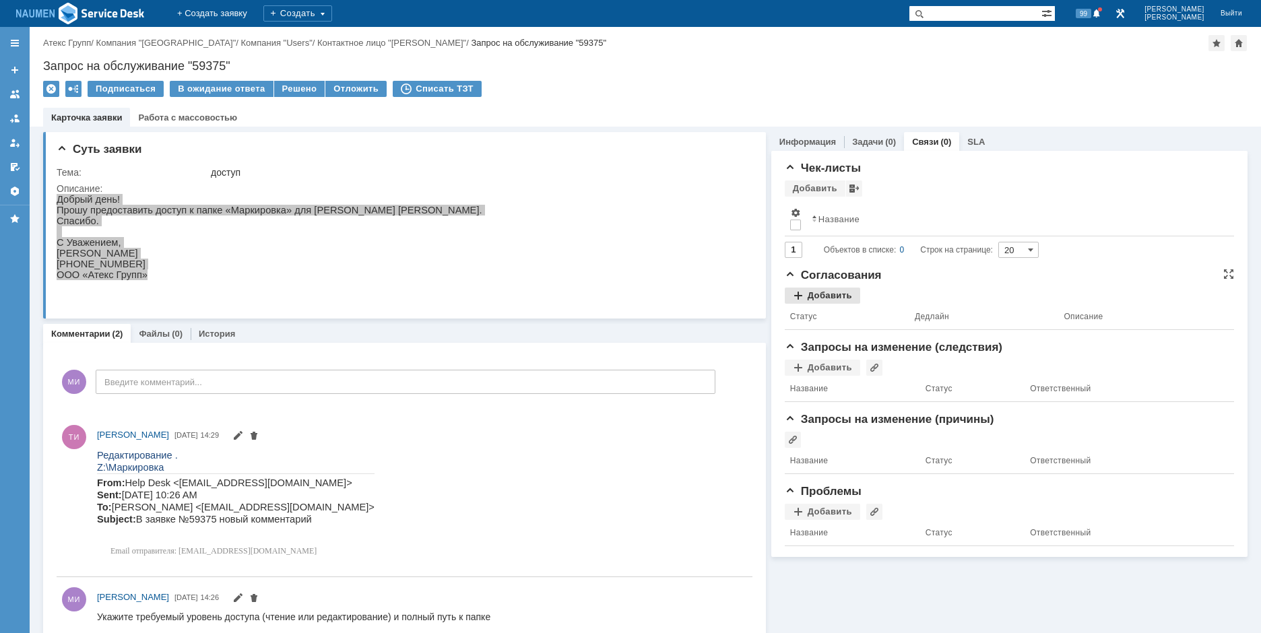
click at [831, 292] on div "Добавить" at bounding box center [822, 296] width 75 height 16
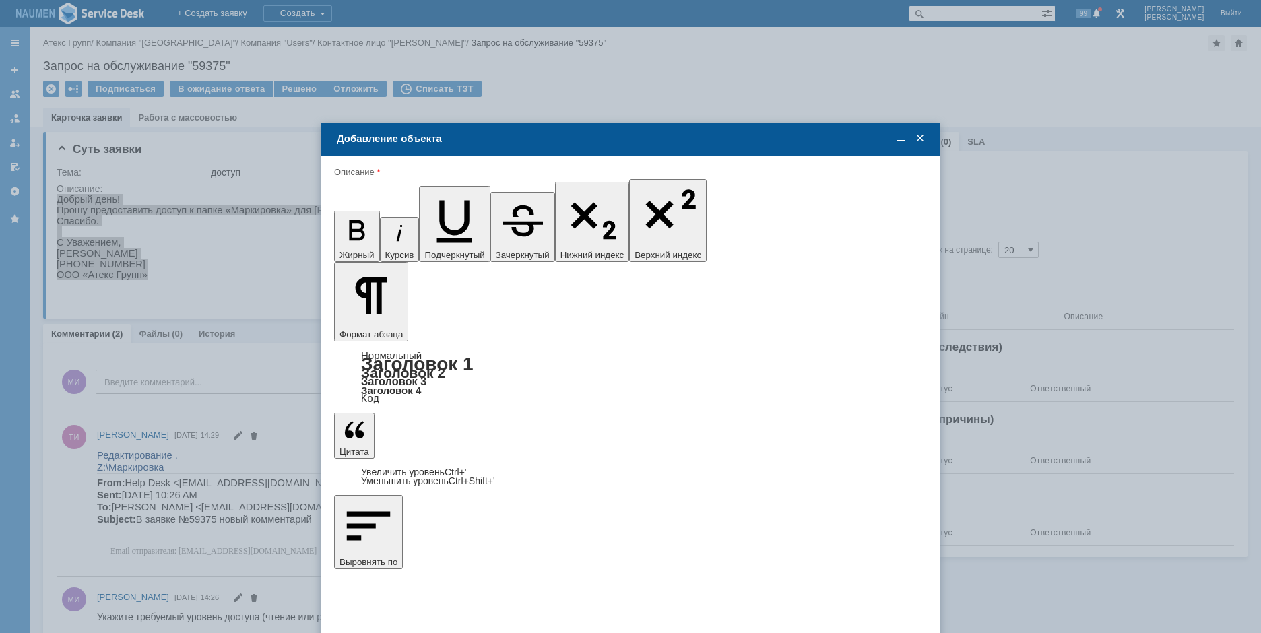
click at [402, 443] on span at bounding box center [399, 442] width 11 height 11
click at [0, 0] on input "Леденев Александр" at bounding box center [0, 0] width 0 height 0
type input "Выбрано: 1 (объекты класса 'Сотрудник')"
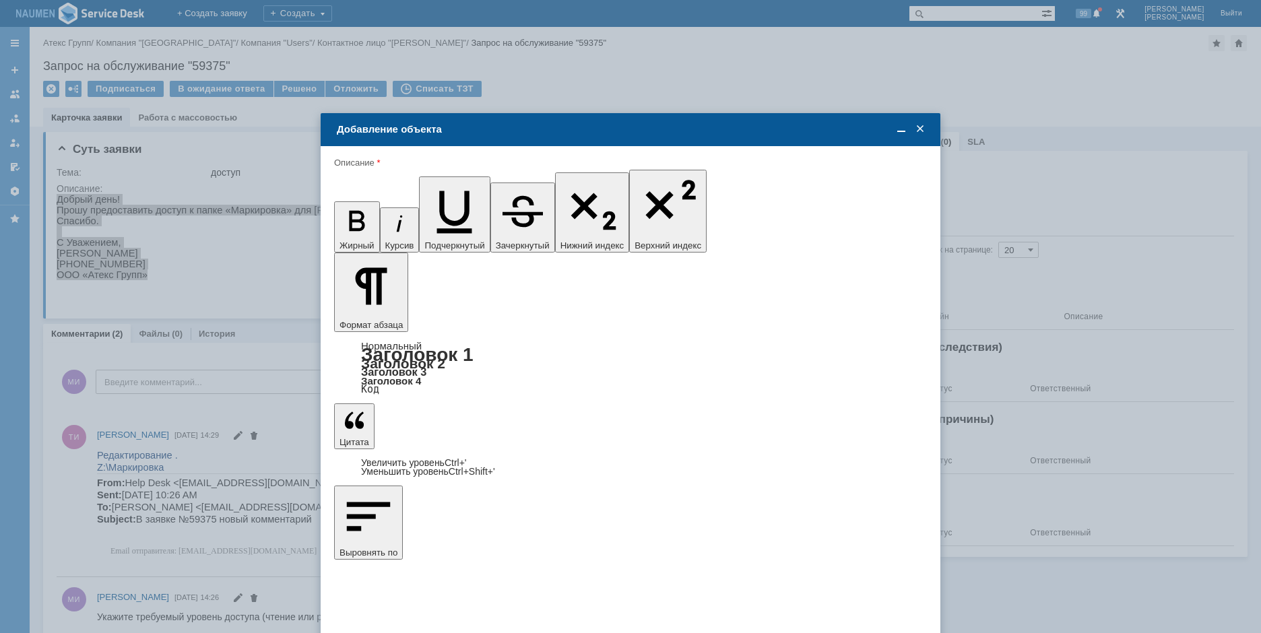
type input "8"
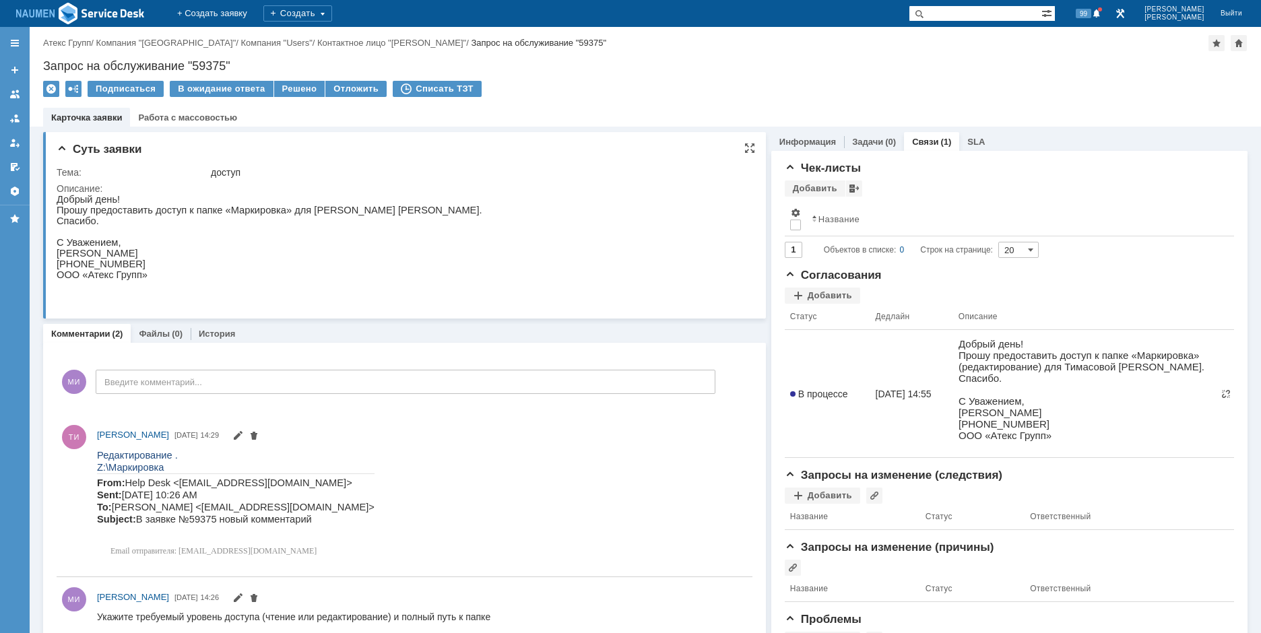
click at [440, 272] on html "Добрый день! Прошу предоставить доступ к папке «Маркировка» для Тимасовой Натал…" at bounding box center [399, 242] width 685 height 97
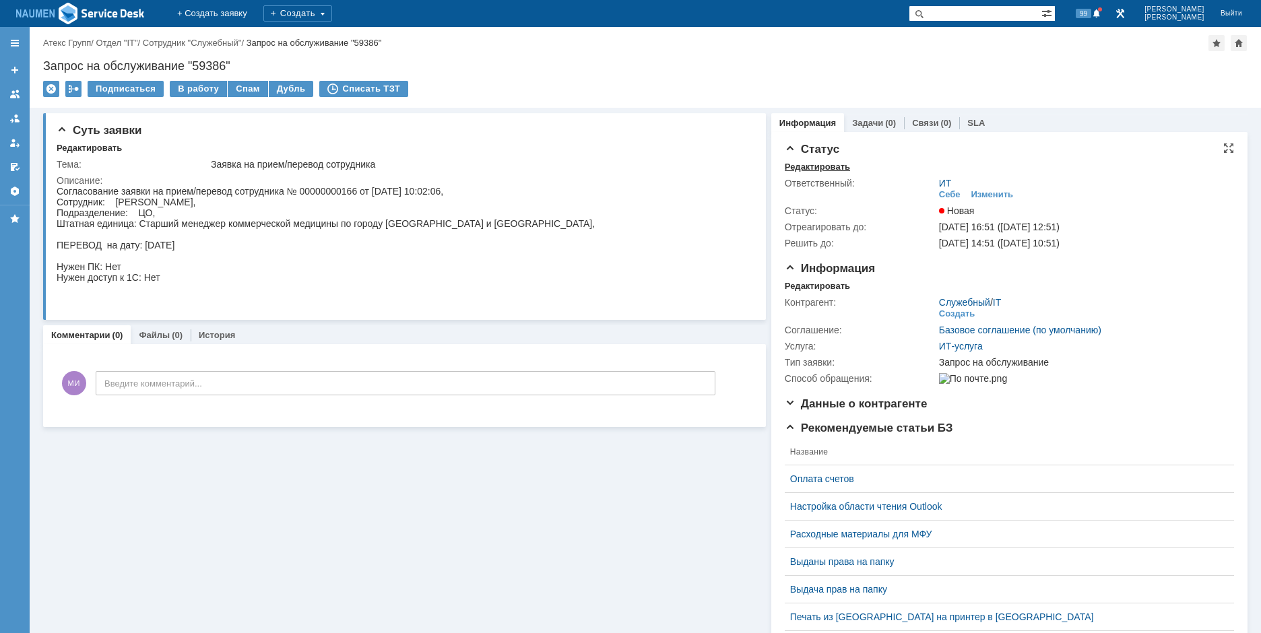
click at [798, 167] on div "Редактировать" at bounding box center [817, 167] width 65 height 11
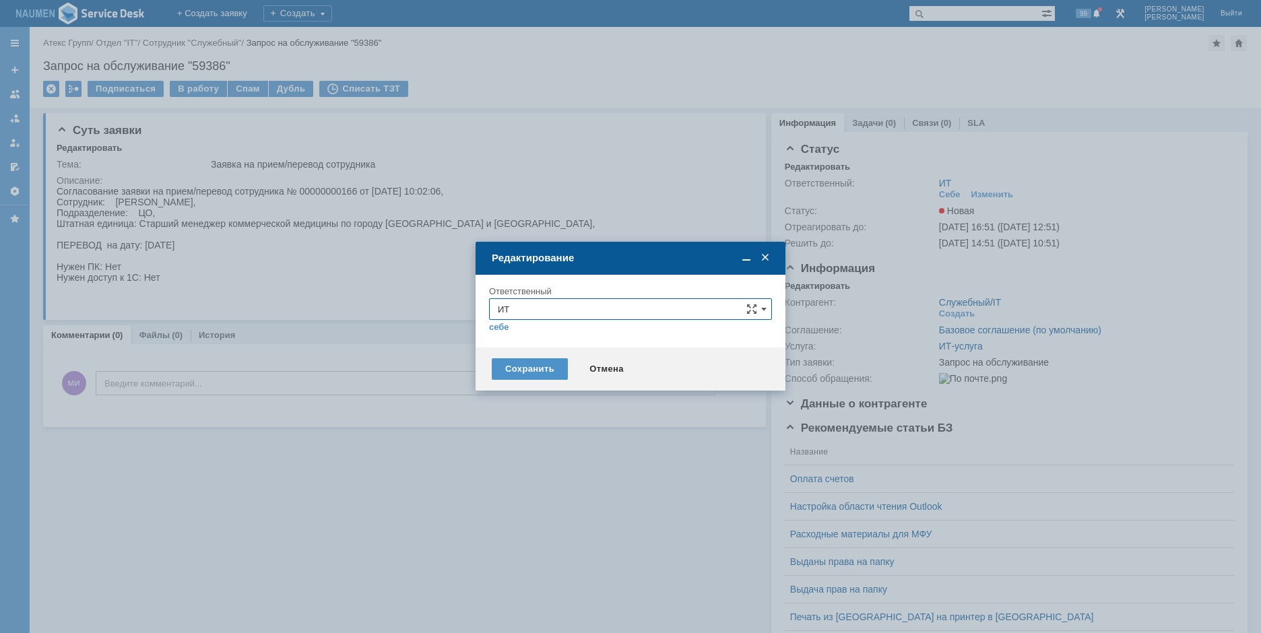
click at [562, 317] on input "ИТ" at bounding box center [630, 310] width 283 height 22
click at [526, 465] on span "АСУ" at bounding box center [631, 467] width 266 height 11
type input "АСУ"
click at [513, 361] on div "Сохранить" at bounding box center [530, 369] width 76 height 22
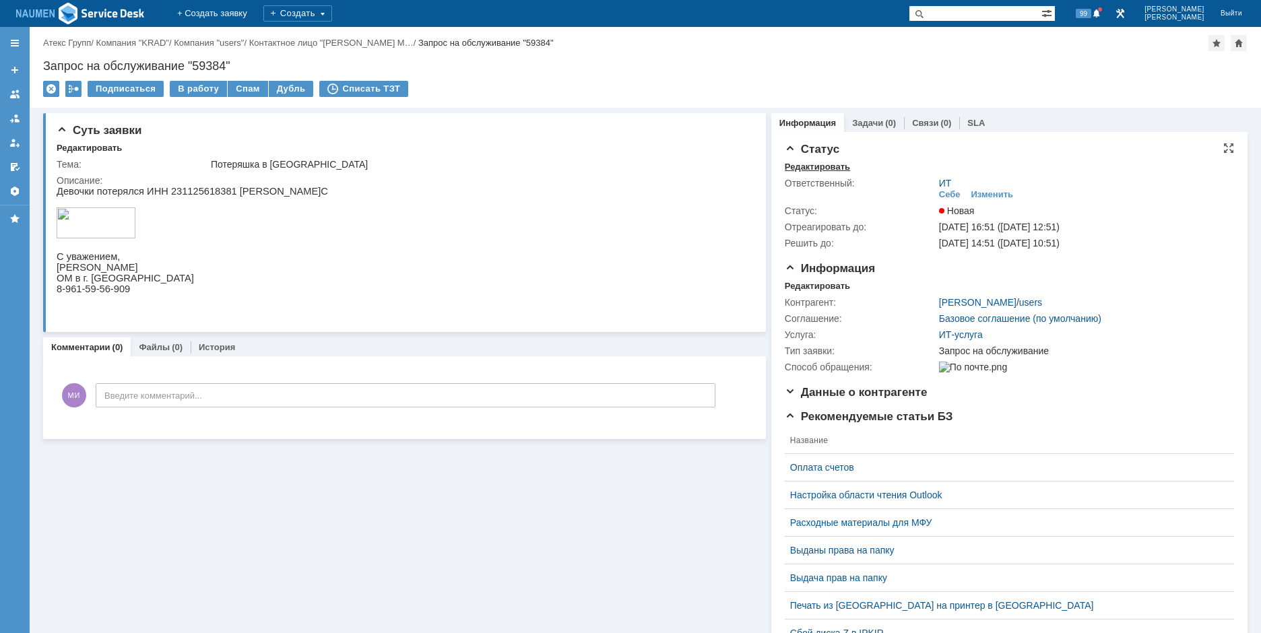
click at [817, 164] on div "Редактировать" at bounding box center [817, 167] width 65 height 11
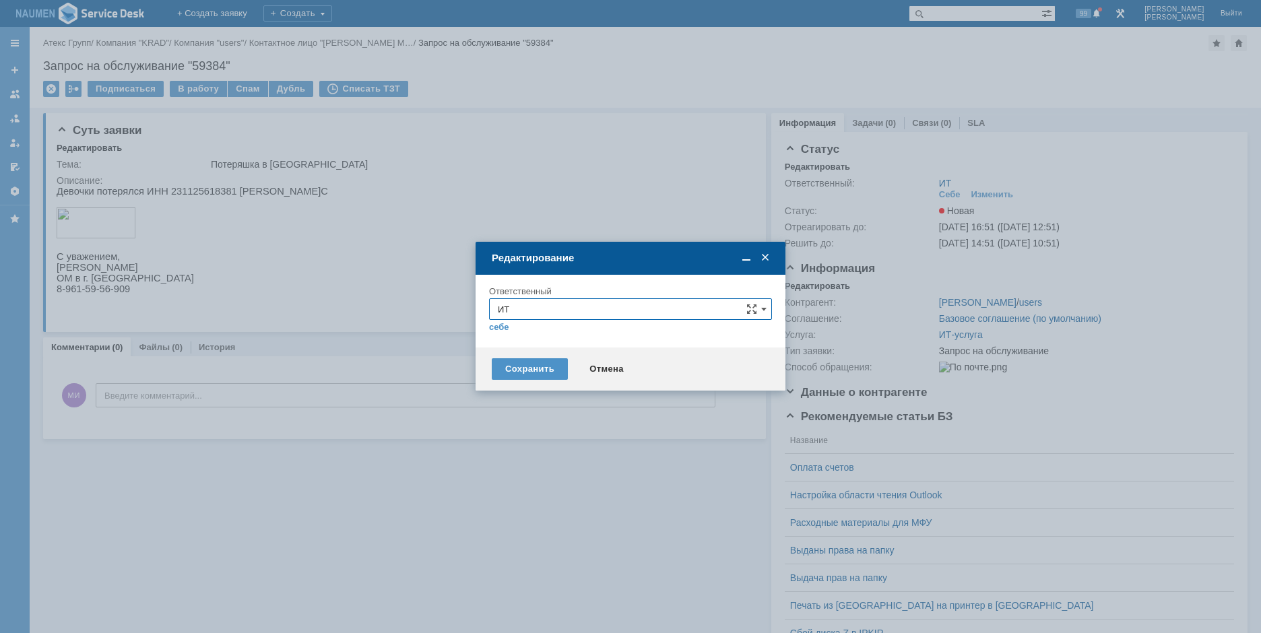
click at [592, 309] on input "ИТ" at bounding box center [630, 310] width 283 height 22
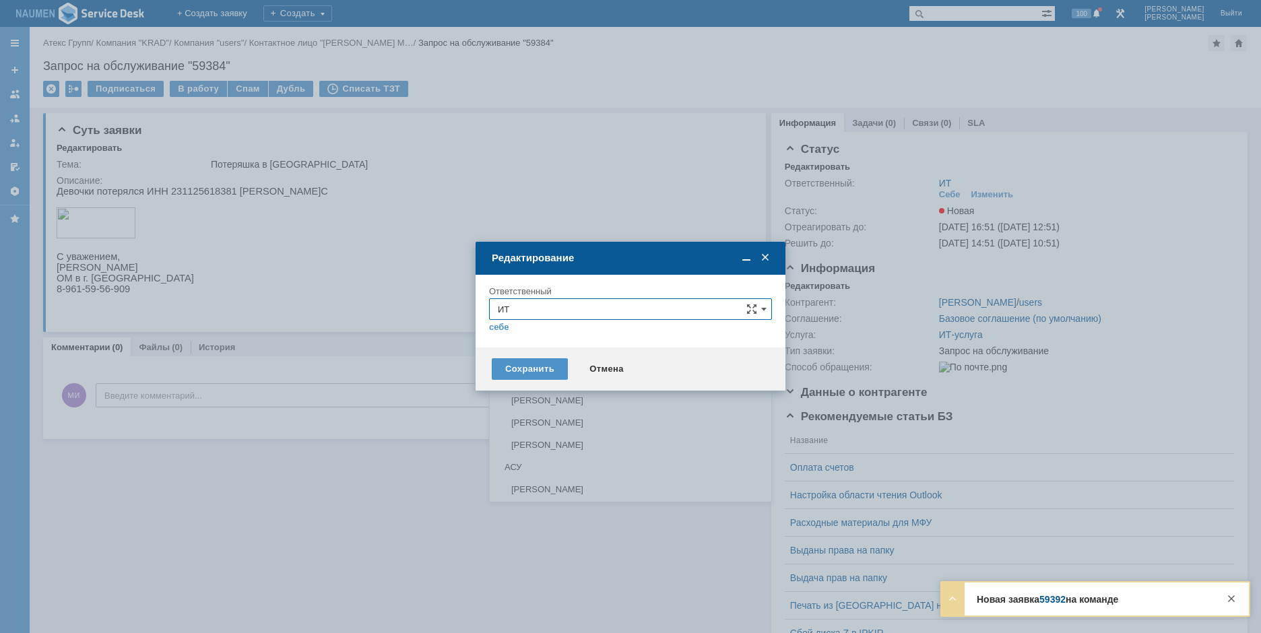
click at [517, 463] on span "АСУ" at bounding box center [631, 467] width 266 height 11
click at [522, 373] on div "Сохранить" at bounding box center [530, 369] width 76 height 22
type input "АСУ"
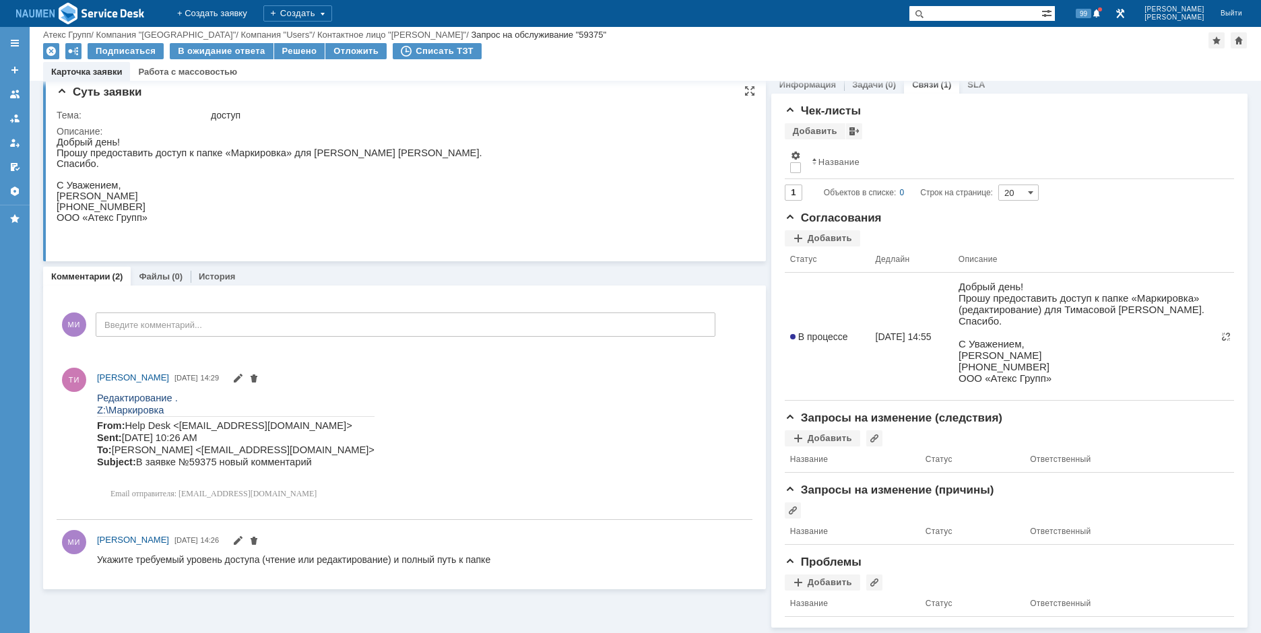
scroll to position [12, 0]
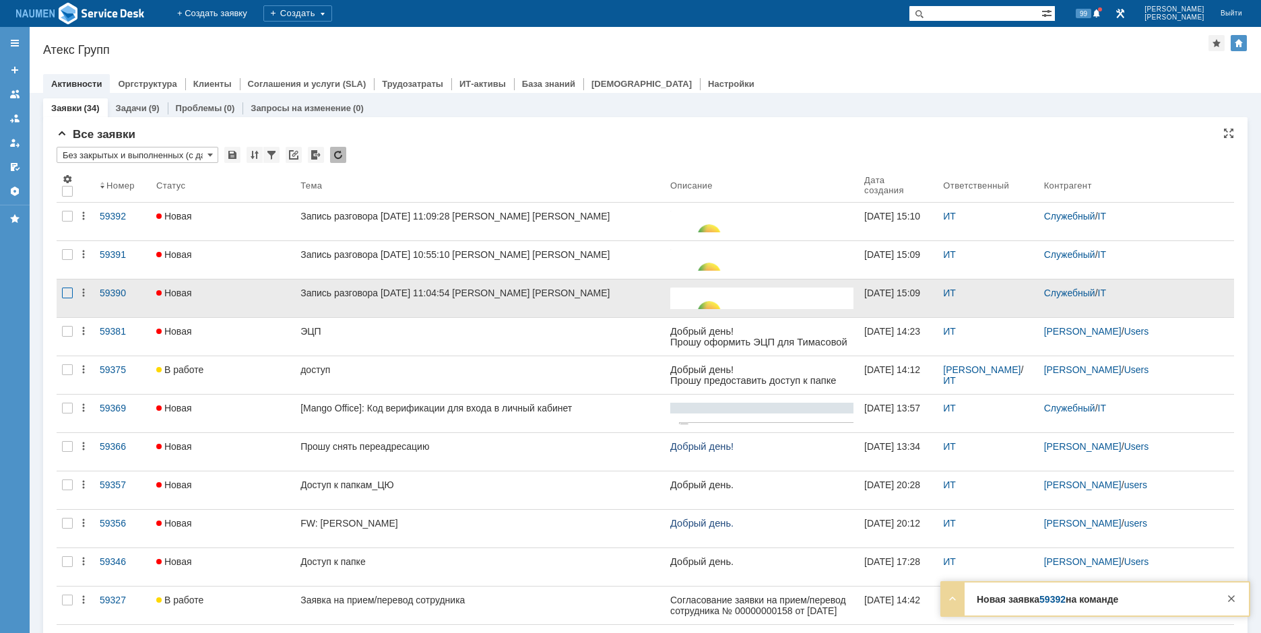
click at [69, 292] on div at bounding box center [67, 293] width 11 height 11
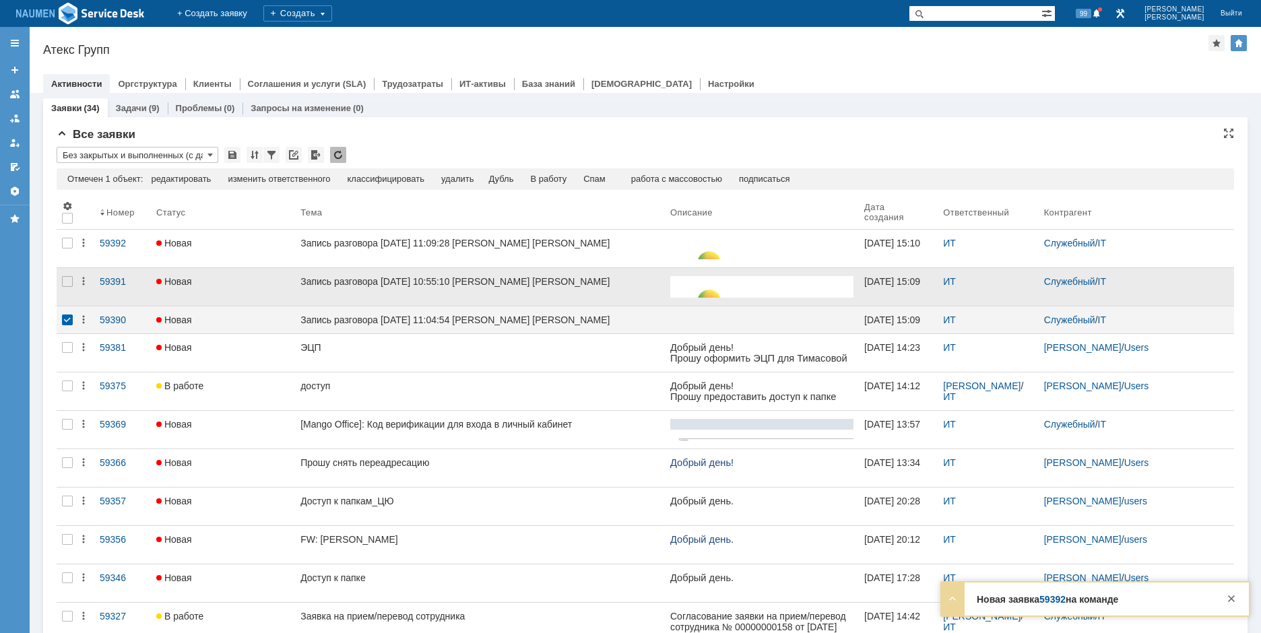
click at [61, 283] on div at bounding box center [68, 287] width 22 height 38
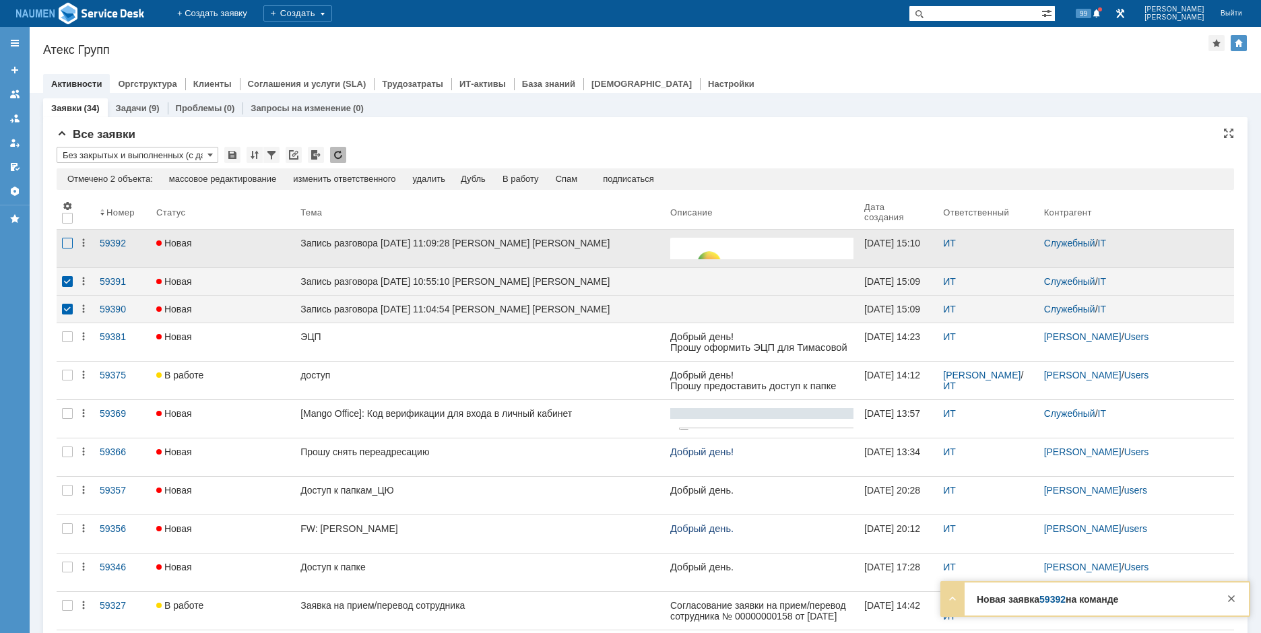
click at [67, 249] on div at bounding box center [67, 243] width 11 height 11
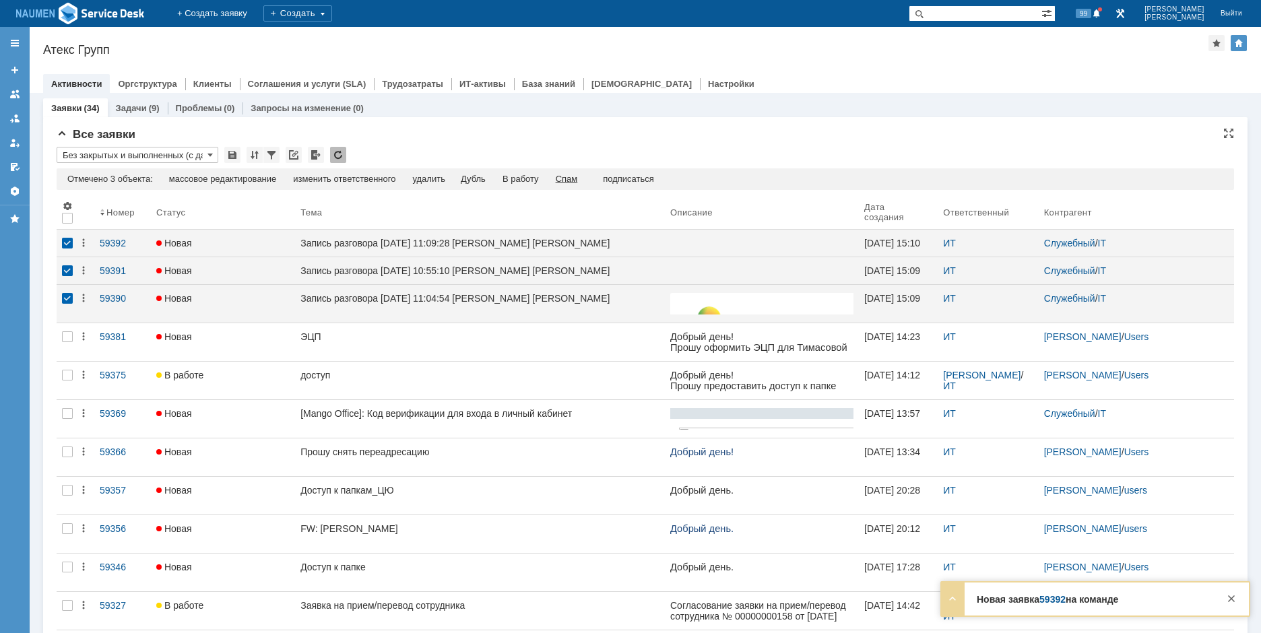
click at [573, 175] on div "Спам" at bounding box center [567, 179] width 22 height 11
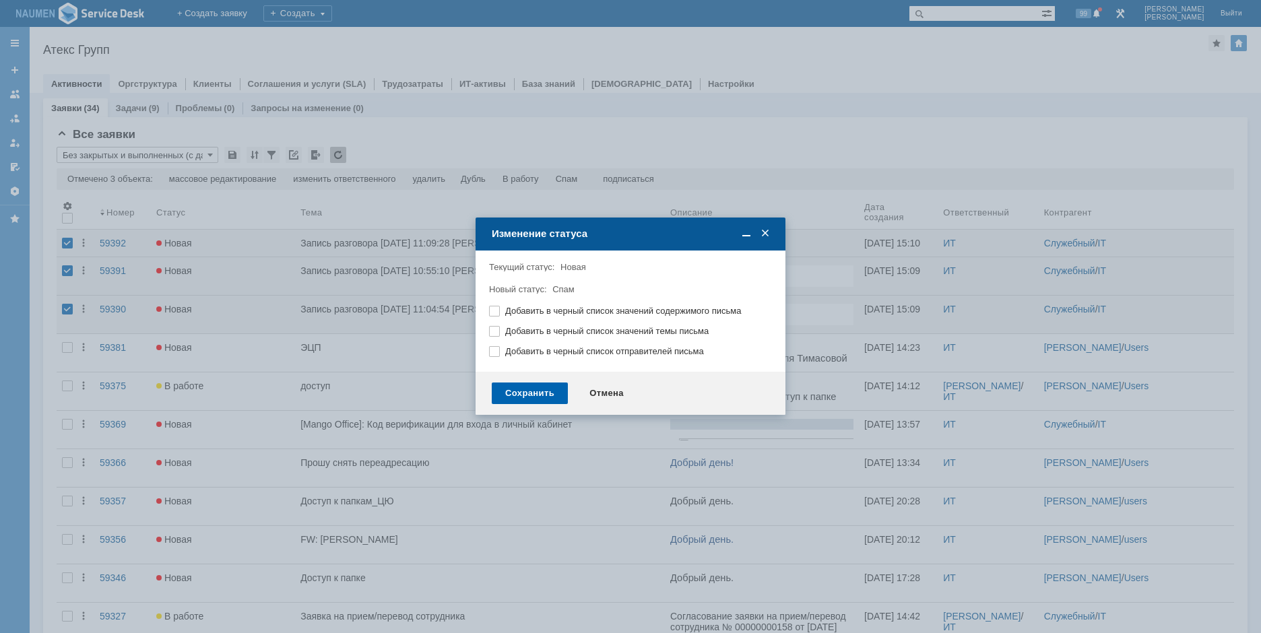
click at [530, 392] on div "Сохранить" at bounding box center [530, 394] width 76 height 22
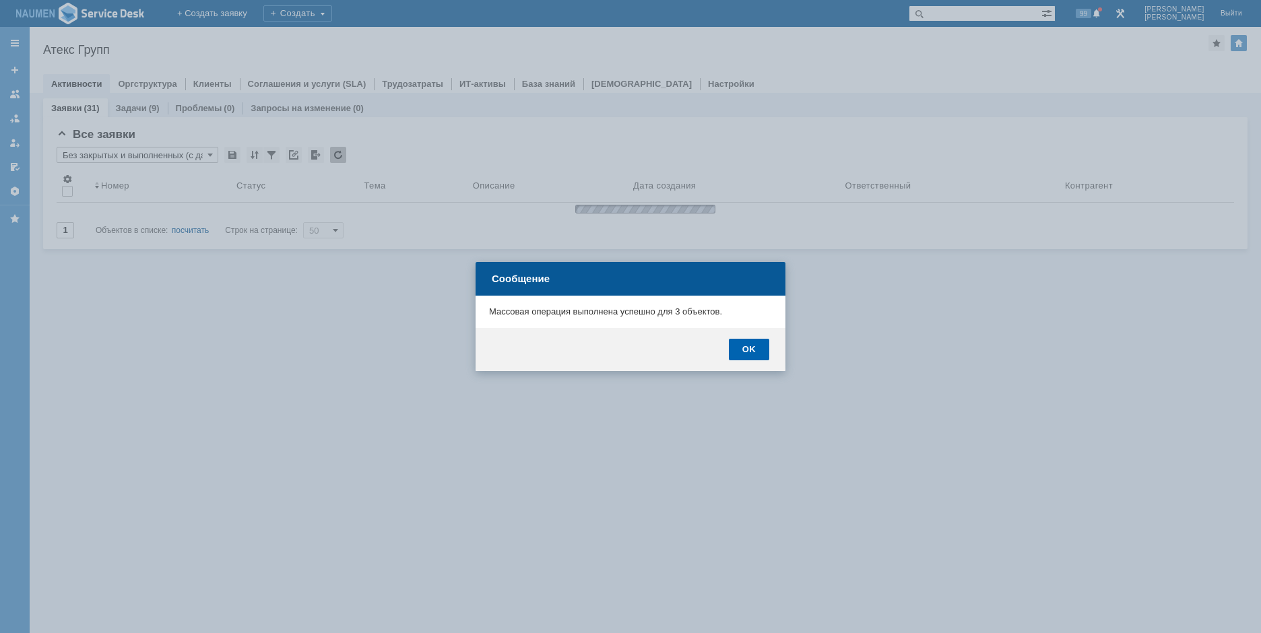
click at [755, 348] on div "OK" at bounding box center [749, 350] width 40 height 22
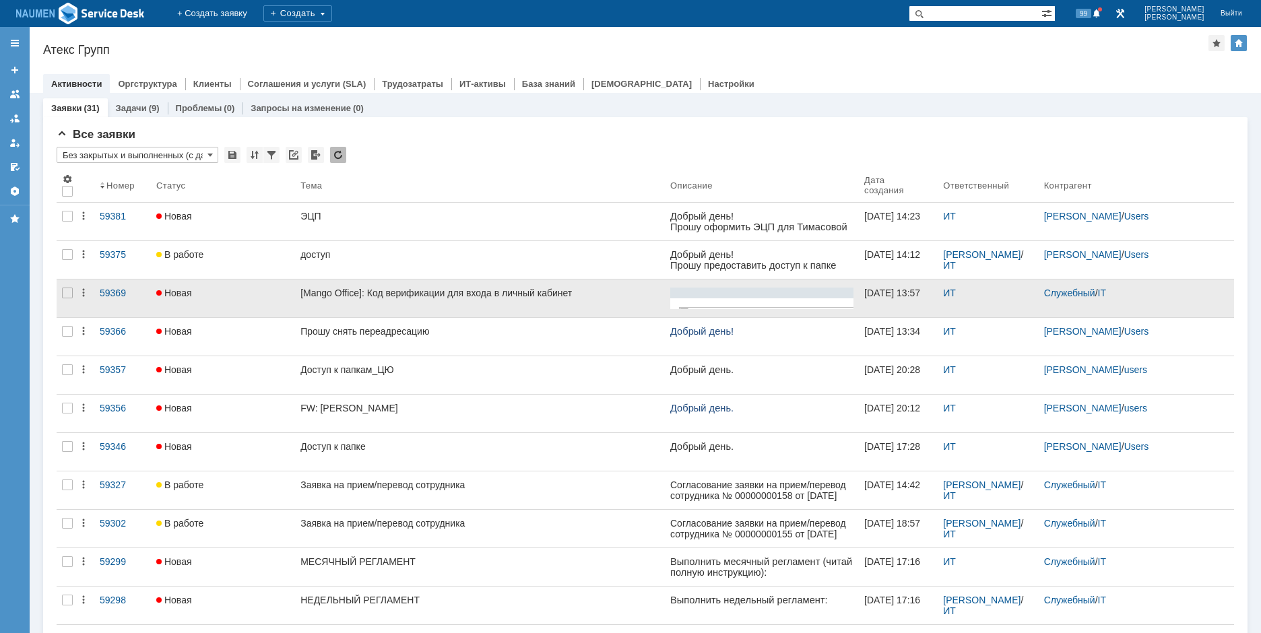
click at [73, 292] on div at bounding box center [68, 299] width 22 height 38
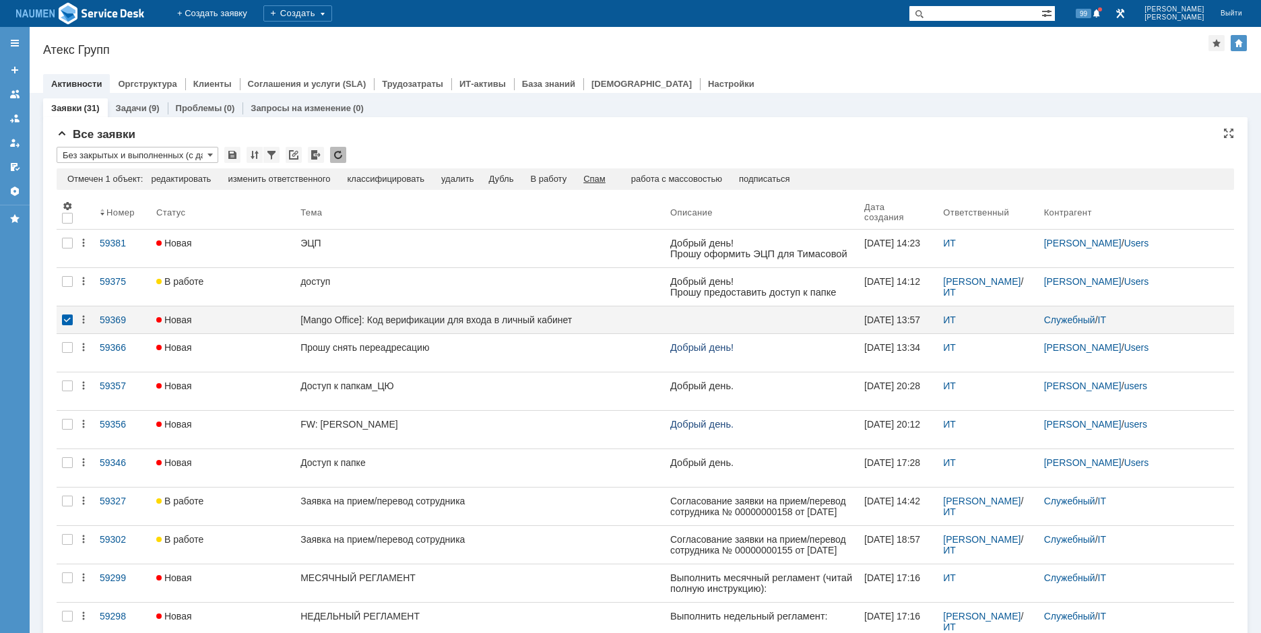
click at [600, 177] on div "Спам" at bounding box center [595, 179] width 22 height 11
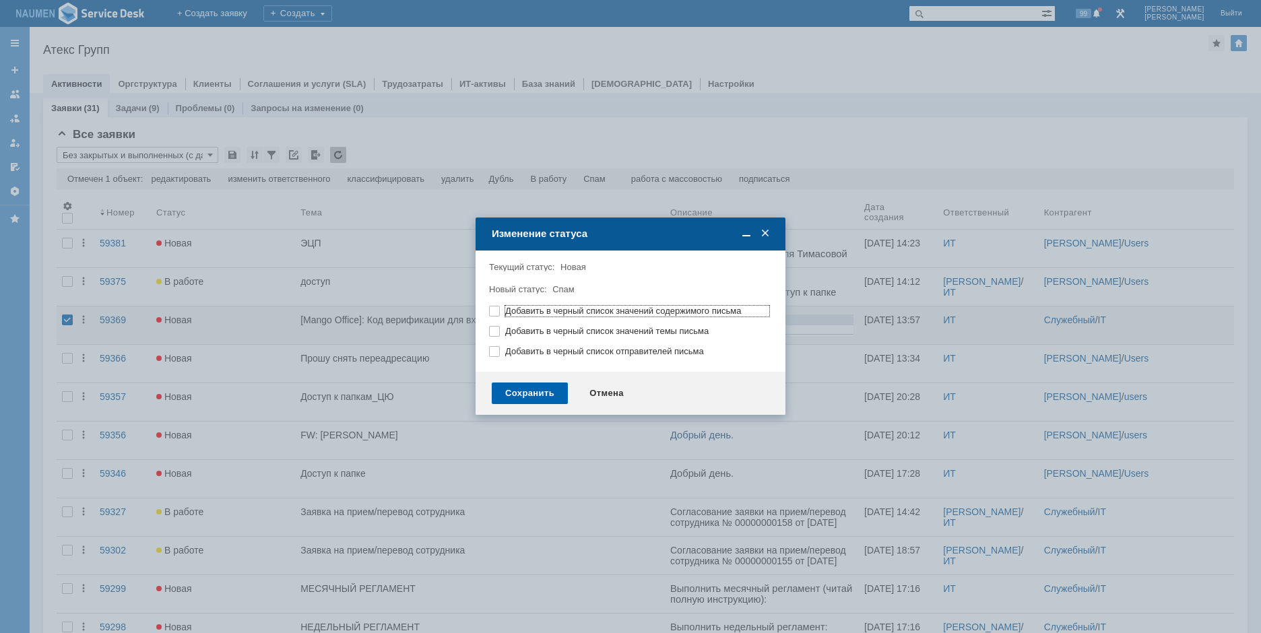
click at [528, 389] on div "Сохранить" at bounding box center [530, 394] width 76 height 22
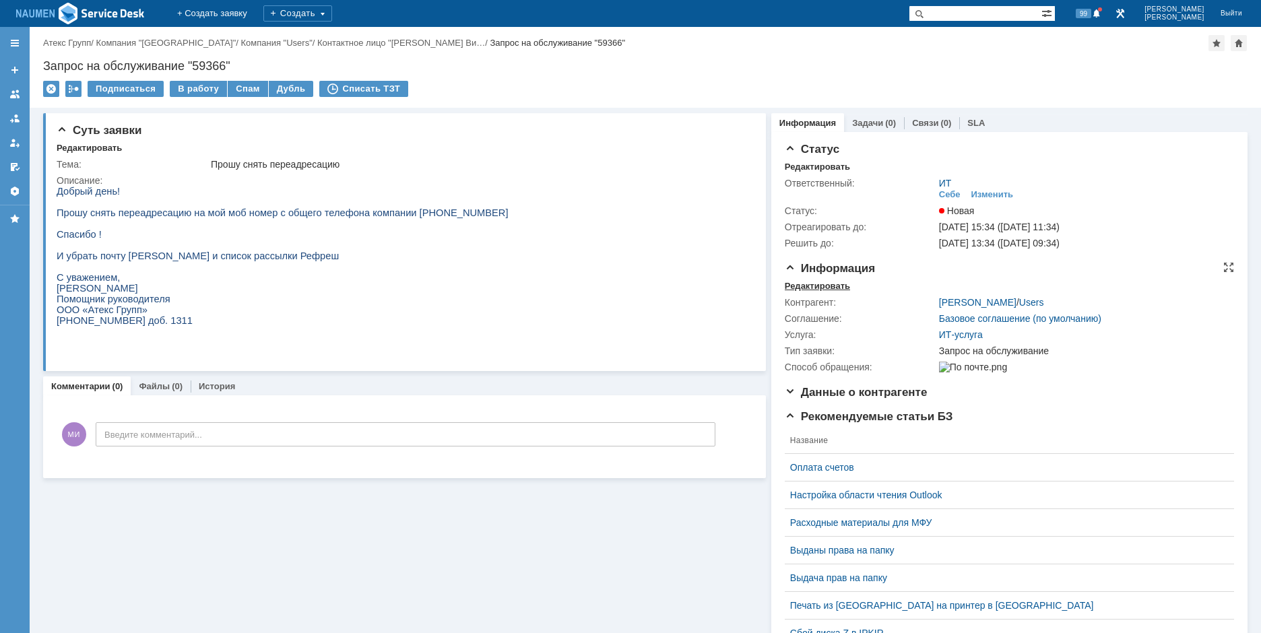
click at [827, 288] on div "Редактировать" at bounding box center [817, 286] width 65 height 11
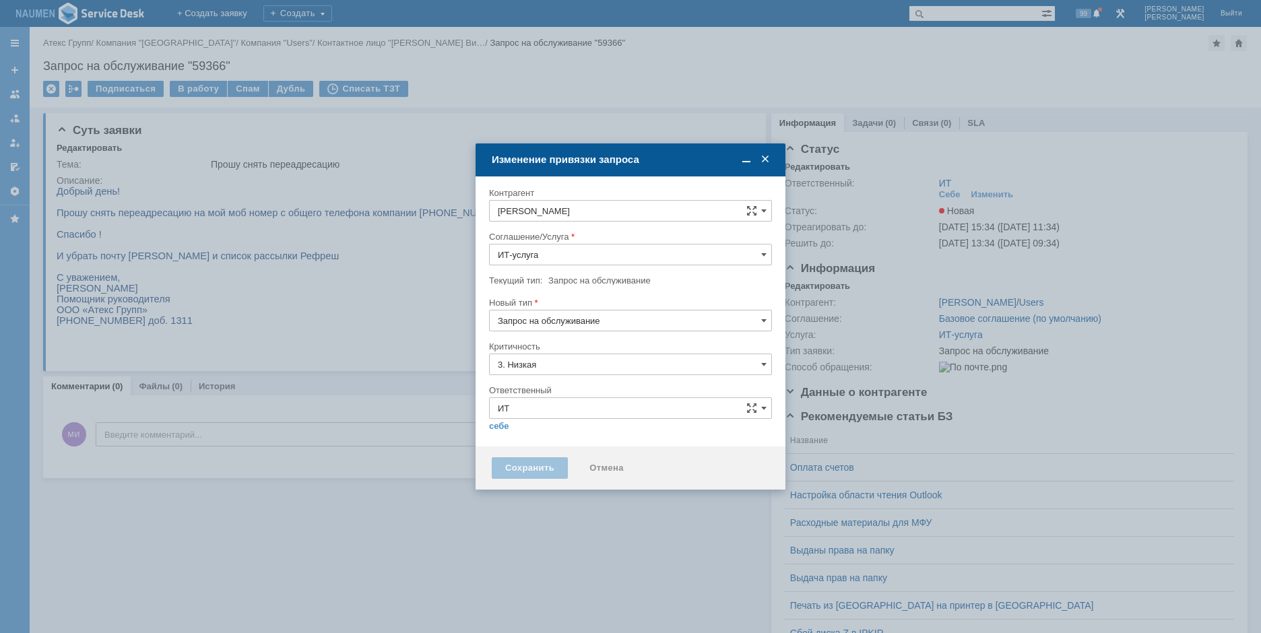
type input "[не указано]"
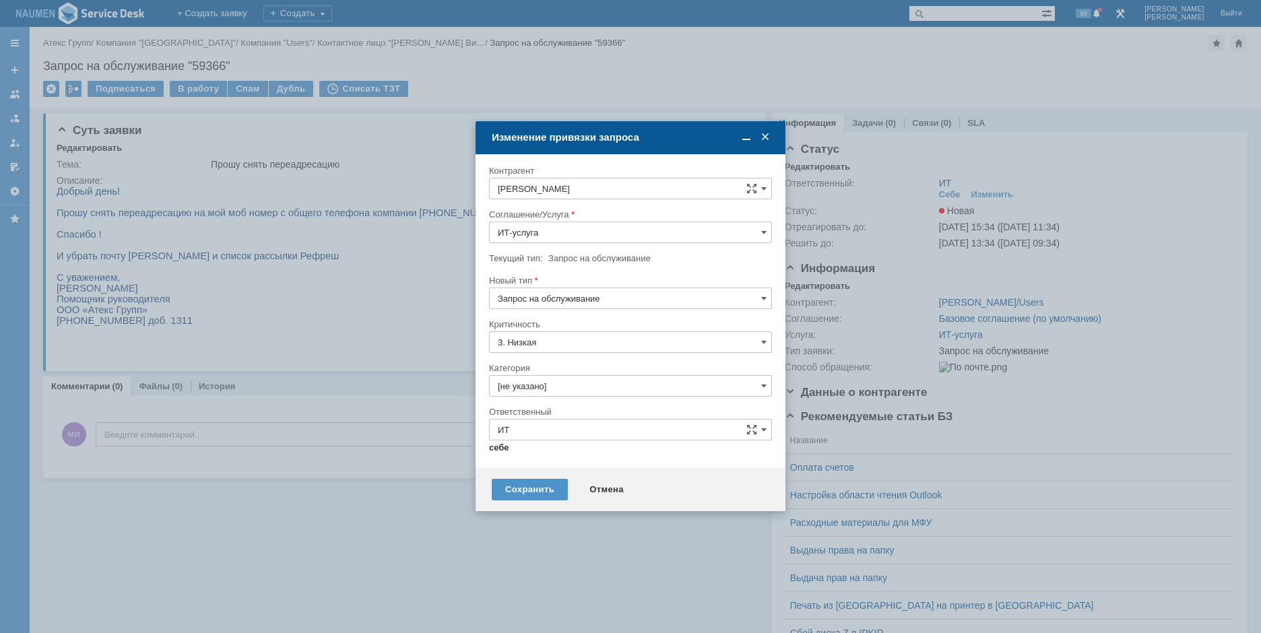
click at [501, 449] on link "себе" at bounding box center [499, 448] width 20 height 11
type input "[PERSON_NAME]"
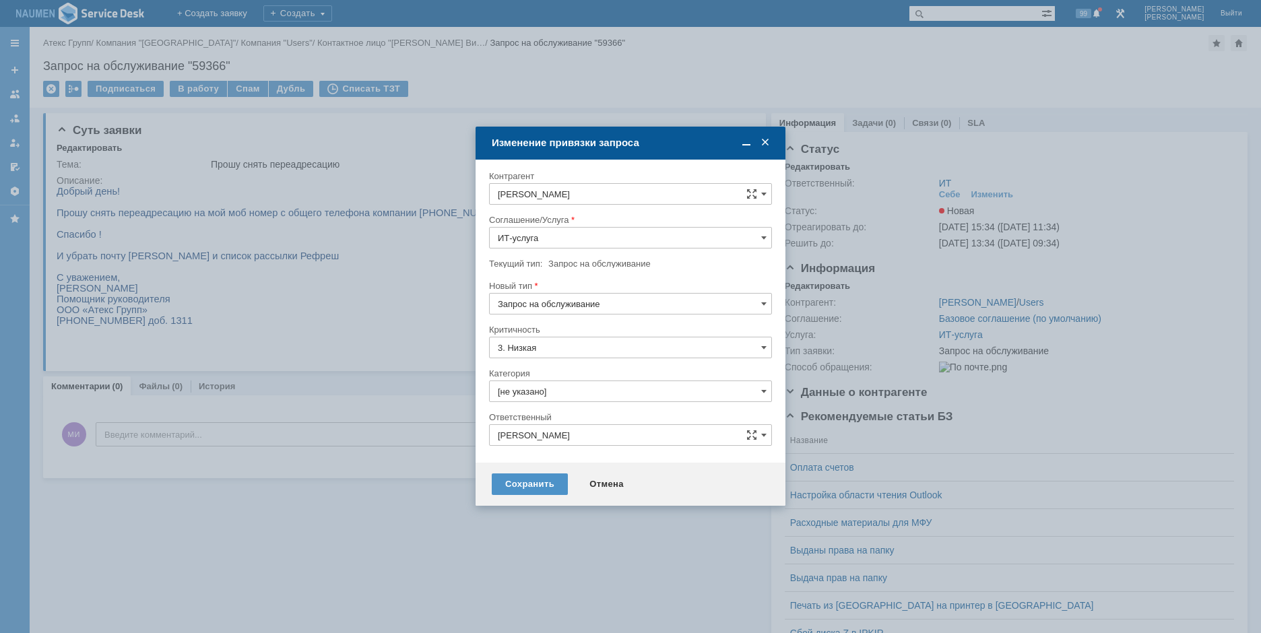
click at [554, 390] on input "[не указано]" at bounding box center [630, 392] width 283 height 22
type input "т"
click at [569, 463] on span "Программное обеспечение" at bounding box center [631, 467] width 266 height 11
click at [526, 478] on div "Сохранить" at bounding box center [530, 485] width 76 height 22
type input "Программное обеспечение"
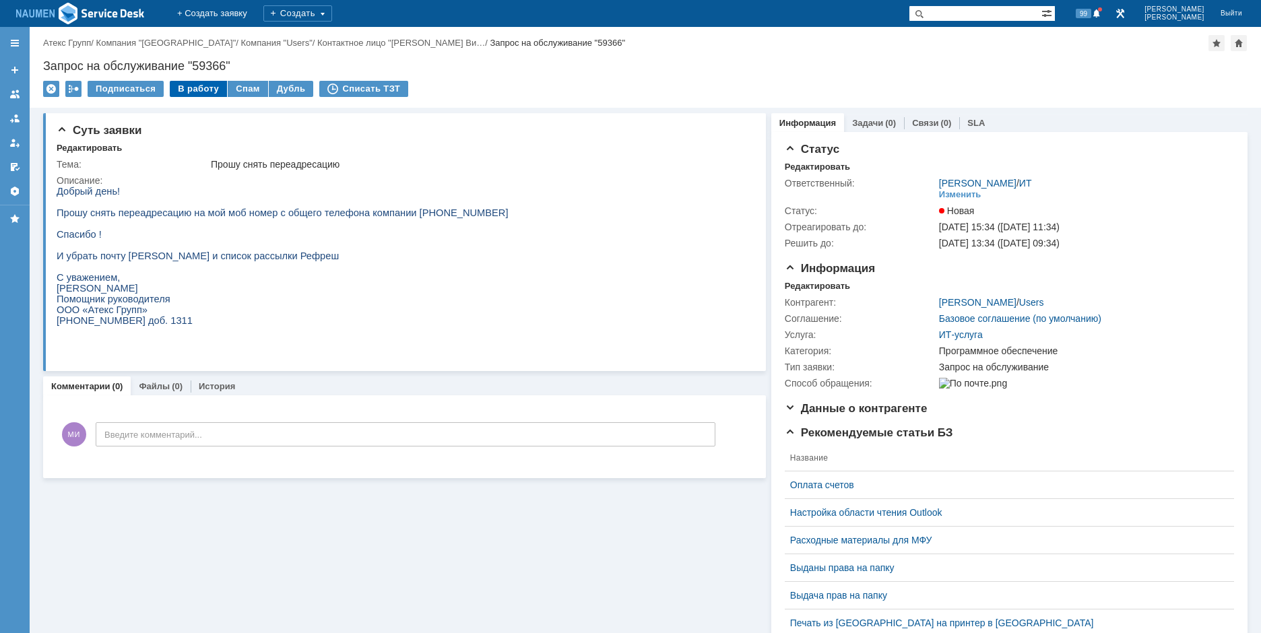
click at [191, 91] on div "В работу" at bounding box center [198, 89] width 57 height 16
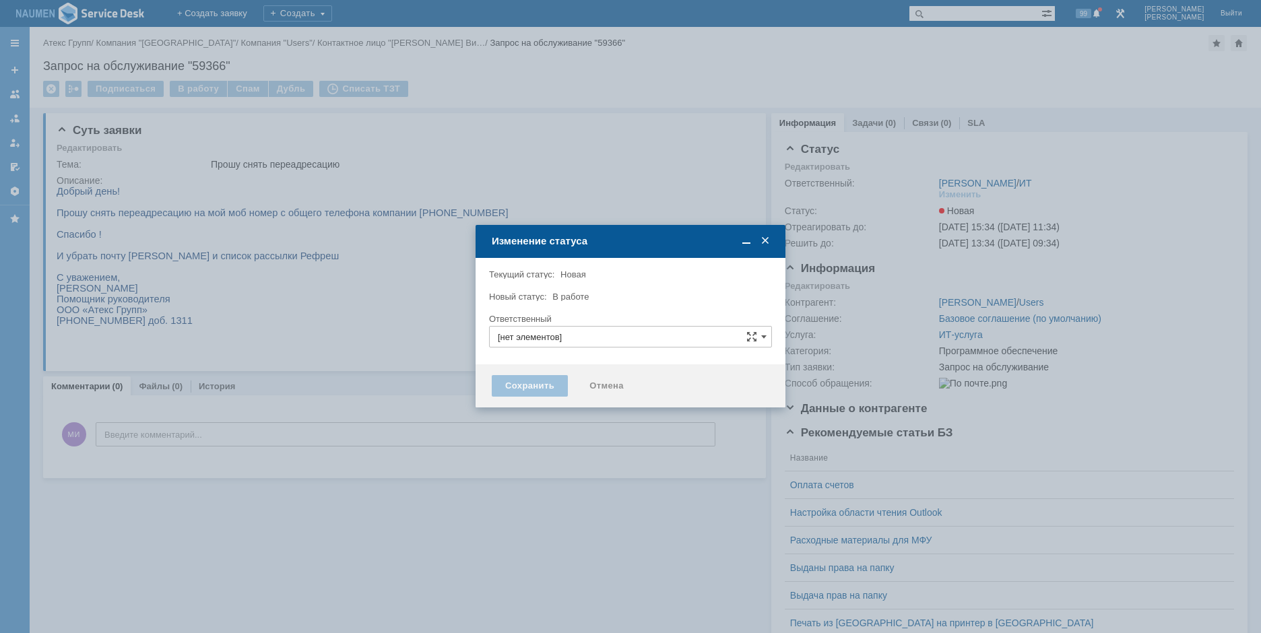
type input "[PERSON_NAME]"
type input "Программное обеспечение"
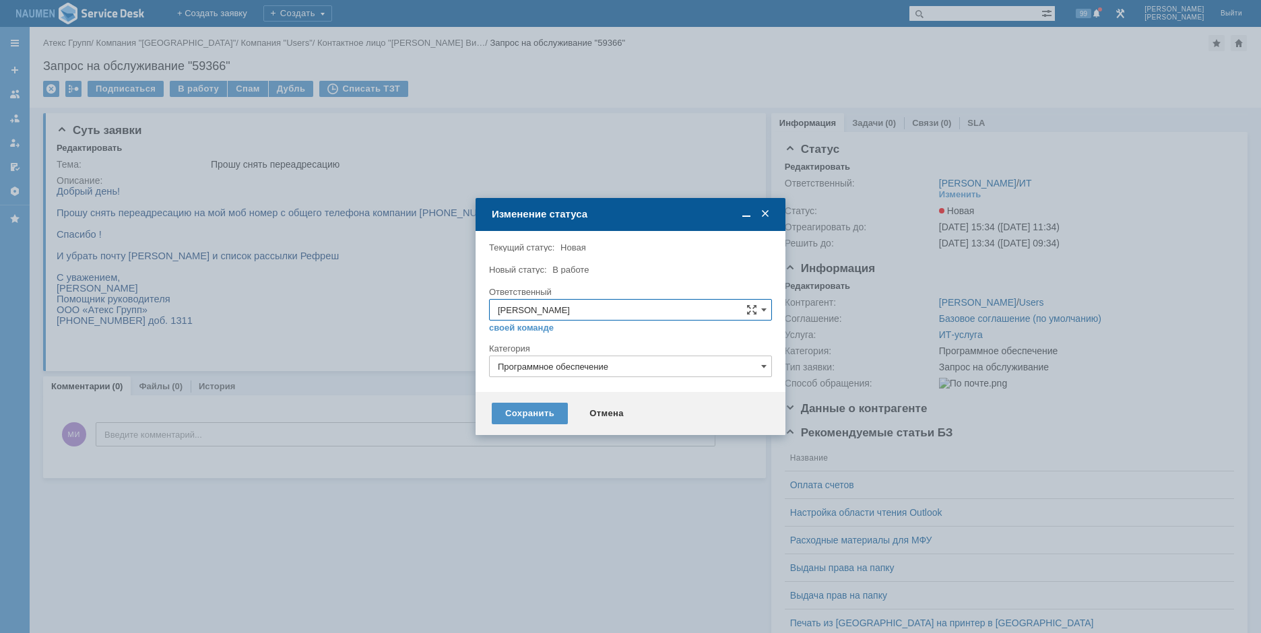
click at [500, 429] on div "Сохранить Отмена" at bounding box center [631, 413] width 310 height 43
click at [508, 416] on div "Сохранить" at bounding box center [530, 414] width 76 height 22
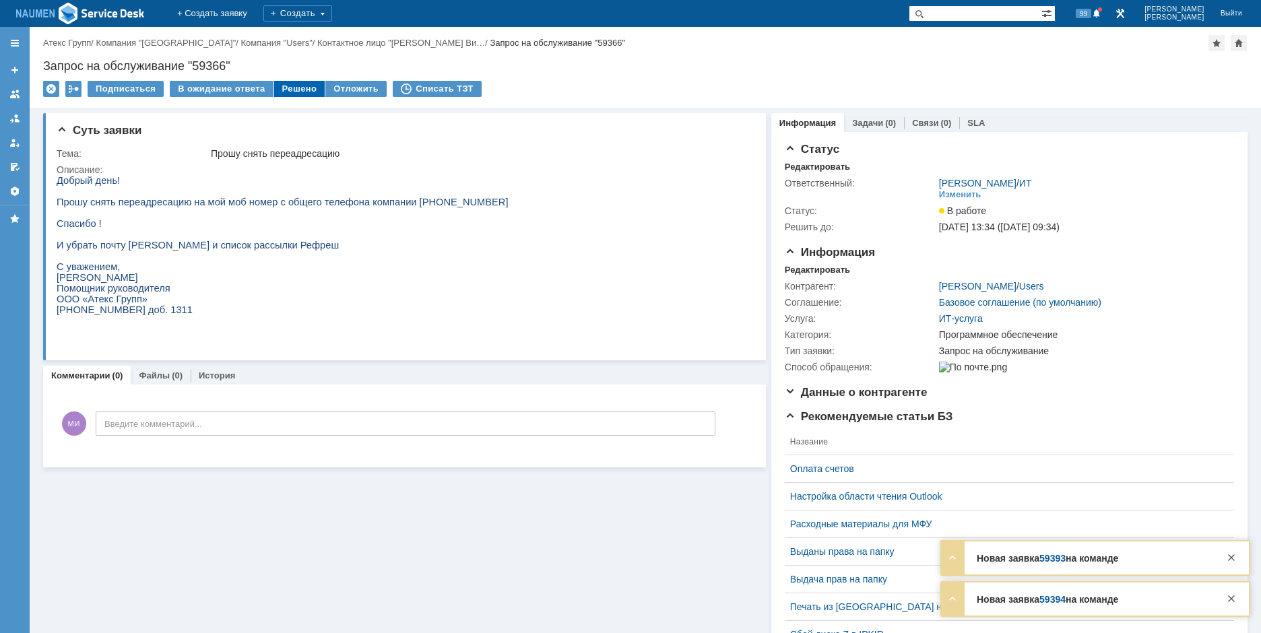
click at [293, 91] on div "Решено" at bounding box center [299, 89] width 51 height 16
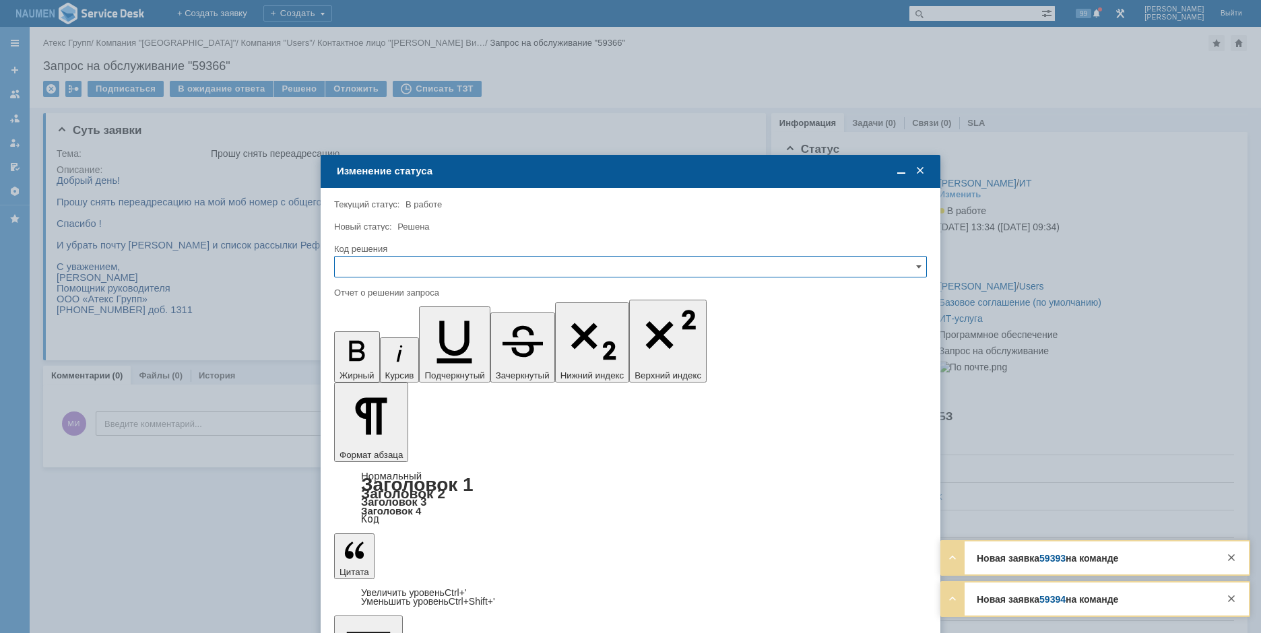
click at [455, 271] on input "text" at bounding box center [630, 267] width 593 height 22
click at [380, 350] on div "Решено" at bounding box center [631, 359] width 592 height 22
type input "Решено"
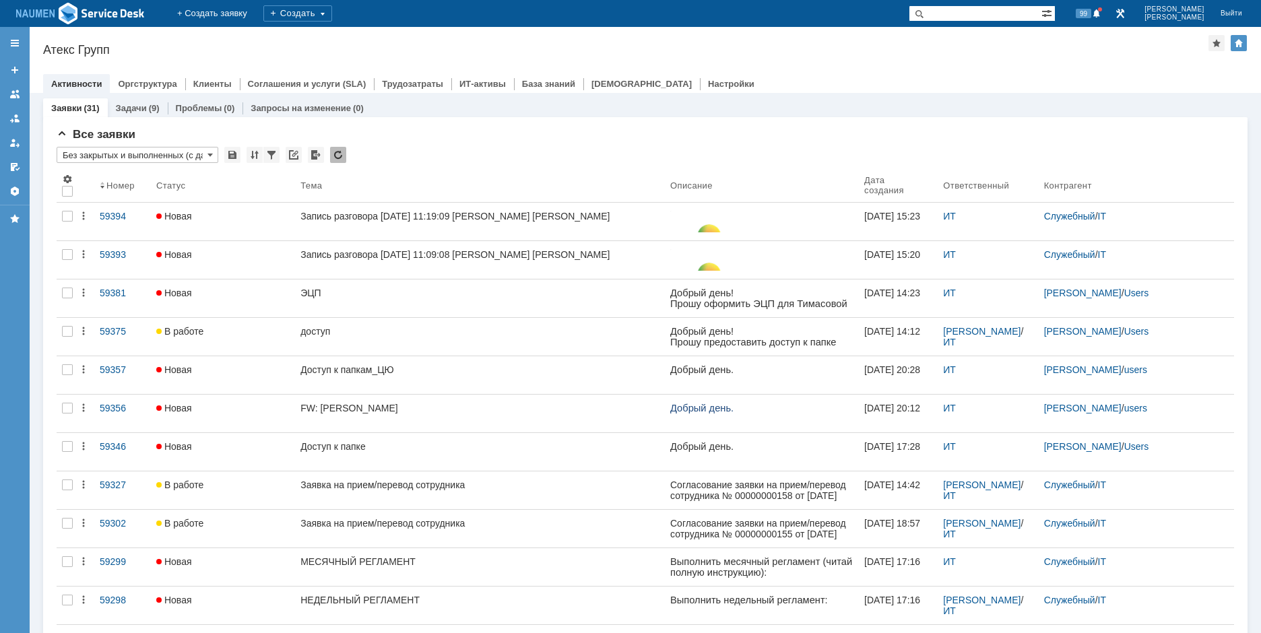
click at [1011, 66] on div at bounding box center [645, 70] width 1205 height 11
